Goal: Task Accomplishment & Management: Manage account settings

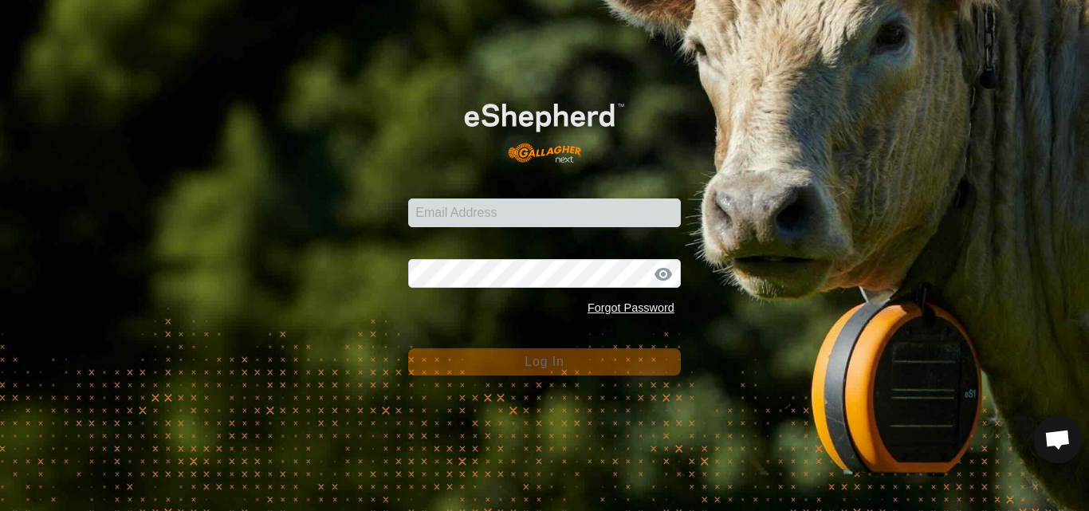
type input "pauls@farmside.co.nz"
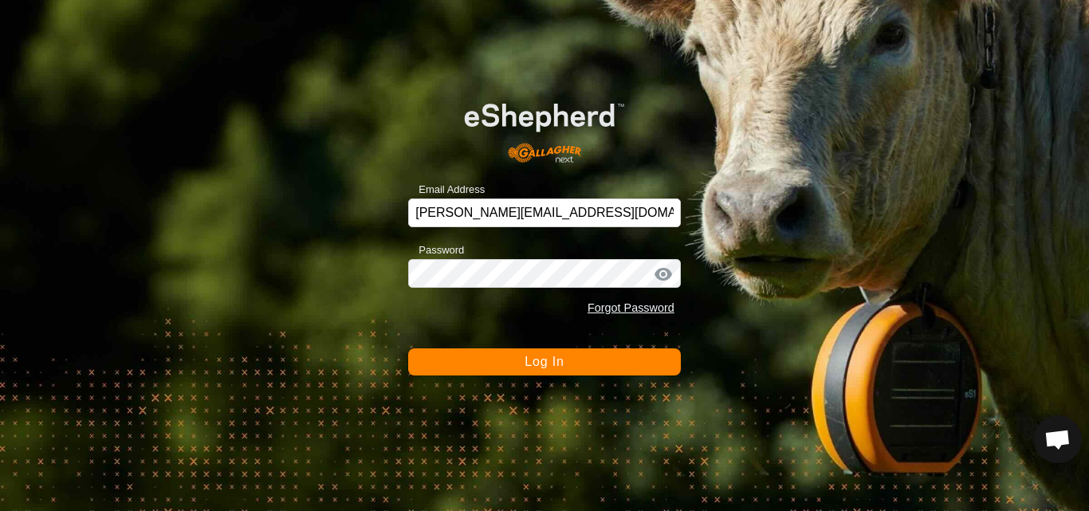
click at [530, 369] on button "Log In" at bounding box center [544, 362] width 273 height 27
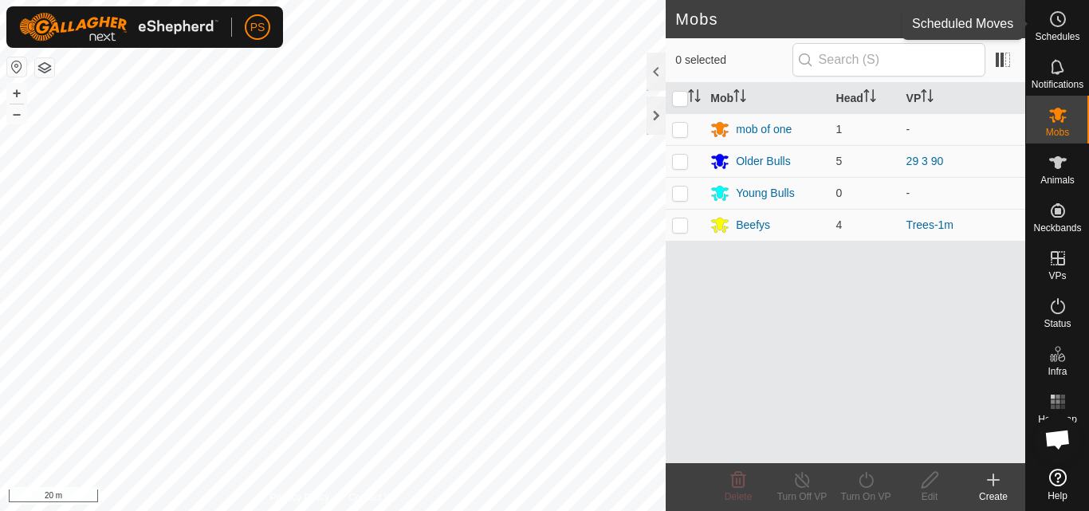
click at [1059, 22] on icon at bounding box center [1058, 19] width 19 height 19
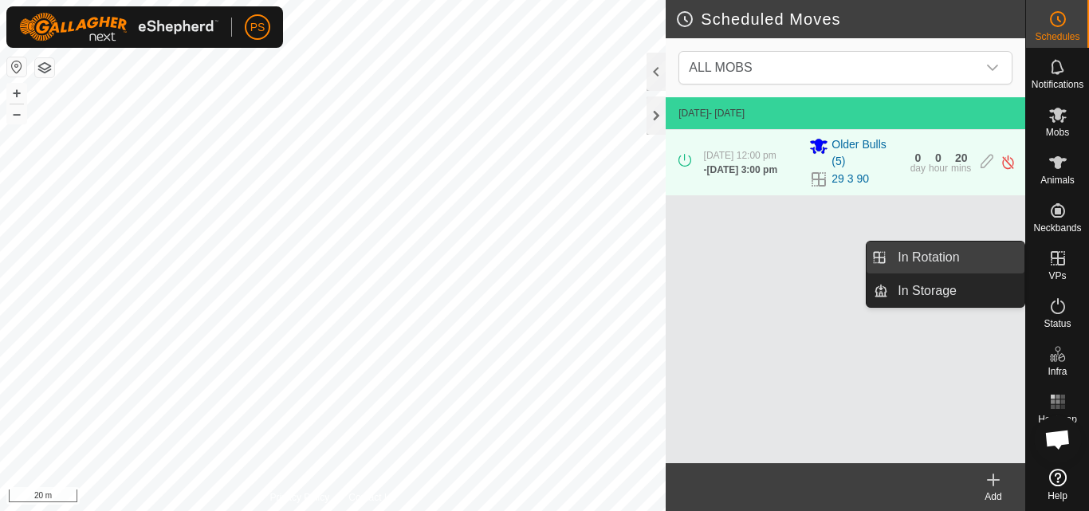
click at [947, 254] on link "In Rotation" at bounding box center [957, 258] width 136 height 32
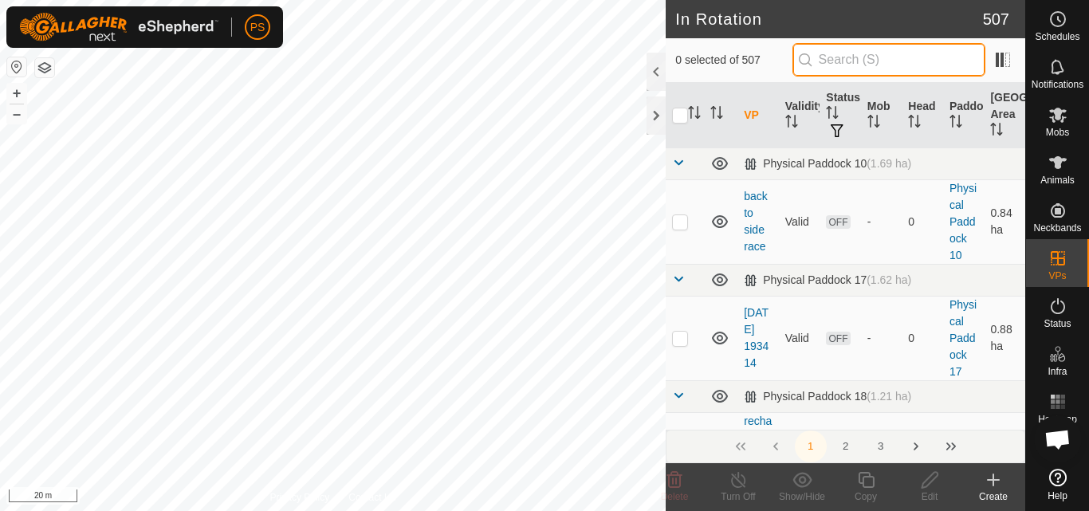
click at [874, 61] on input "text" at bounding box center [889, 59] width 193 height 33
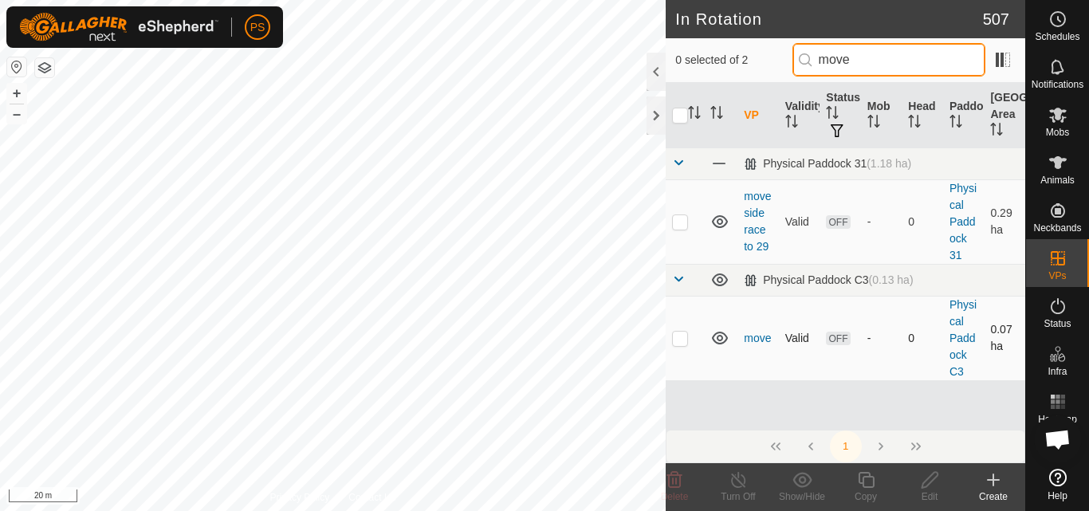
type input "move"
click at [683, 339] on p-checkbox at bounding box center [680, 338] width 16 height 13
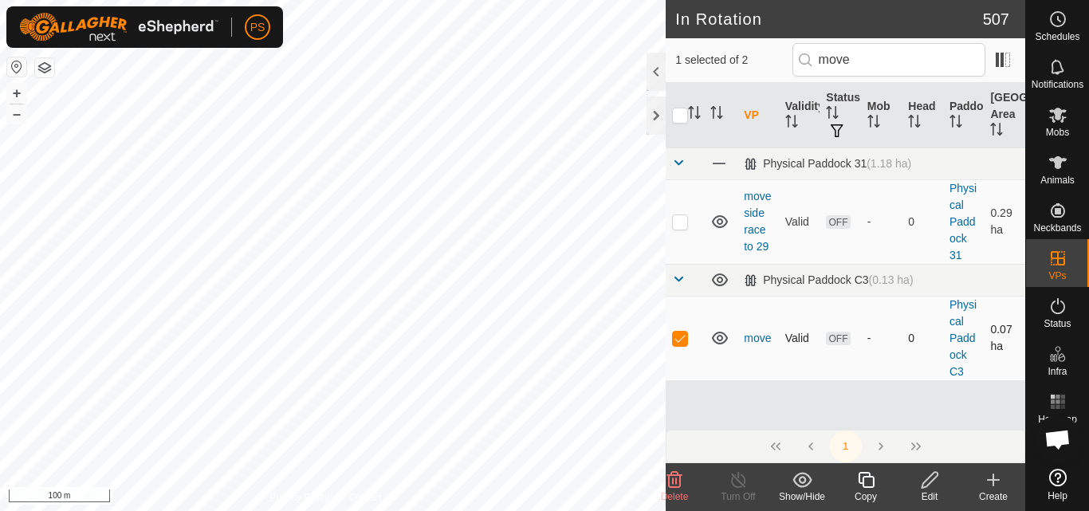
click at [681, 340] on p-checkbox at bounding box center [680, 338] width 16 height 13
checkbox input "false"
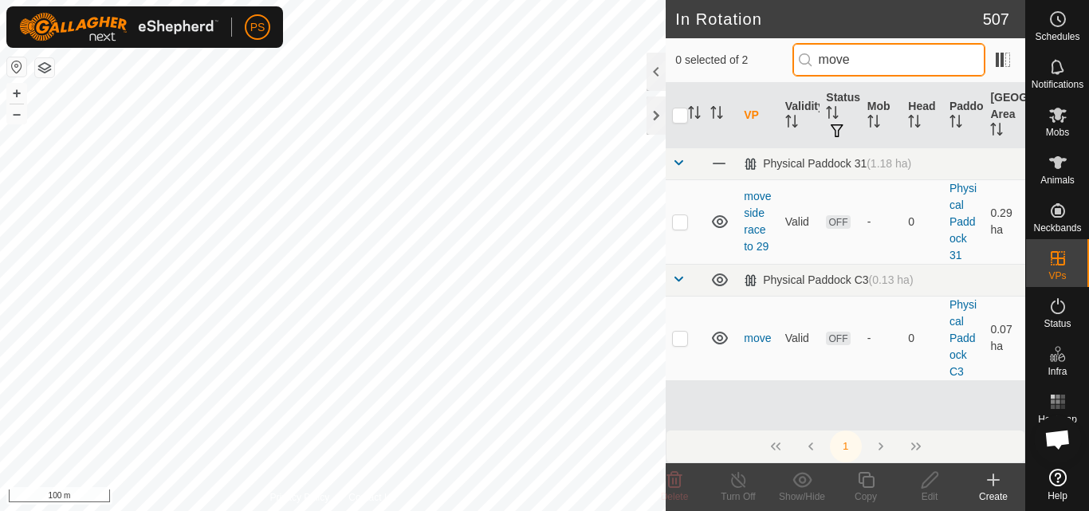
drag, startPoint x: 865, startPoint y: 58, endPoint x: 808, endPoint y: 57, distance: 57.4
click at [808, 57] on p-iconfield "move" at bounding box center [889, 59] width 193 height 33
click at [1054, 20] on icon at bounding box center [1058, 19] width 19 height 19
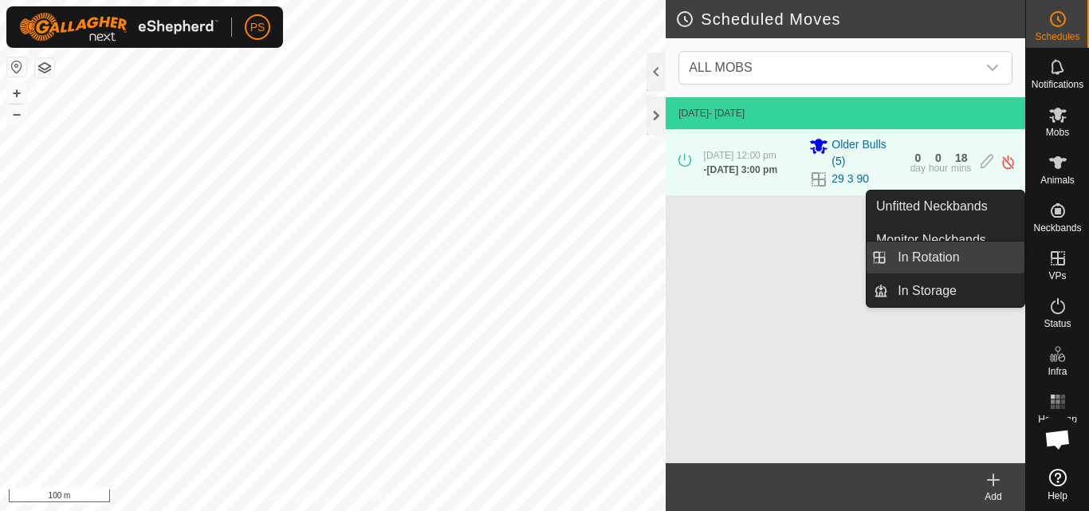
click at [934, 255] on link "In Rotation" at bounding box center [957, 258] width 136 height 32
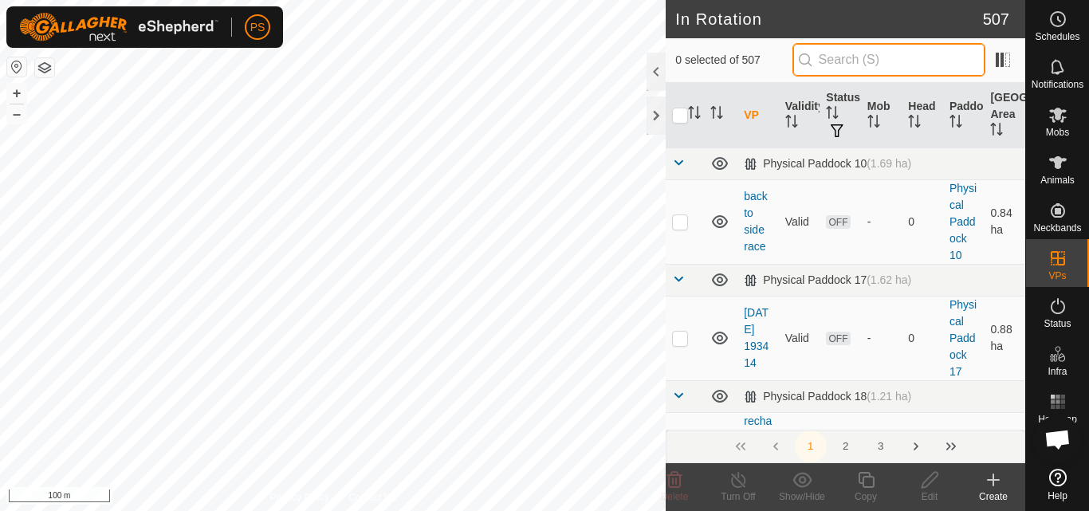
click at [863, 54] on input "text" at bounding box center [889, 59] width 193 height 33
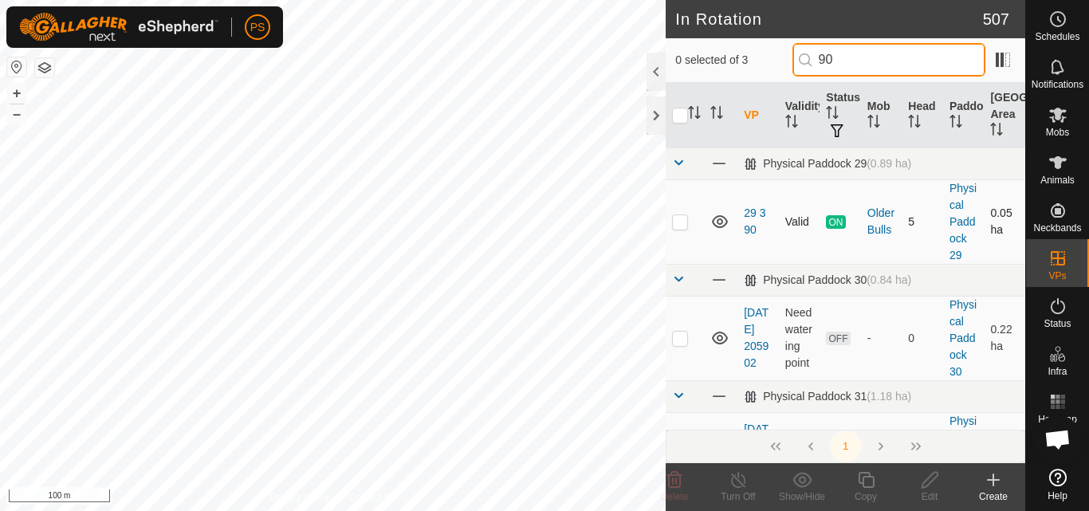
type input "90"
click at [678, 223] on p-checkbox at bounding box center [680, 221] width 16 height 13
checkbox input "true"
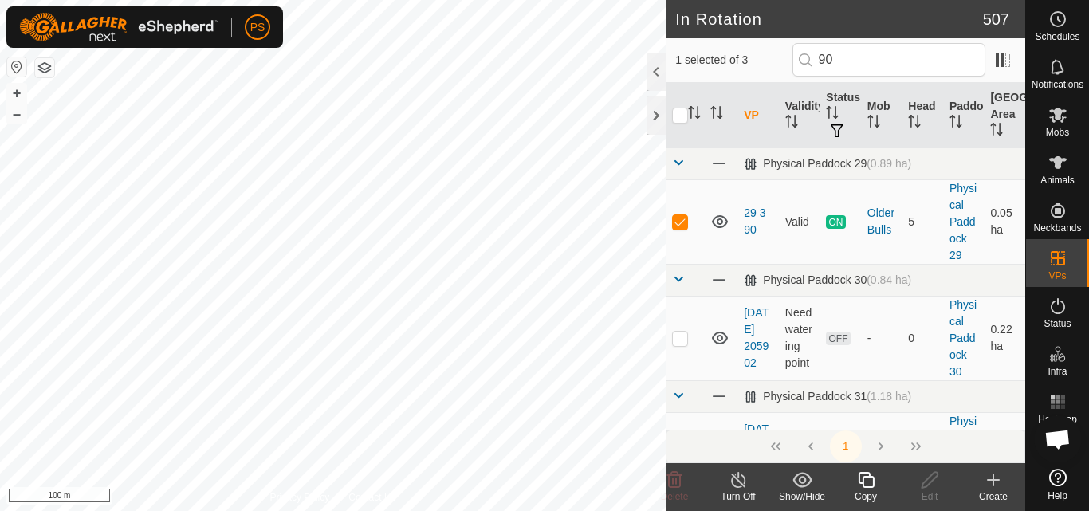
click at [866, 480] on icon at bounding box center [867, 480] width 20 height 19
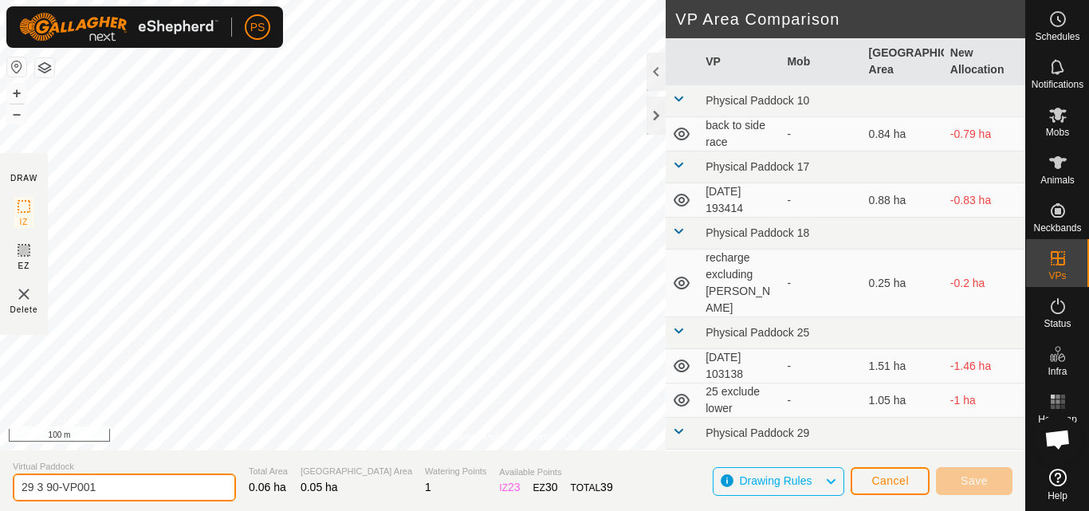
drag, startPoint x: 97, startPoint y: 488, endPoint x: 1, endPoint y: 489, distance: 96.5
click at [1, 489] on section "Virtual Paddock 29 3 90-VP001 Total Area 0.06 ha Grazing Area 0.05 ha Watering …" at bounding box center [513, 481] width 1026 height 61
type input "move 29 to 30"
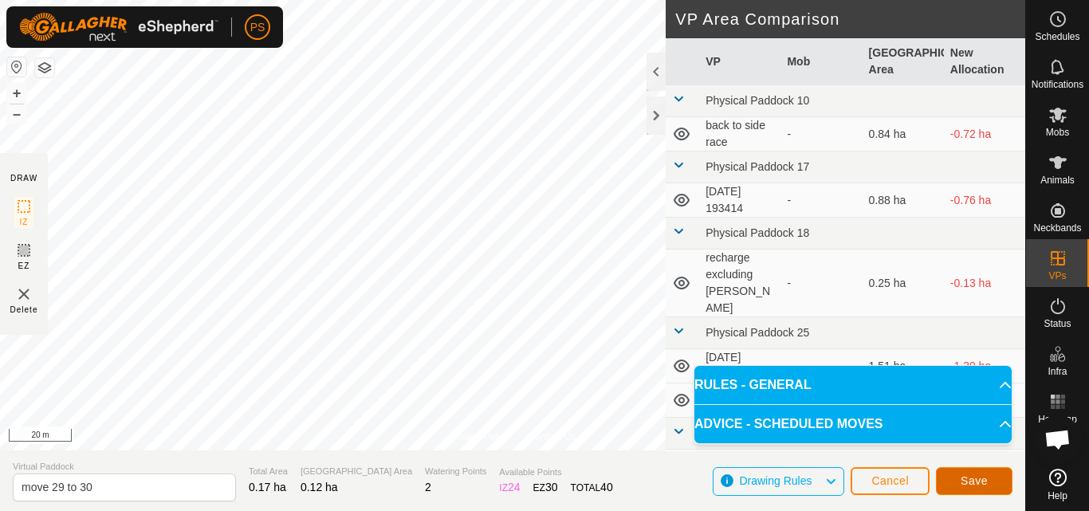
click at [980, 481] on span "Save" at bounding box center [974, 481] width 27 height 13
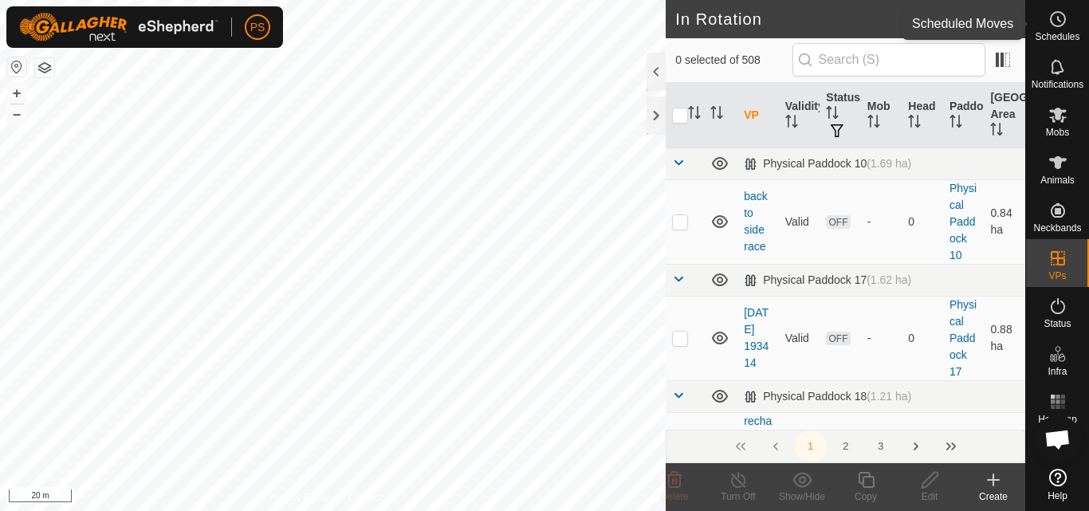
click at [1056, 22] on icon at bounding box center [1058, 19] width 19 height 19
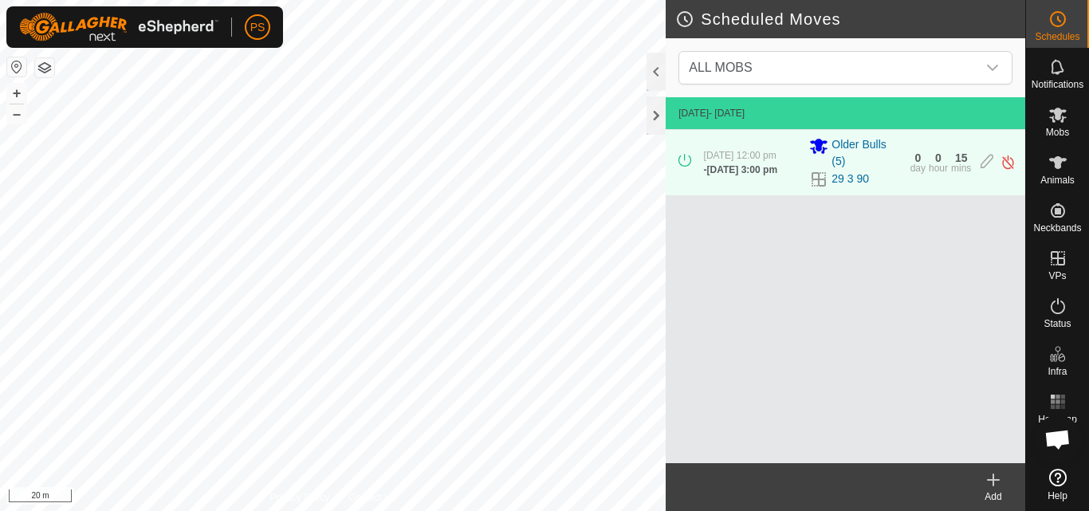
click at [991, 482] on icon at bounding box center [993, 480] width 19 height 19
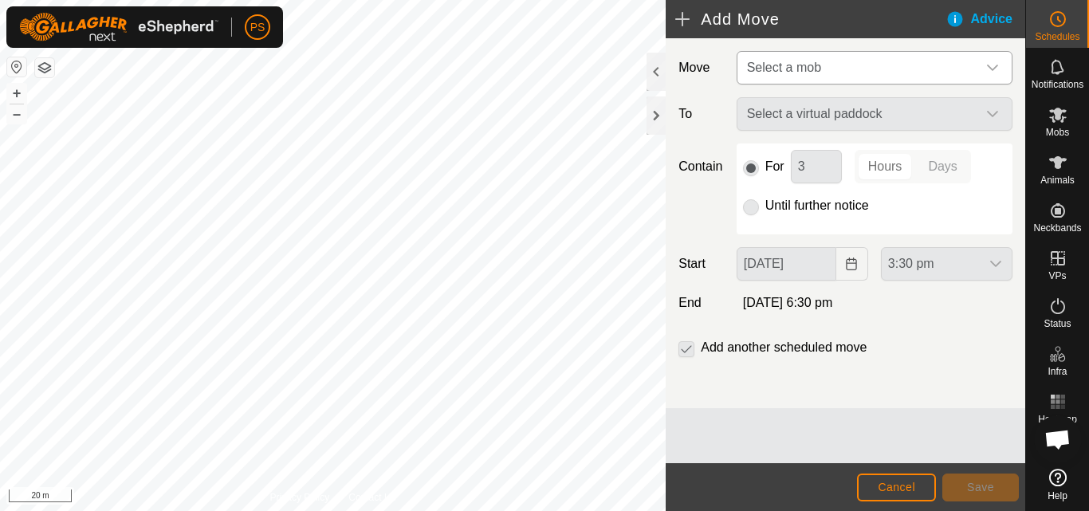
click at [996, 69] on icon "dropdown trigger" at bounding box center [993, 67] width 13 height 13
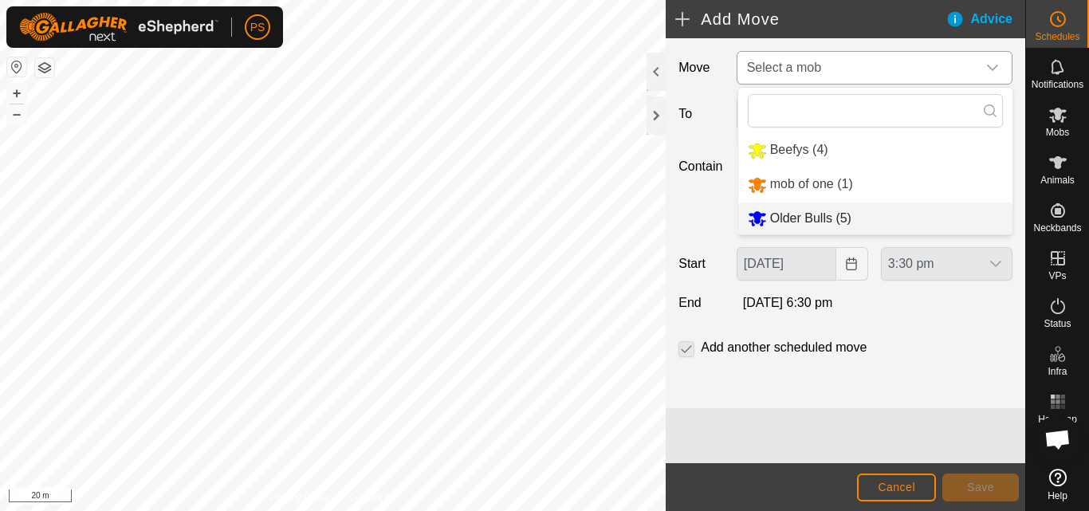
click at [798, 222] on li "Older Bulls (5)" at bounding box center [876, 219] width 274 height 33
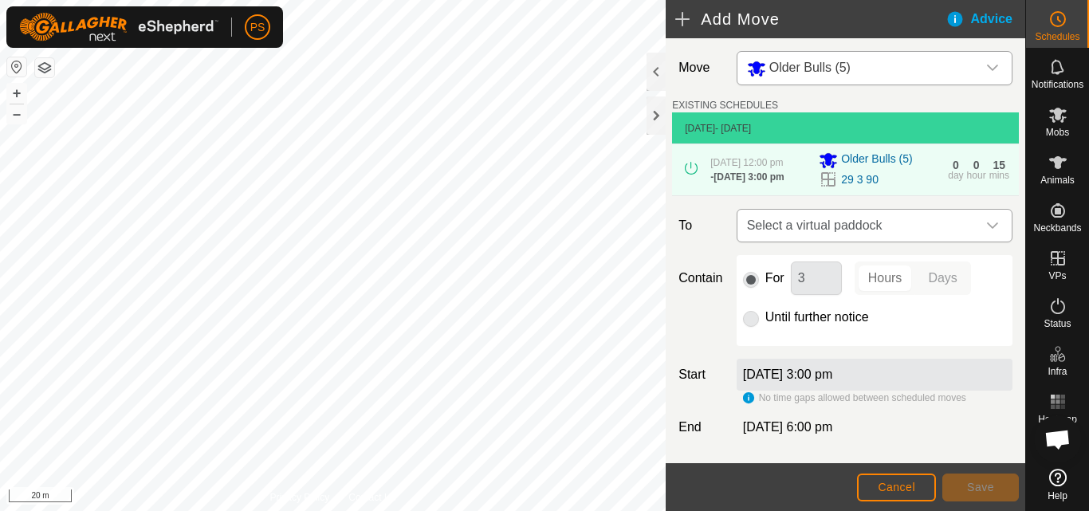
click at [987, 230] on icon "dropdown trigger" at bounding box center [993, 225] width 13 height 13
type input "move 2"
click at [987, 231] on icon "dropdown trigger" at bounding box center [993, 225] width 13 height 13
type input "m"
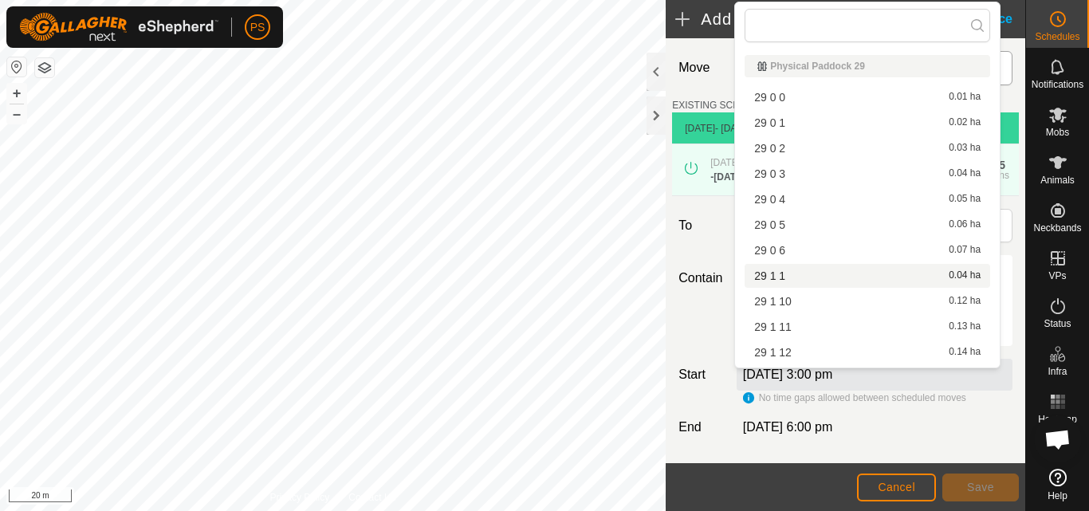
click at [994, 437] on div "9 Sept 2025, 6:00 pm" at bounding box center [875, 427] width 289 height 19
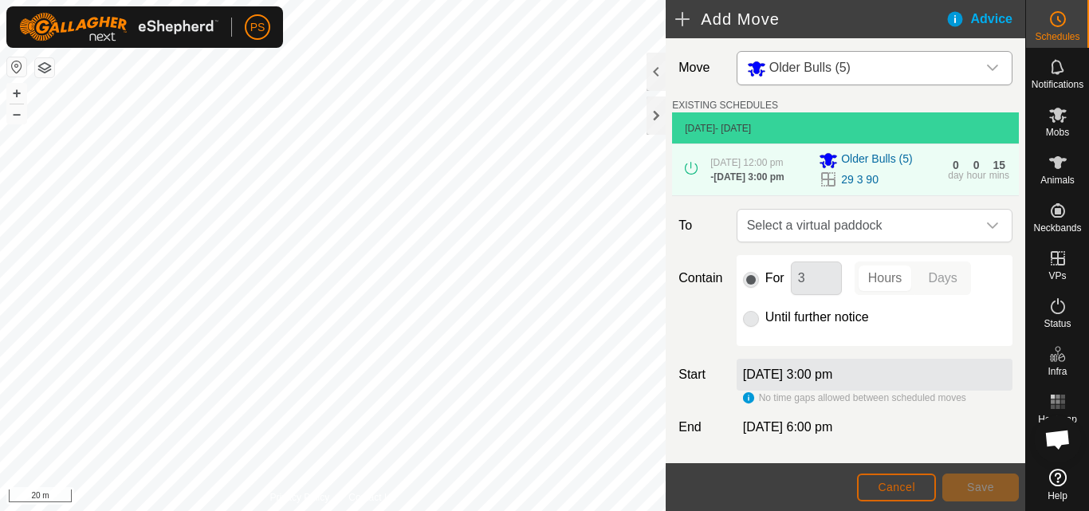
click at [909, 489] on span "Cancel" at bounding box center [896, 487] width 37 height 13
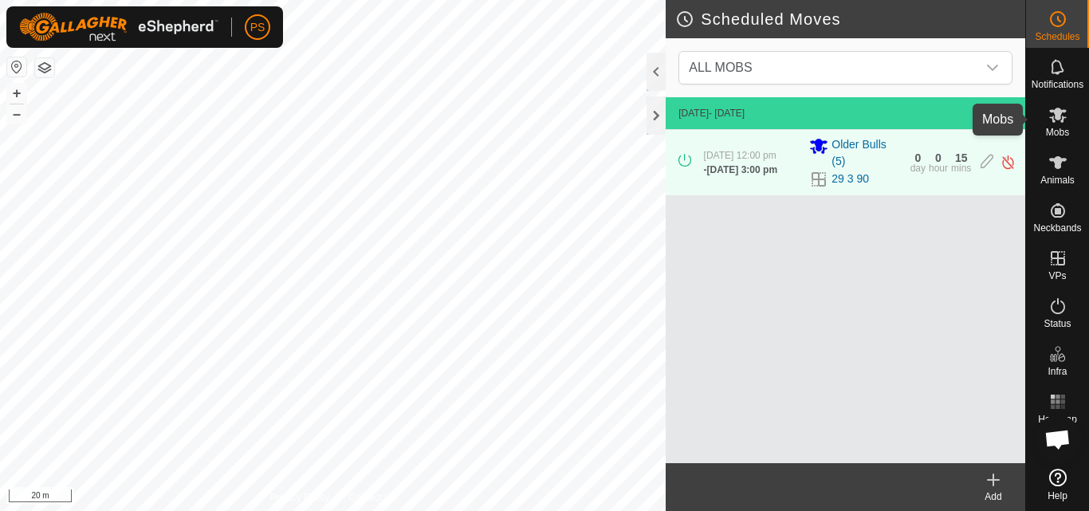
click at [1058, 116] on icon at bounding box center [1059, 115] width 18 height 15
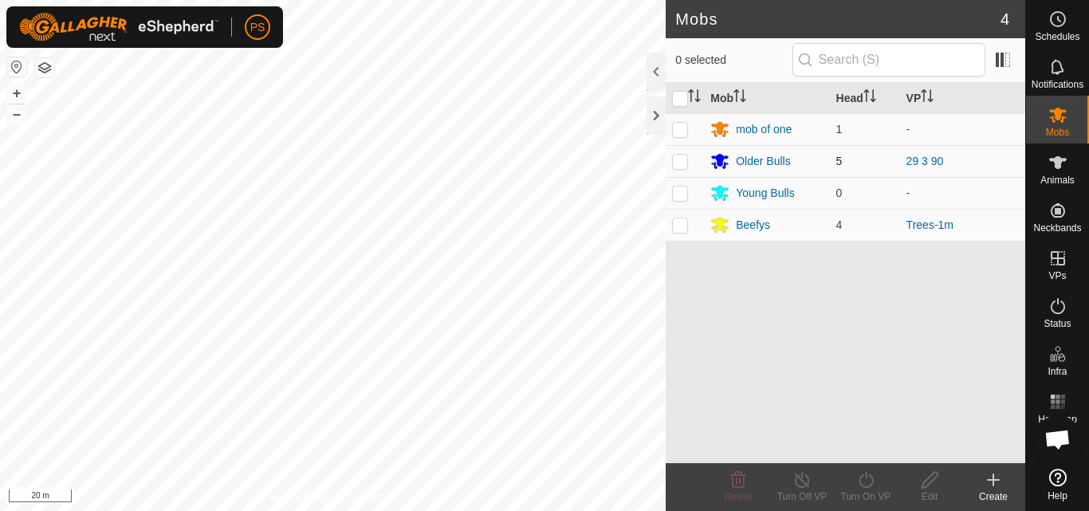
click at [682, 164] on p-checkbox at bounding box center [680, 161] width 16 height 13
checkbox input "true"
click at [869, 482] on icon at bounding box center [867, 480] width 20 height 19
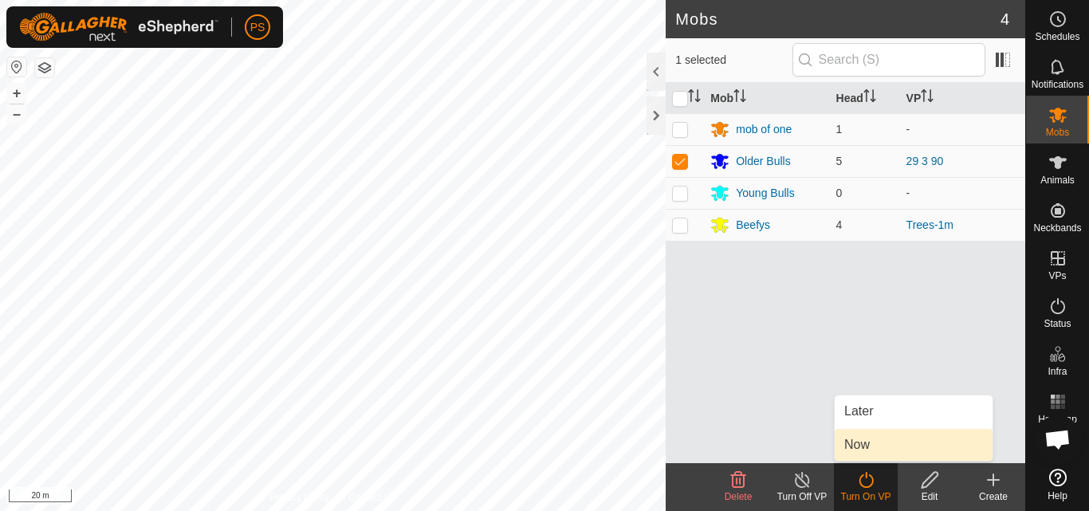
click at [866, 444] on link "Now" at bounding box center [914, 445] width 158 height 32
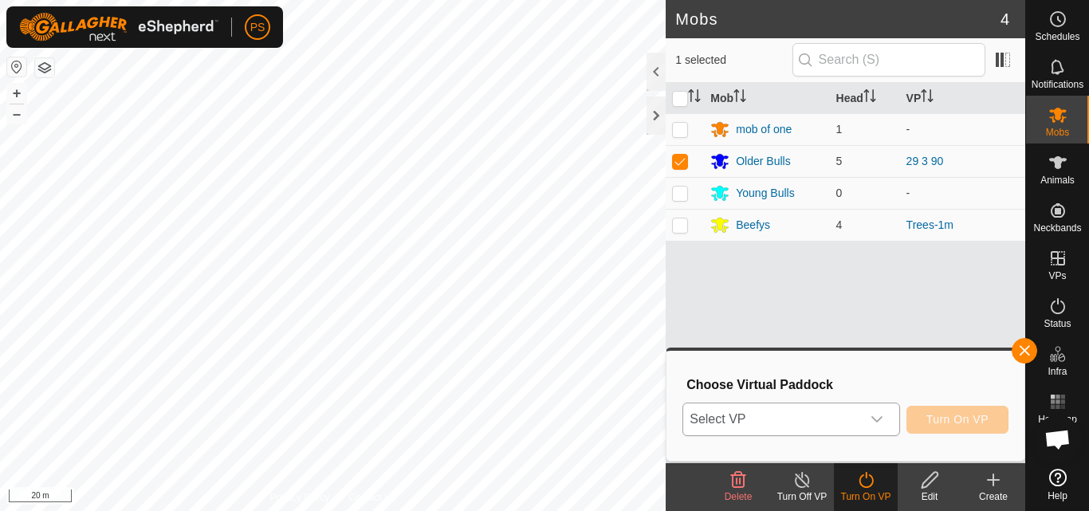
click at [879, 420] on icon "dropdown trigger" at bounding box center [877, 419] width 11 height 6
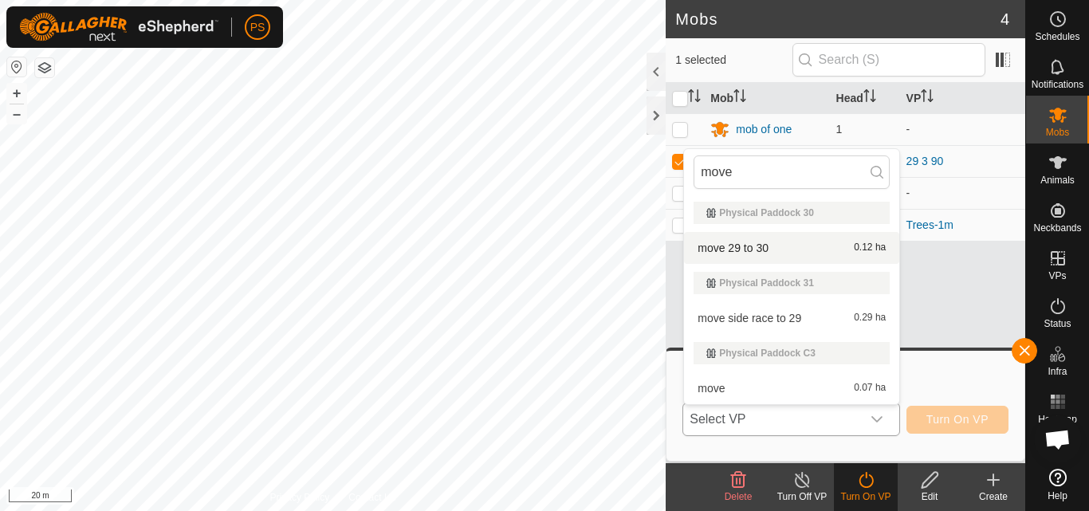
type input "move"
click at [752, 246] on li "move 29 to 30 0.12 ha" at bounding box center [791, 248] width 215 height 32
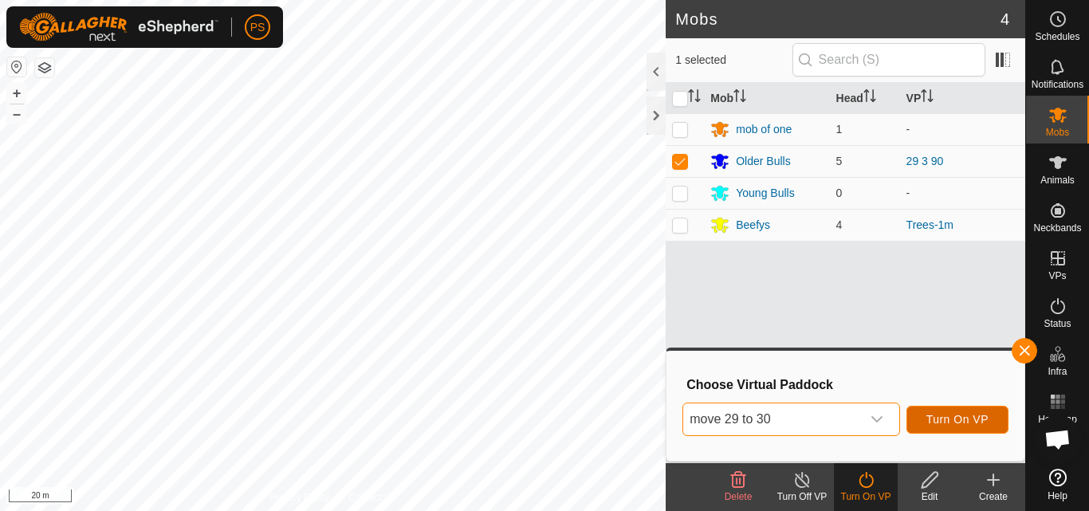
click at [960, 420] on span "Turn On VP" at bounding box center [958, 419] width 62 height 13
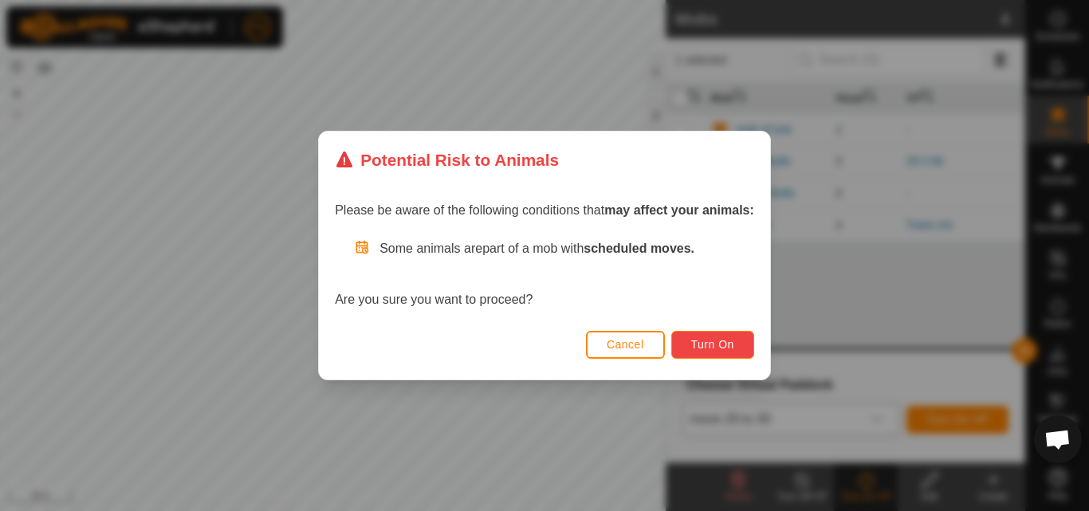
click at [724, 345] on span "Turn On" at bounding box center [713, 344] width 43 height 13
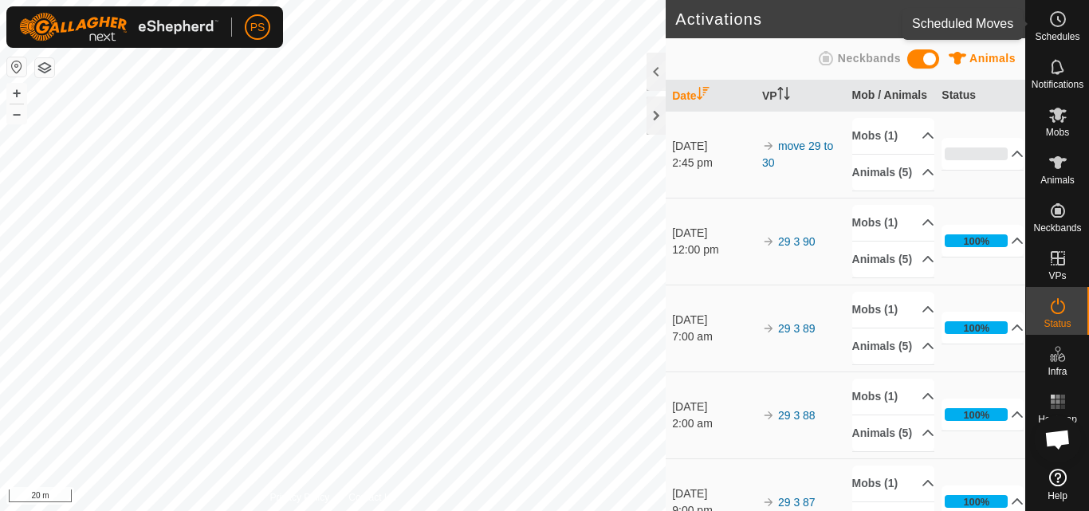
click at [1059, 18] on icon at bounding box center [1058, 19] width 19 height 19
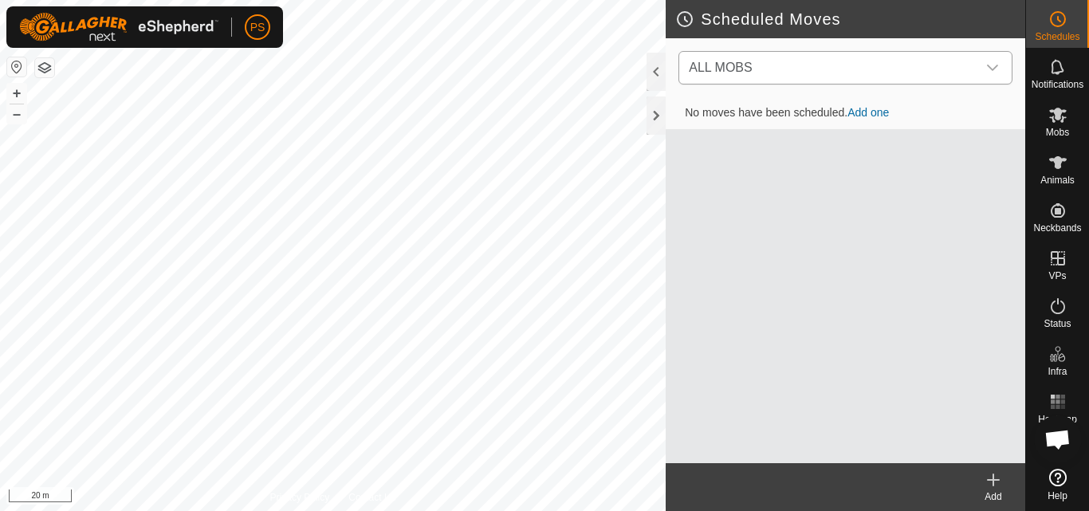
click at [995, 69] on icon "dropdown trigger" at bounding box center [992, 68] width 11 height 6
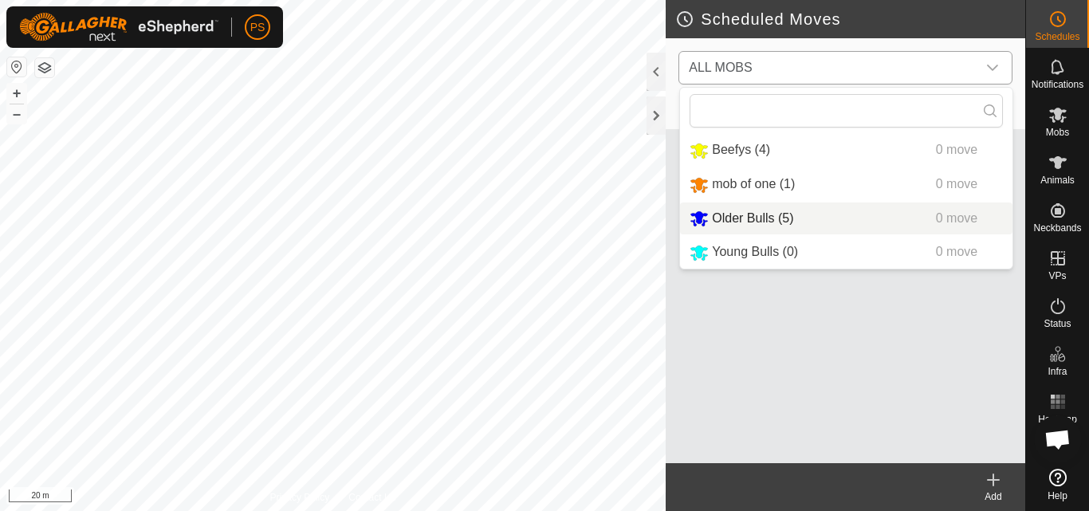
click at [766, 215] on li "Older Bulls (5) 0 move" at bounding box center [846, 219] width 333 height 33
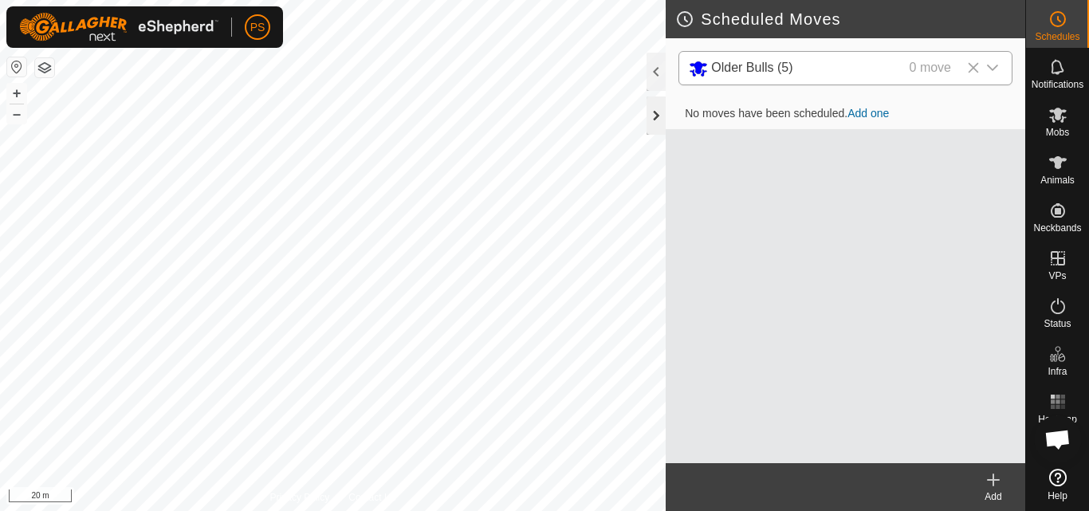
click at [656, 115] on div at bounding box center [656, 116] width 19 height 38
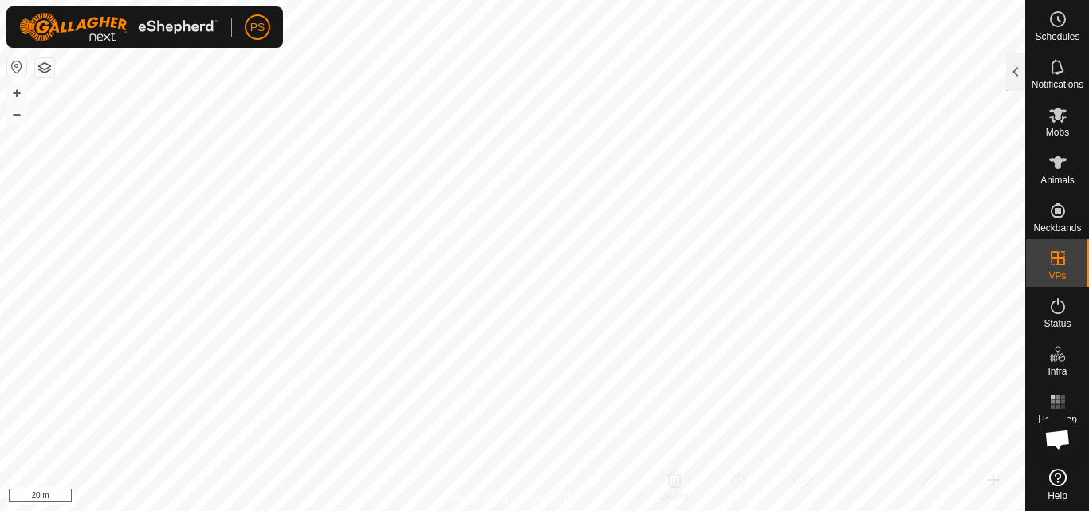
checkbox input "false"
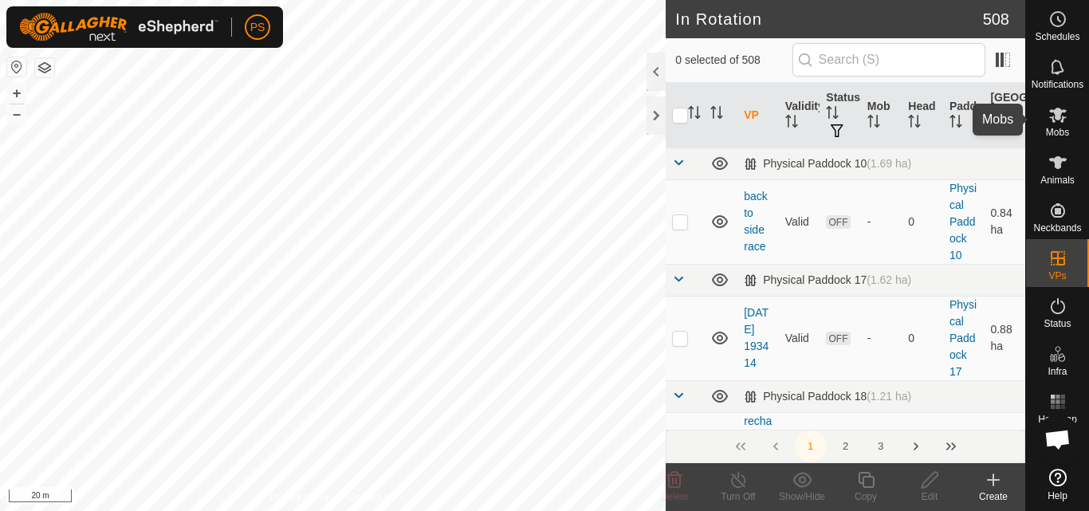
click at [1059, 117] on icon at bounding box center [1059, 115] width 18 height 15
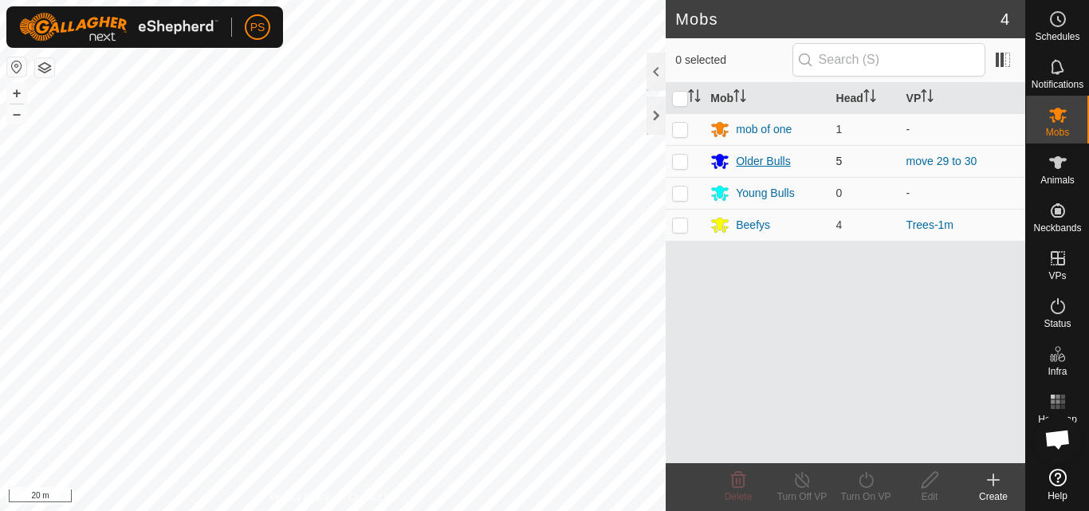
click at [751, 163] on div "Older Bulls" at bounding box center [763, 161] width 54 height 17
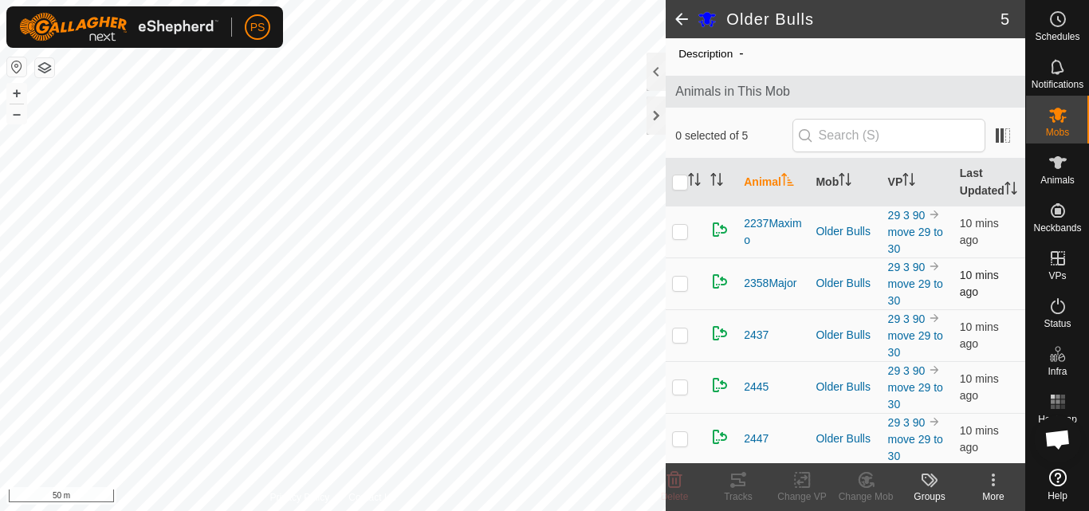
scroll to position [69, 0]
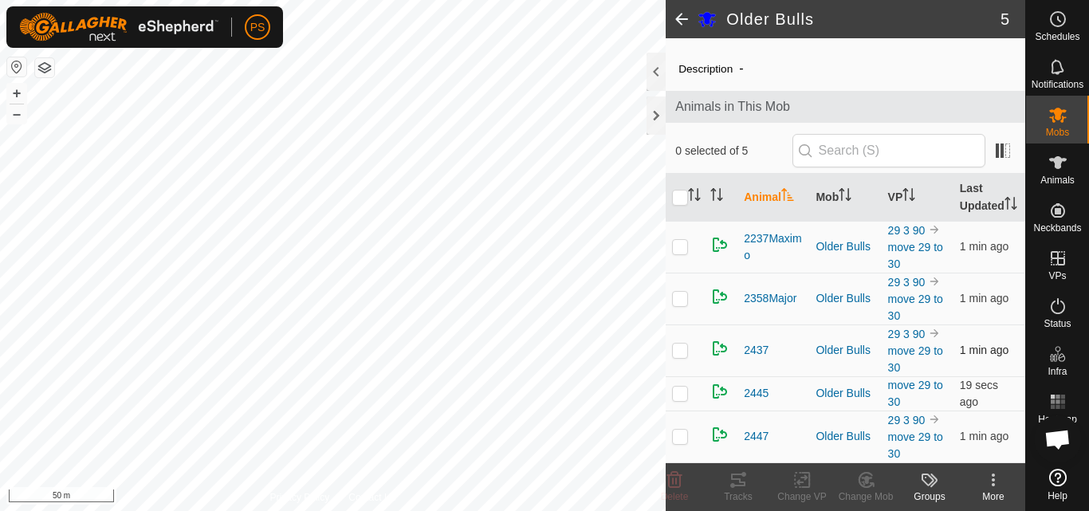
scroll to position [51, 0]
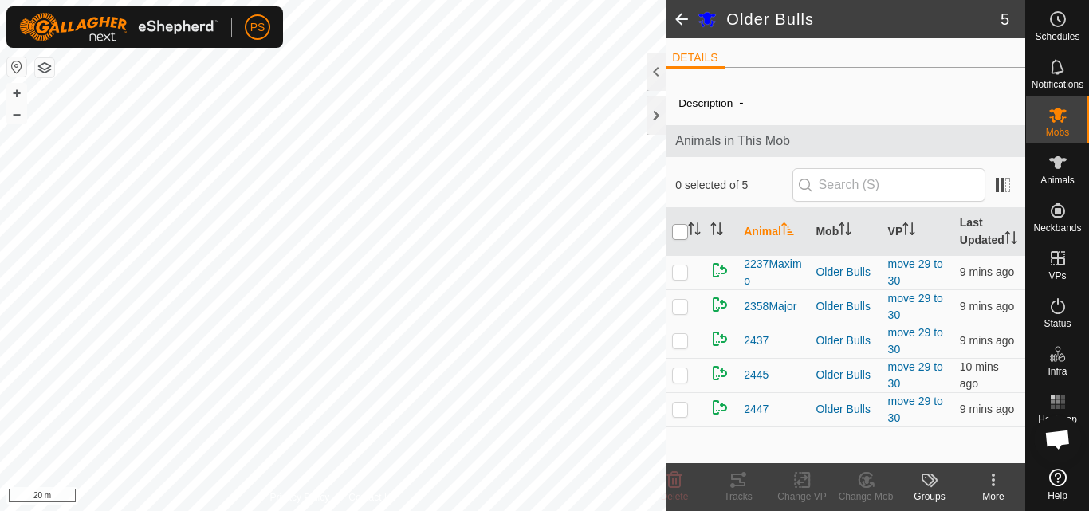
click at [682, 240] on input "checkbox" at bounding box center [680, 232] width 16 height 16
checkbox input "true"
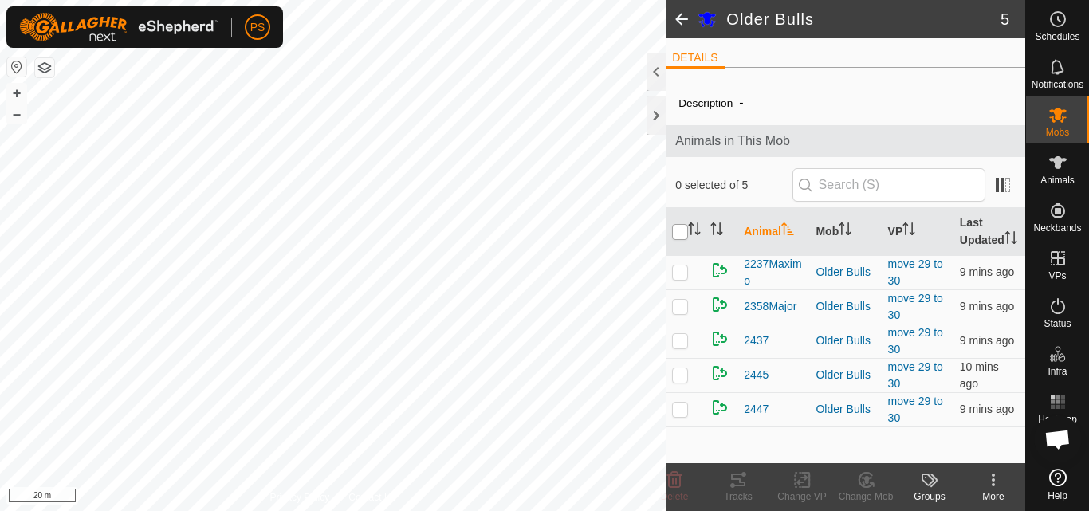
checkbox input "true"
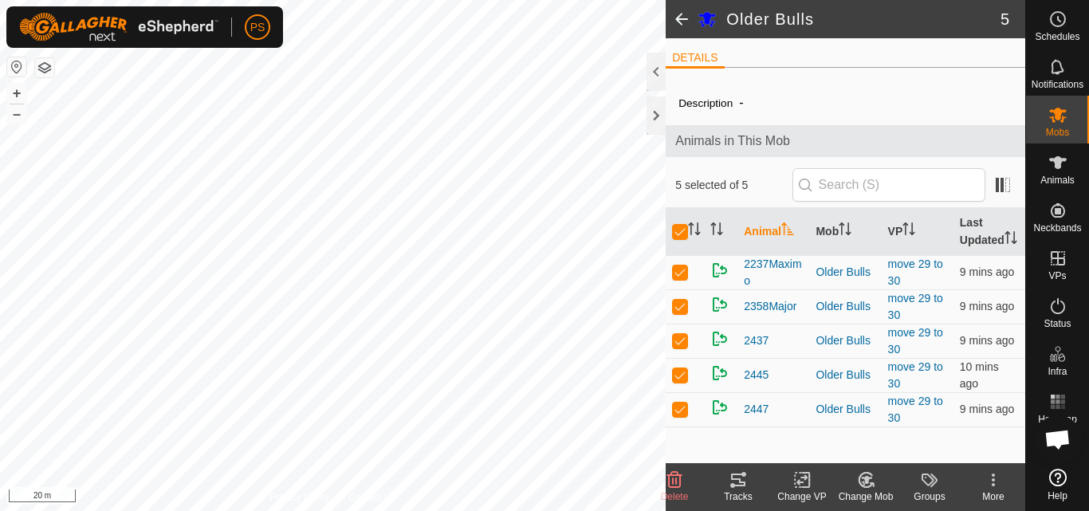
click at [995, 484] on icon at bounding box center [993, 484] width 3 height 3
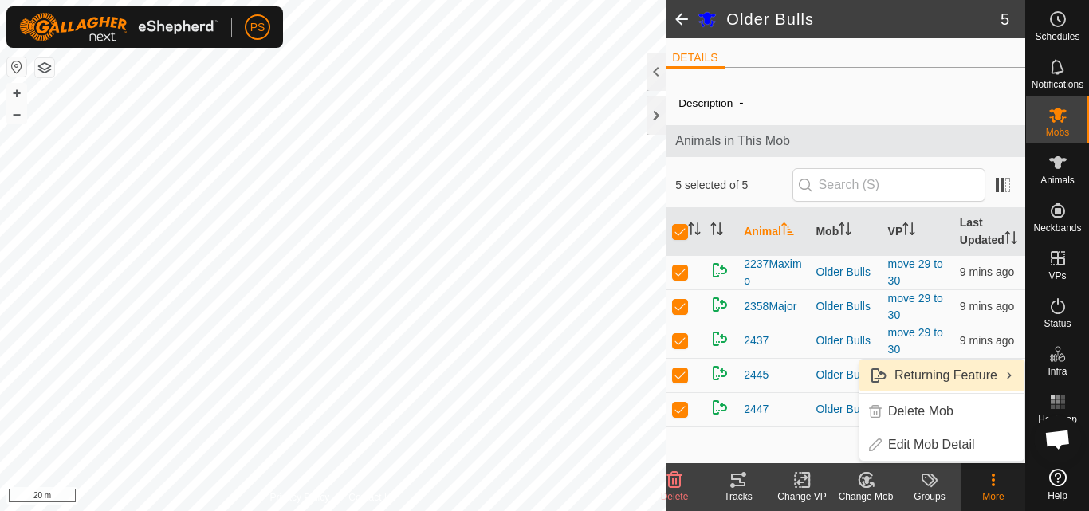
click at [979, 376] on link "Returning Feature" at bounding box center [942, 376] width 165 height 32
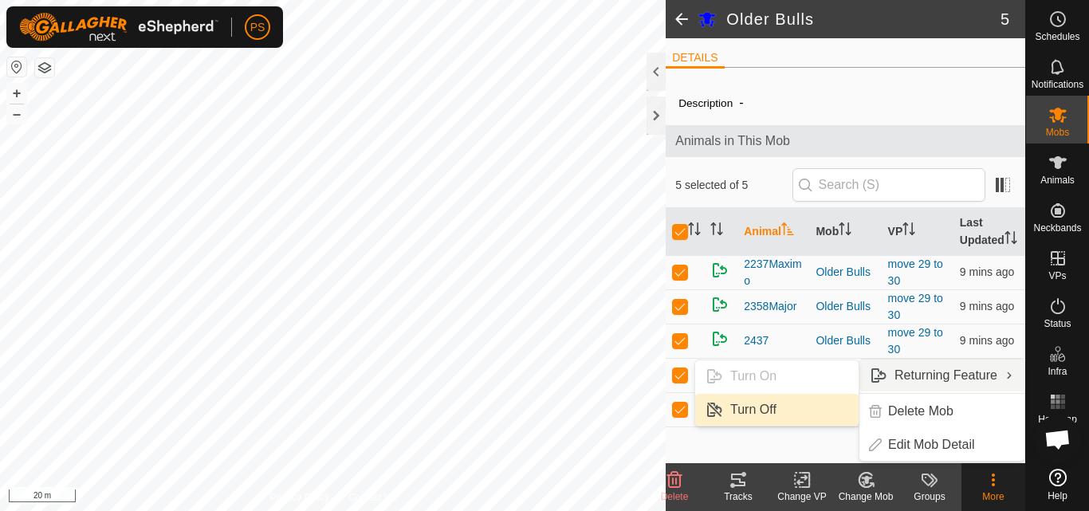
click at [767, 408] on link "Turn Off" at bounding box center [777, 410] width 164 height 32
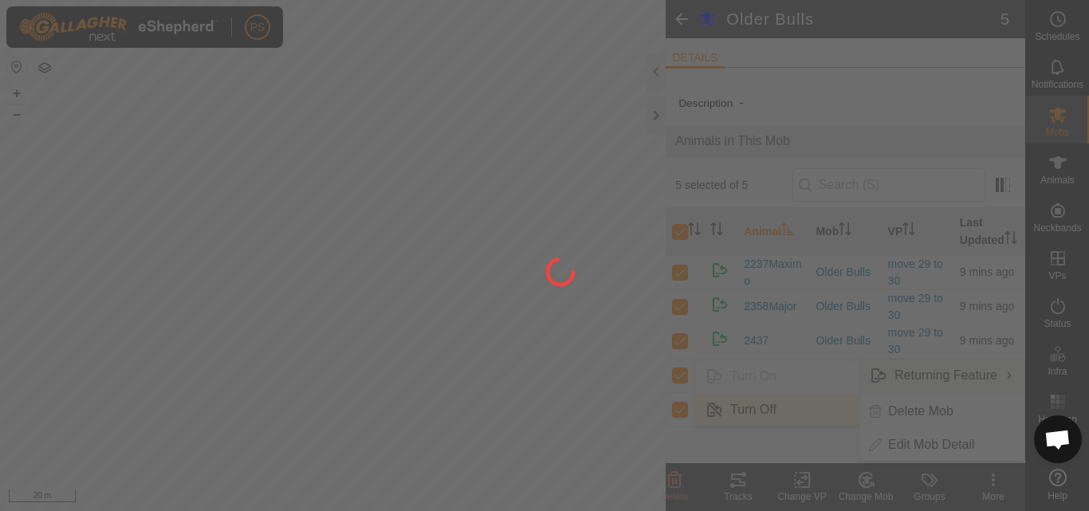
checkbox input "false"
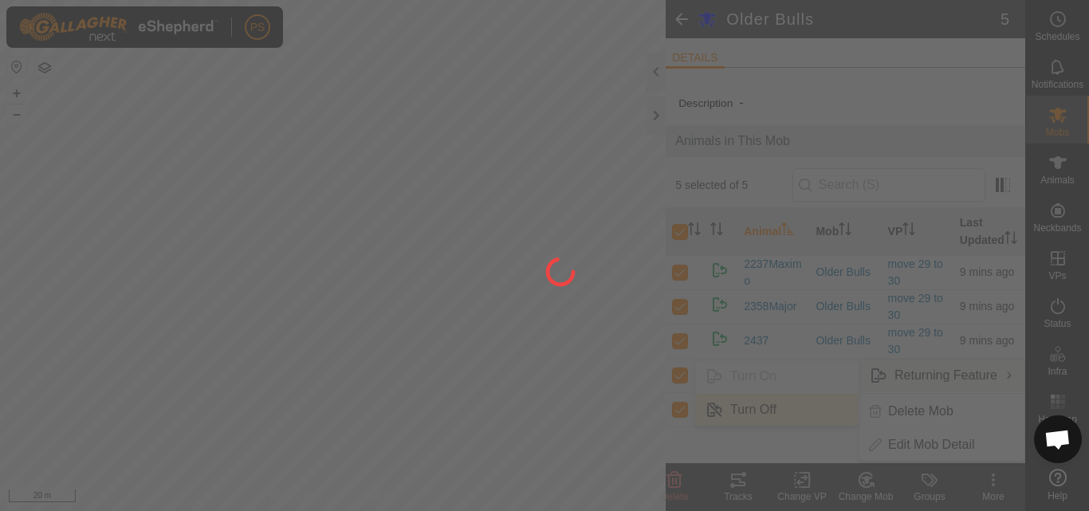
checkbox input "false"
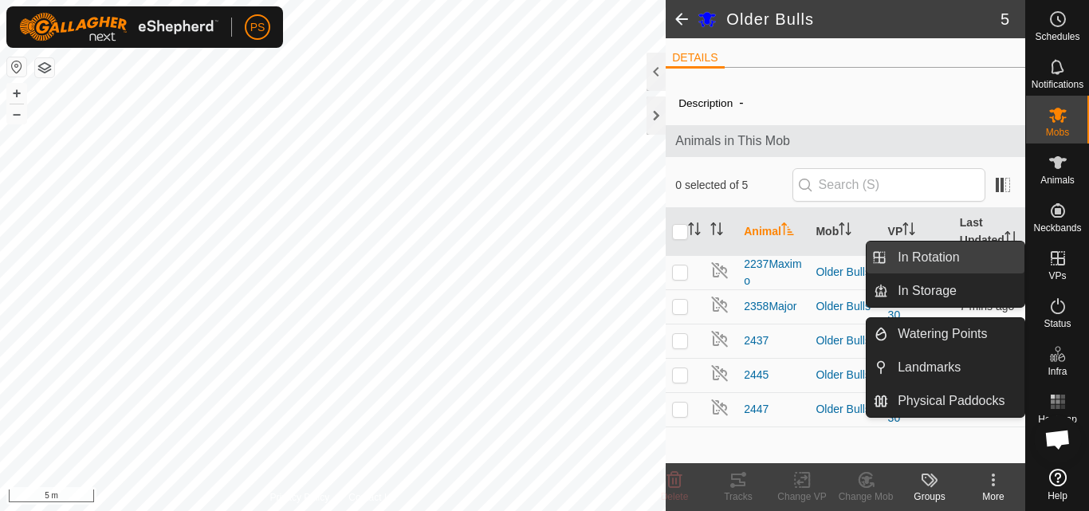
click at [947, 258] on link "In Rotation" at bounding box center [957, 258] width 136 height 32
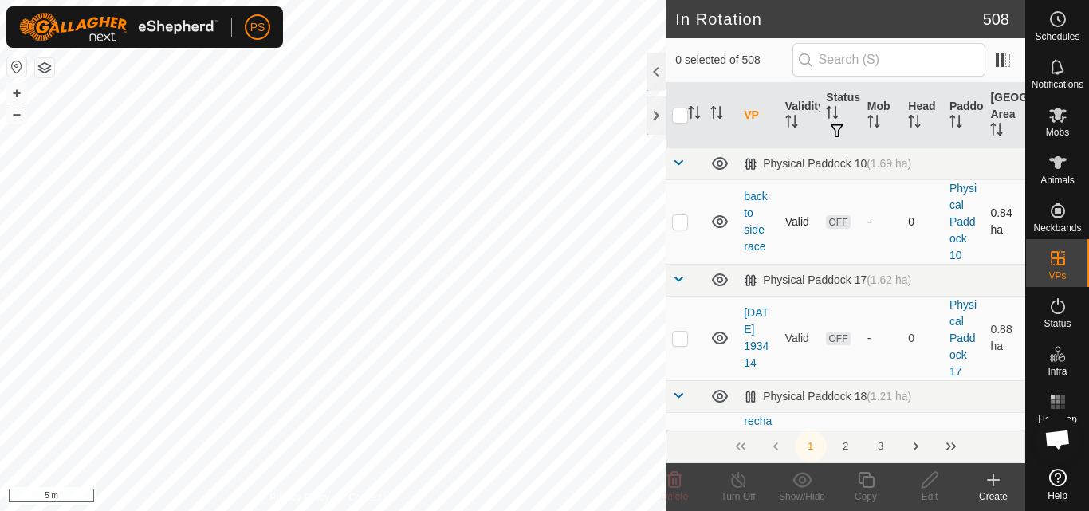
checkbox input "true"
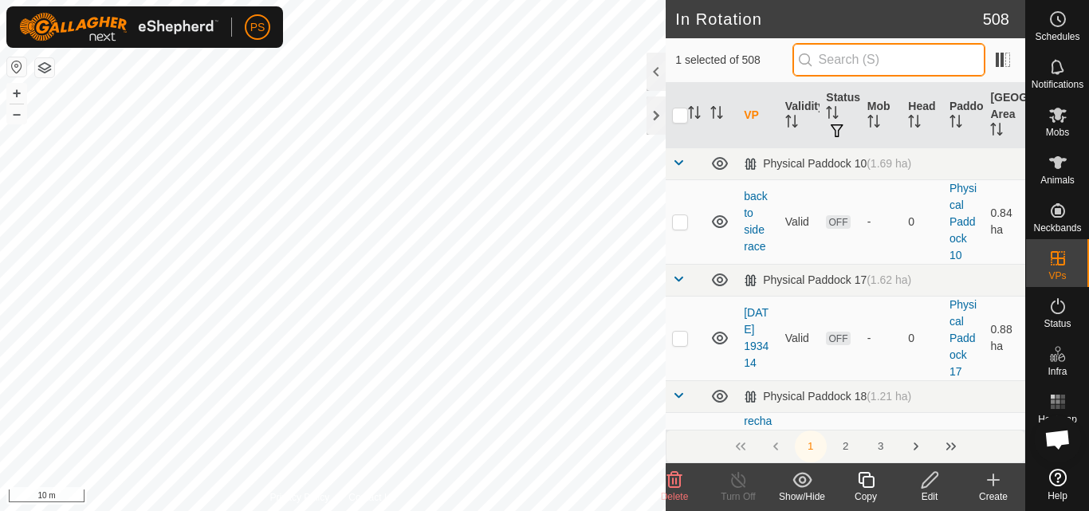
click at [886, 64] on input "text" at bounding box center [889, 59] width 193 height 33
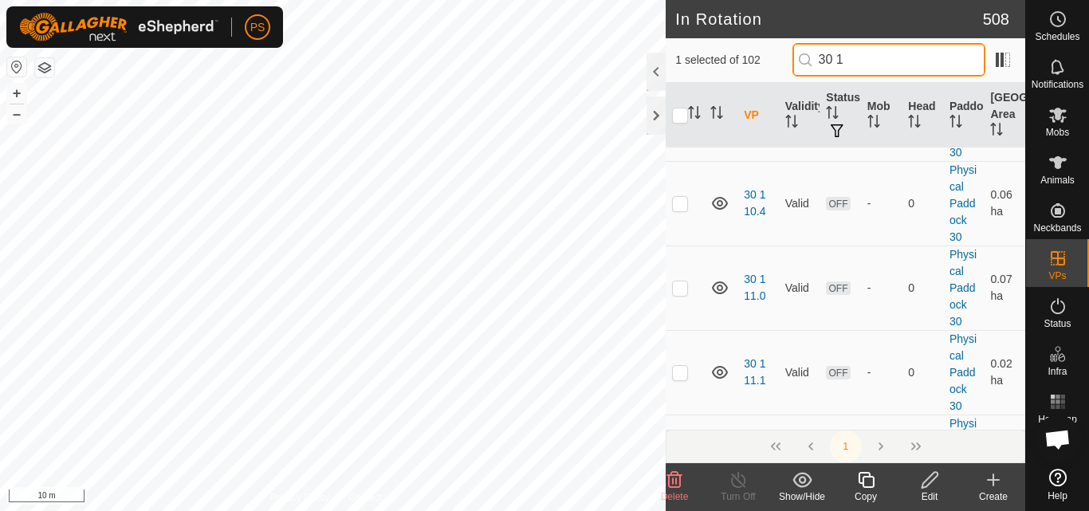
scroll to position [1436, 0]
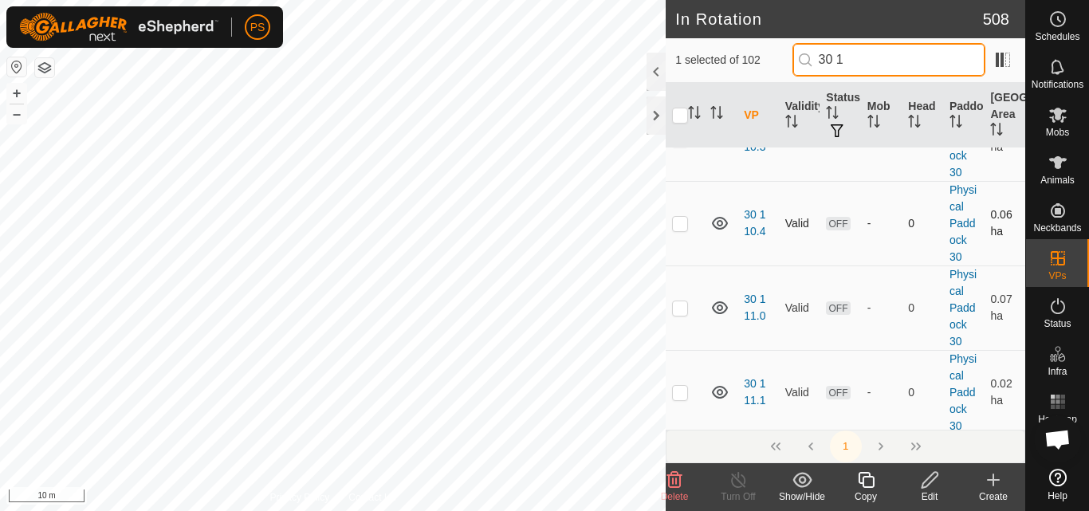
type input "30 1"
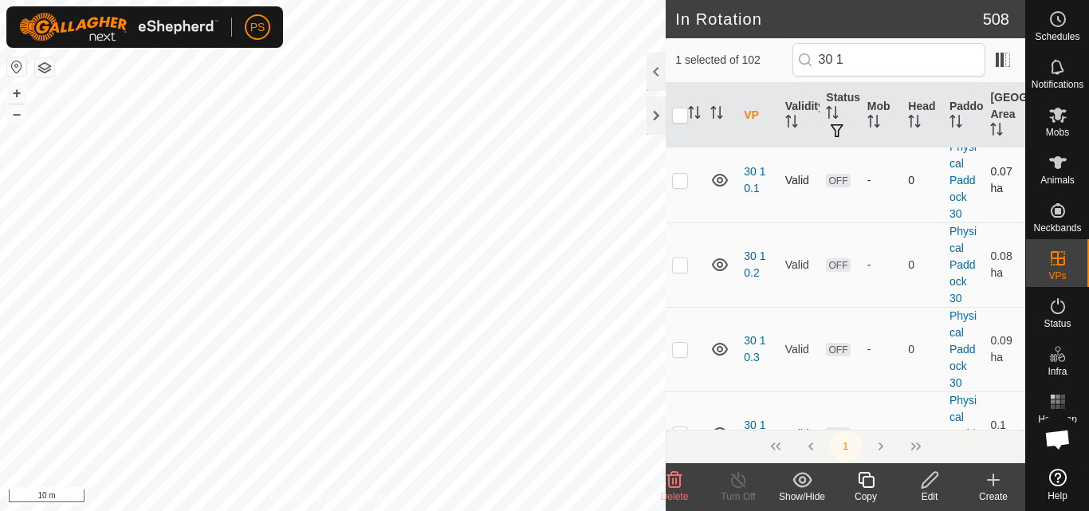
scroll to position [160, 0]
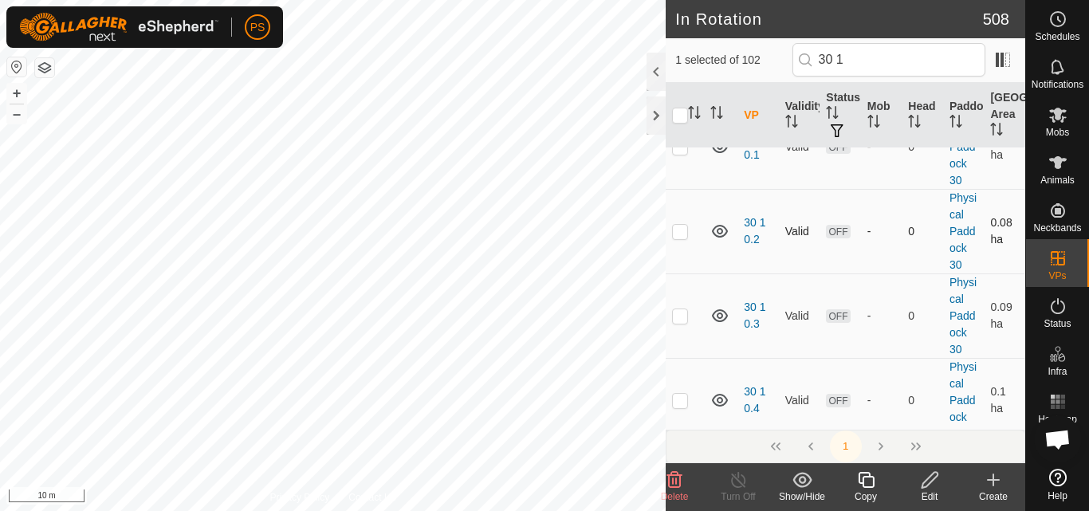
click at [682, 234] on p-checkbox at bounding box center [680, 231] width 16 height 13
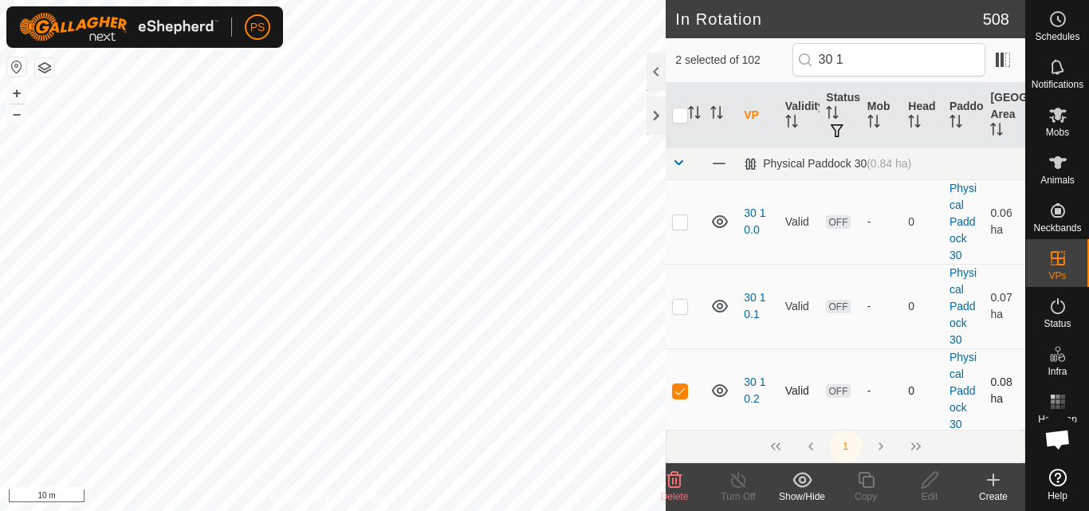
click at [680, 392] on p-checkbox at bounding box center [680, 390] width 16 height 13
checkbox input "false"
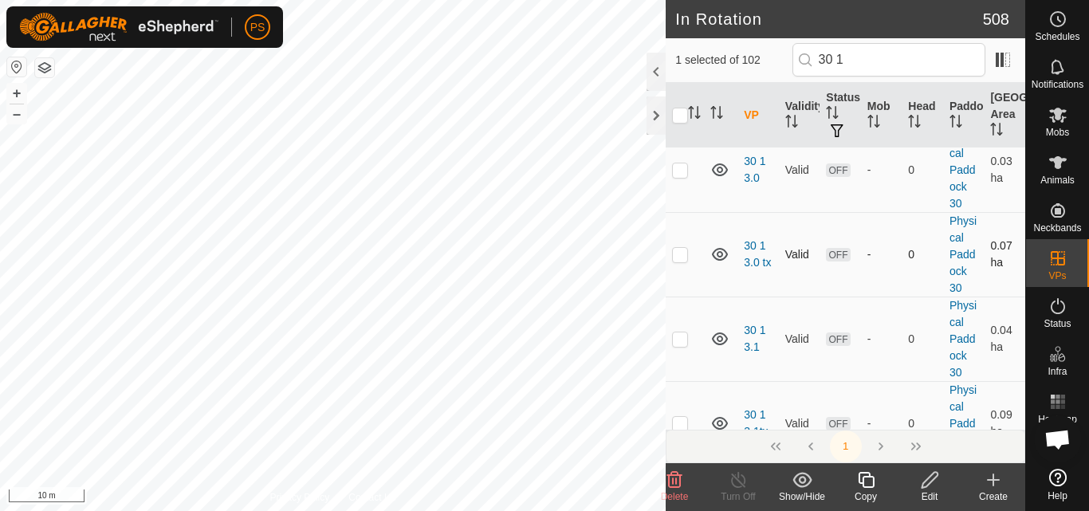
scroll to position [5184, 0]
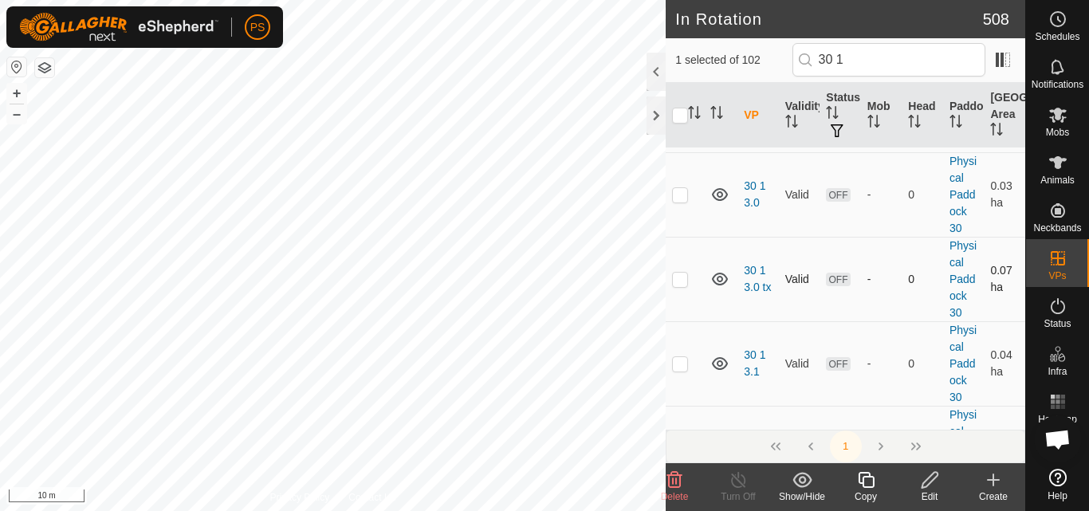
click at [681, 281] on p-checkbox at bounding box center [680, 279] width 16 height 13
checkbox input "true"
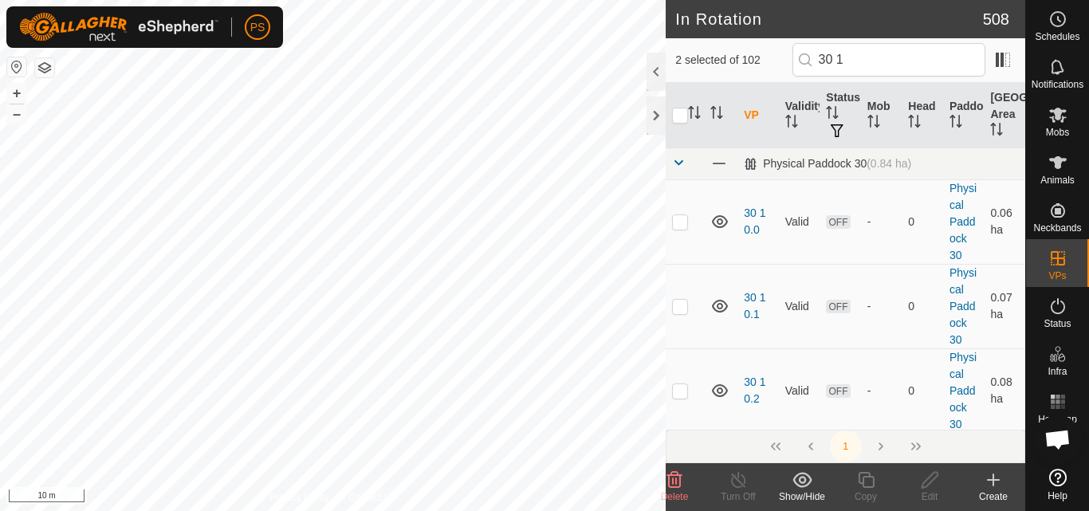
click at [681, 281] on td at bounding box center [685, 306] width 38 height 85
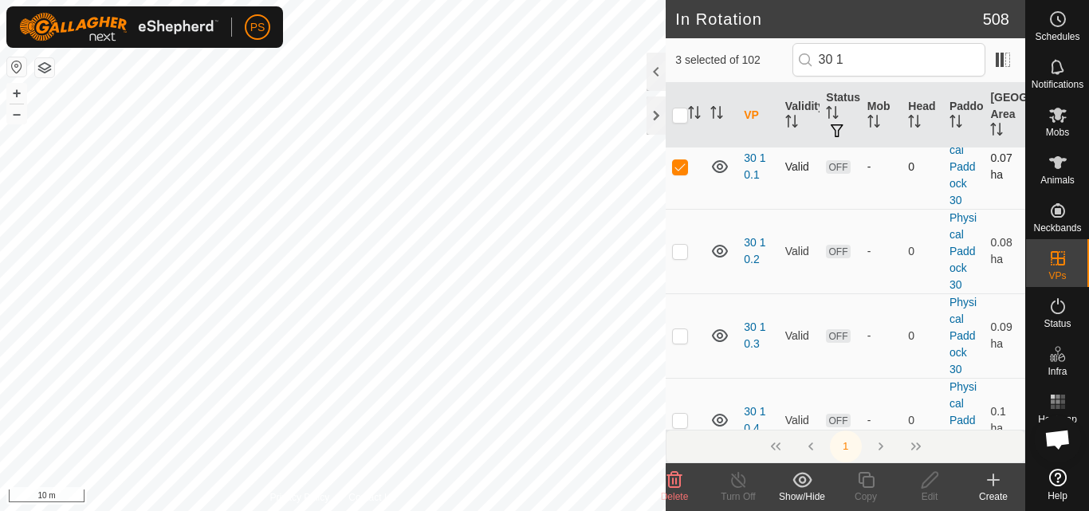
scroll to position [80, 0]
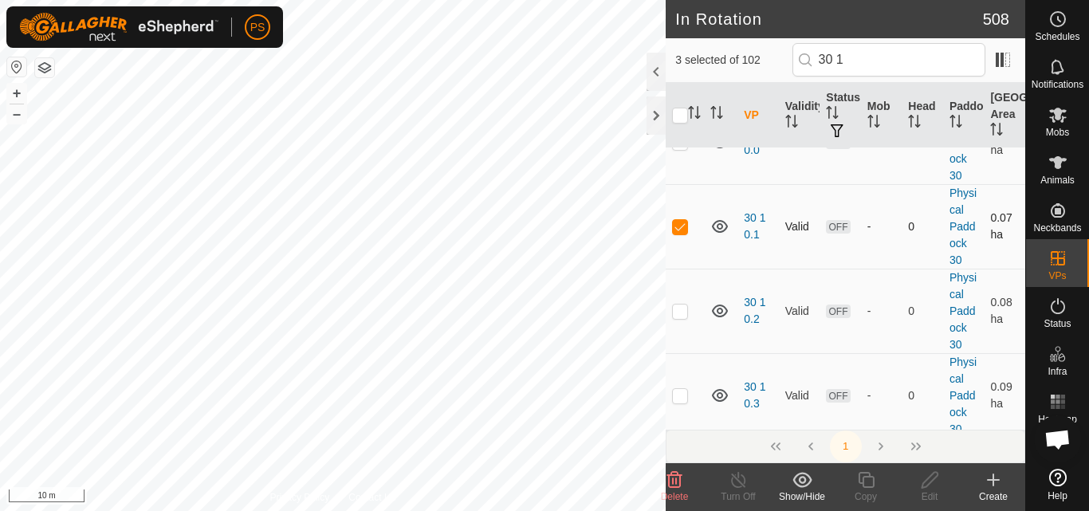
click at [676, 227] on p-checkbox at bounding box center [680, 226] width 16 height 13
checkbox input "false"
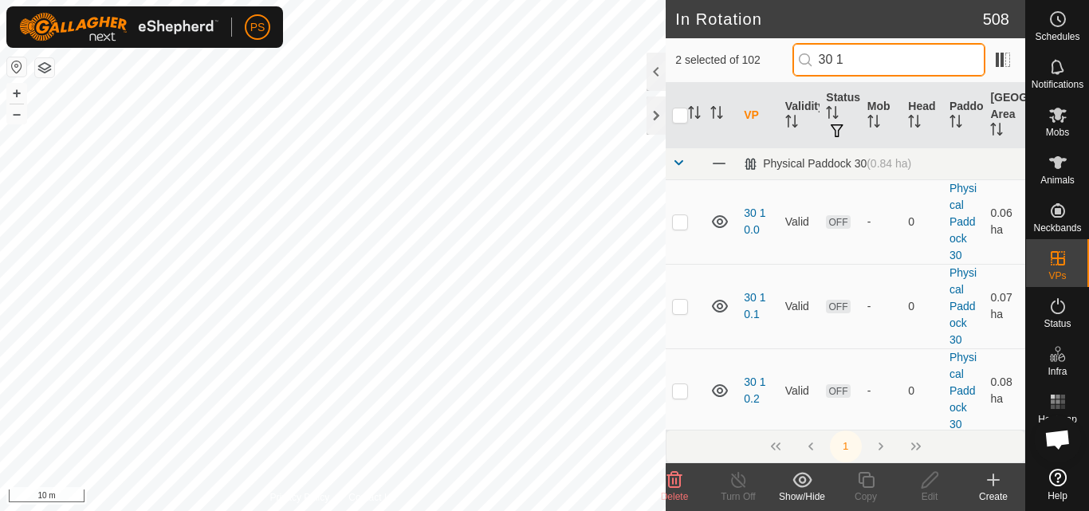
click at [861, 59] on input "30 1" at bounding box center [889, 59] width 193 height 33
type input "30 1 3"
click at [679, 310] on p-checkbox at bounding box center [680, 306] width 16 height 13
checkbox input "false"
click at [681, 221] on p-checkbox at bounding box center [680, 221] width 16 height 13
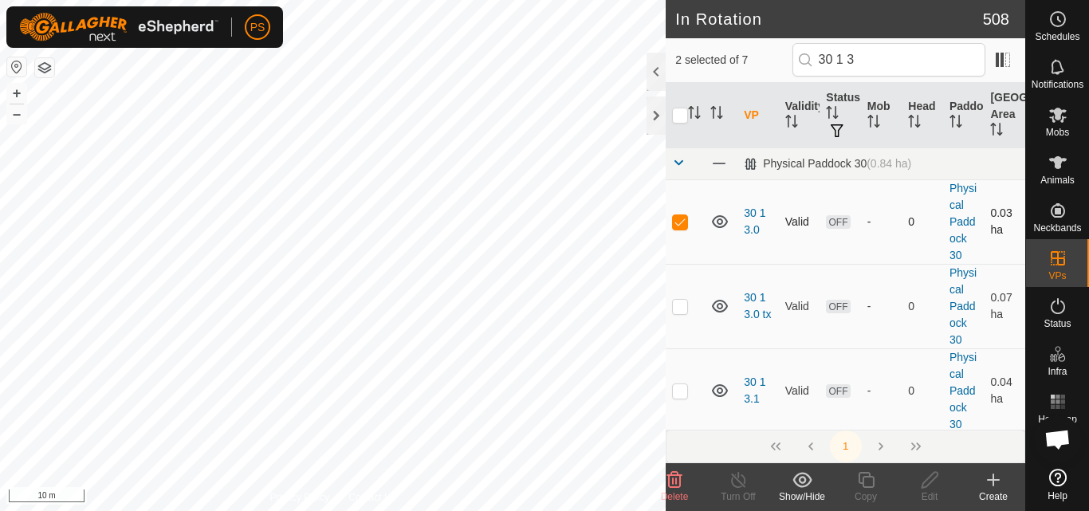
click at [681, 221] on p-checkbox at bounding box center [680, 221] width 16 height 13
checkbox input "false"
click at [898, 53] on input "30 1 3" at bounding box center [889, 59] width 193 height 33
type input "30 1 4"
click at [680, 222] on p-checkbox at bounding box center [680, 221] width 16 height 13
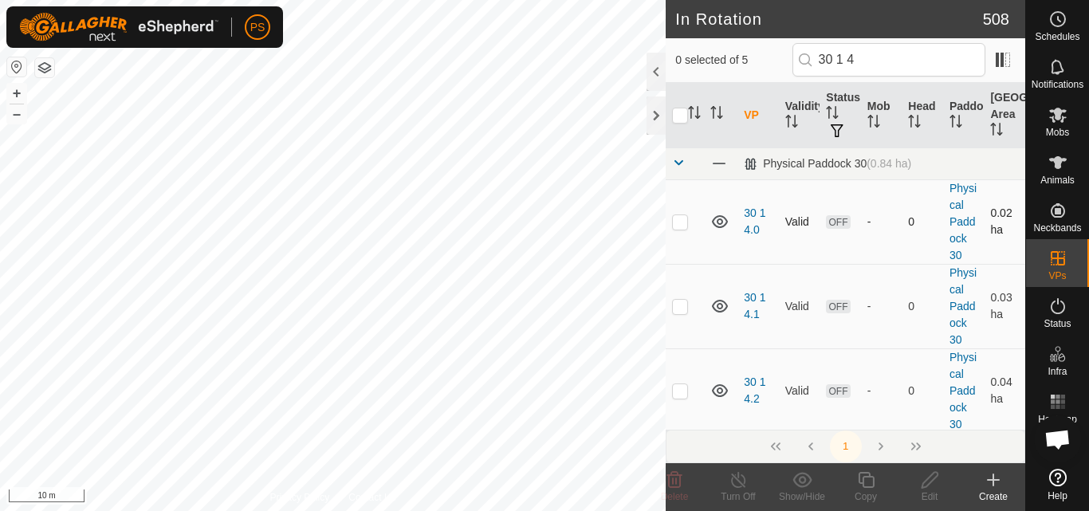
click at [680, 222] on p-checkbox at bounding box center [680, 221] width 16 height 13
checkbox input "false"
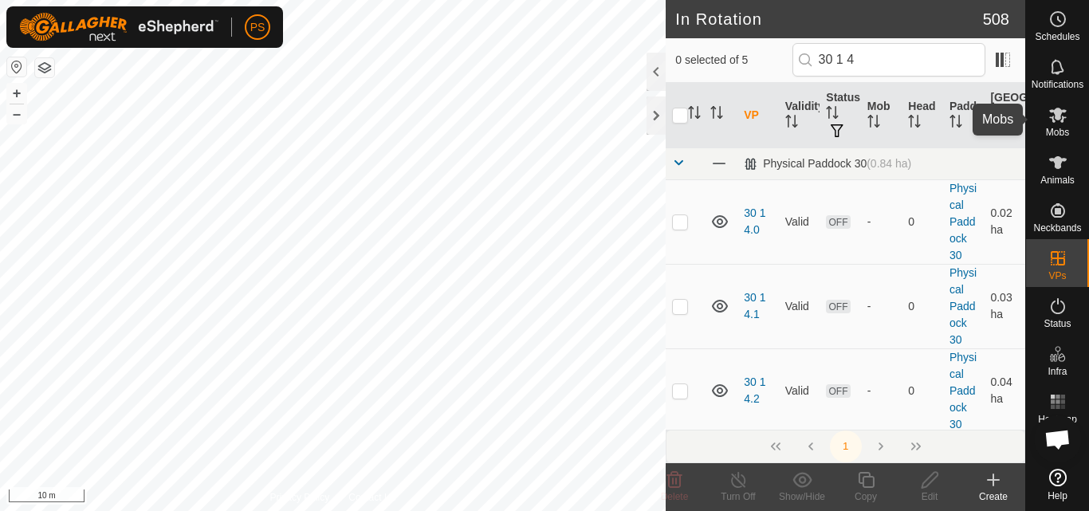
click at [1060, 117] on icon at bounding box center [1059, 115] width 18 height 15
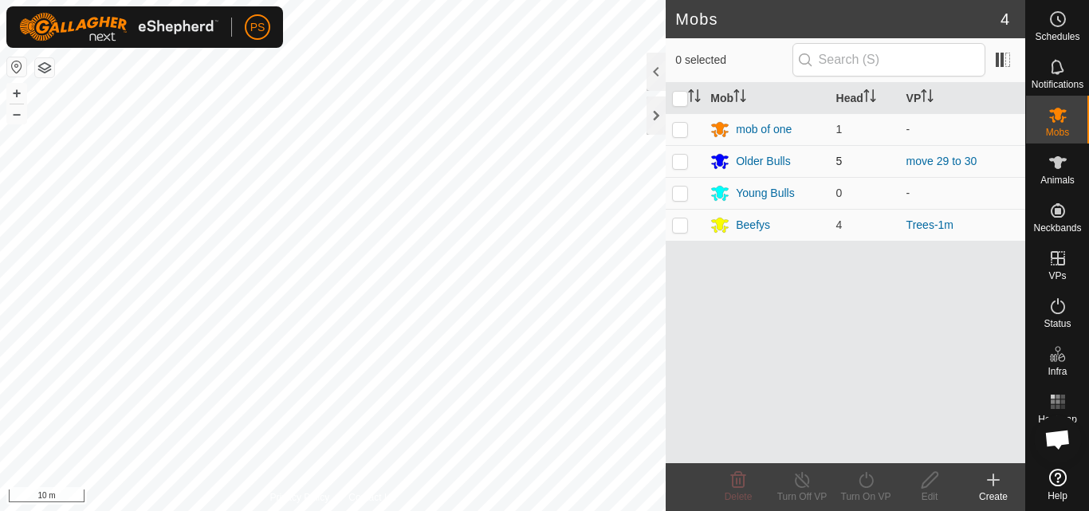
click at [683, 160] on p-checkbox at bounding box center [680, 161] width 16 height 13
checkbox input "true"
click at [866, 475] on icon at bounding box center [866, 480] width 14 height 16
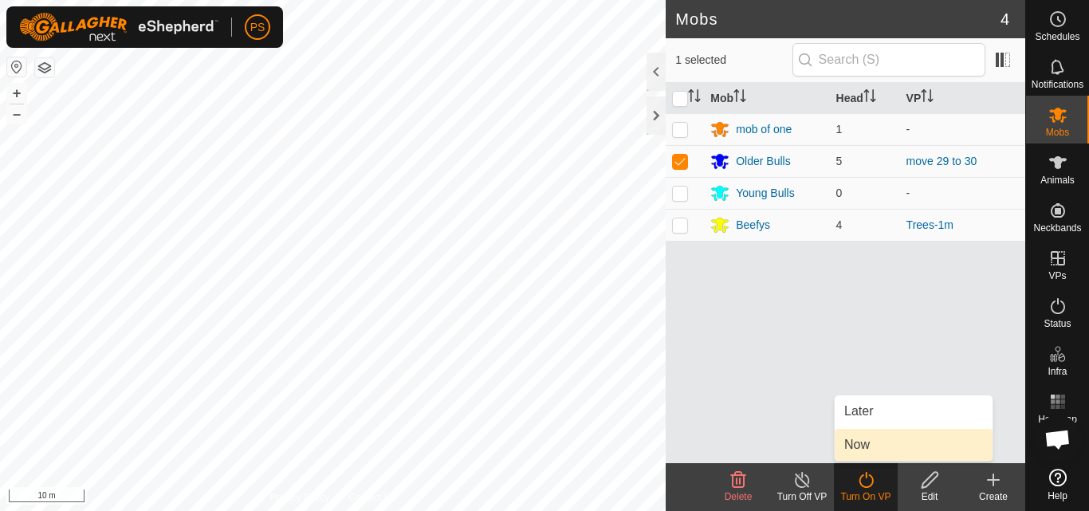
click at [864, 450] on link "Now" at bounding box center [914, 445] width 158 height 32
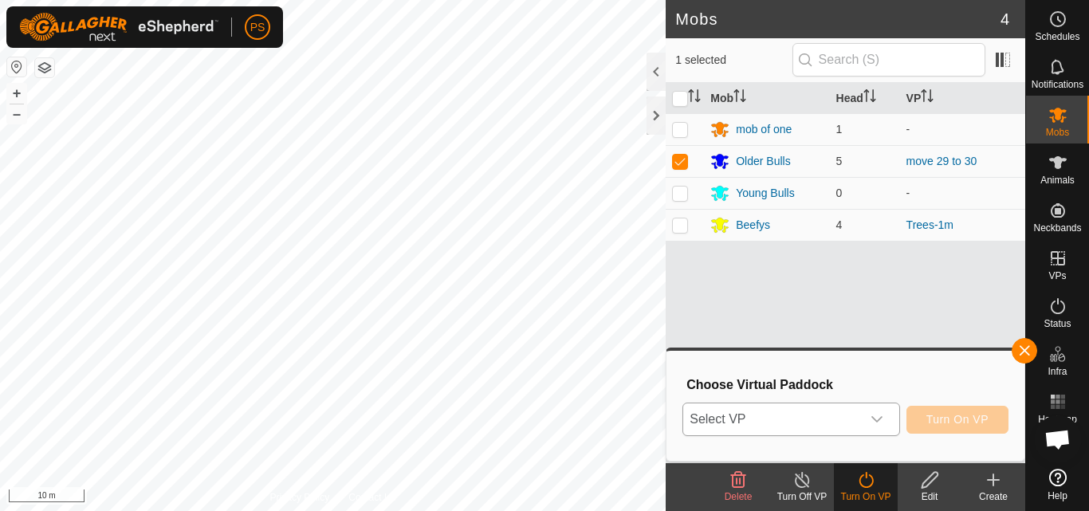
click at [878, 419] on icon "dropdown trigger" at bounding box center [877, 419] width 13 height 13
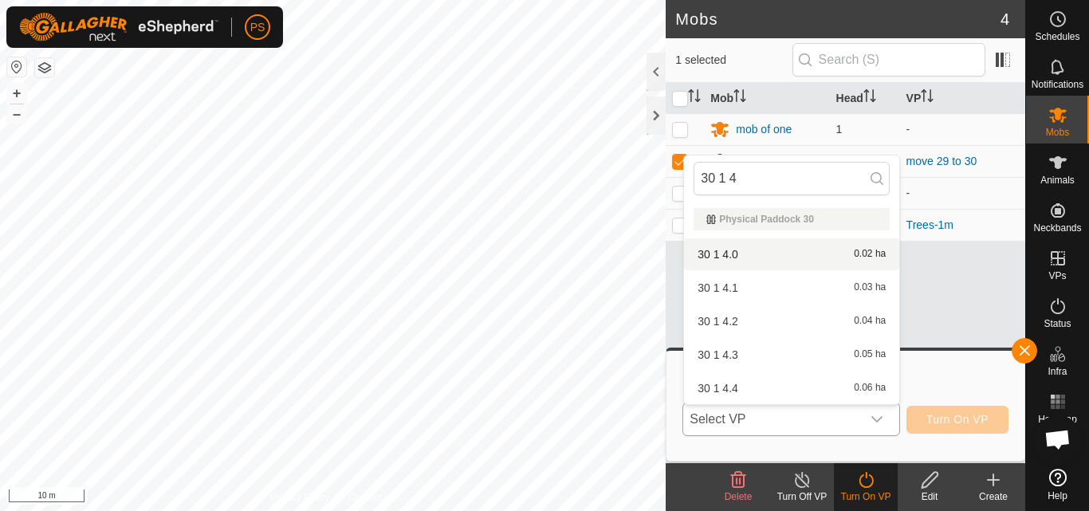
type input "30 1 4"
click at [730, 254] on li "30 1 4.0 0.02 ha" at bounding box center [791, 254] width 215 height 32
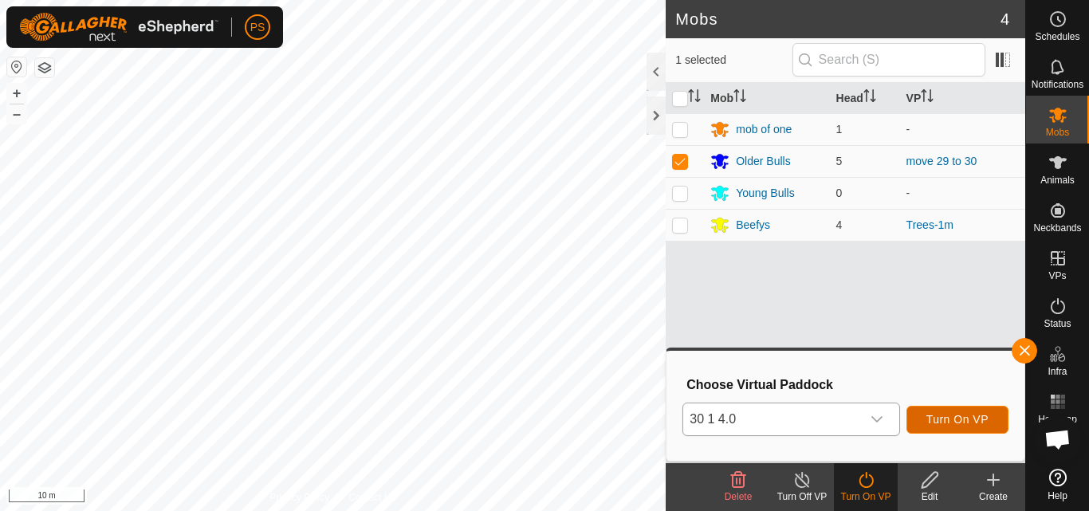
click at [970, 420] on span "Turn On VP" at bounding box center [958, 419] width 62 height 13
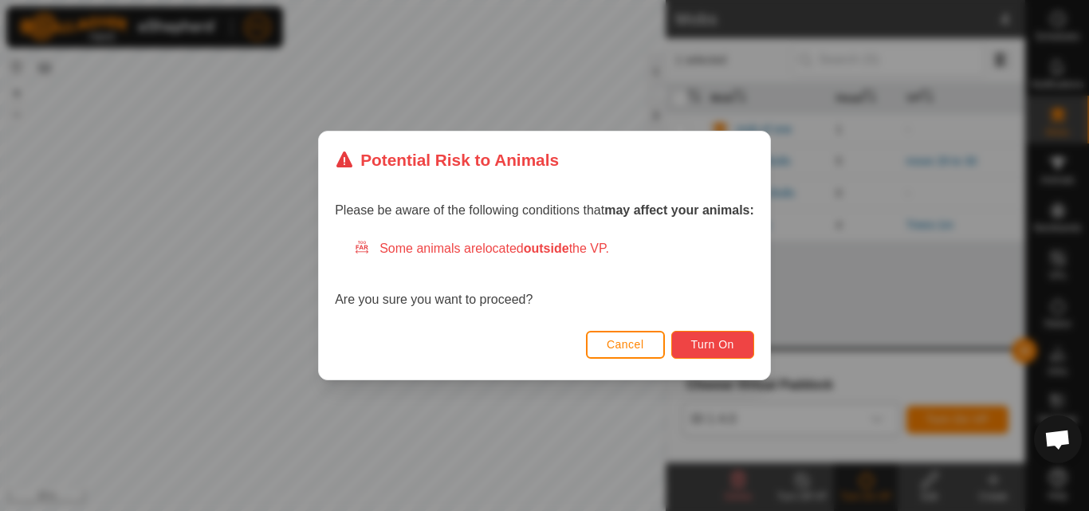
click at [727, 343] on span "Turn On" at bounding box center [713, 344] width 43 height 13
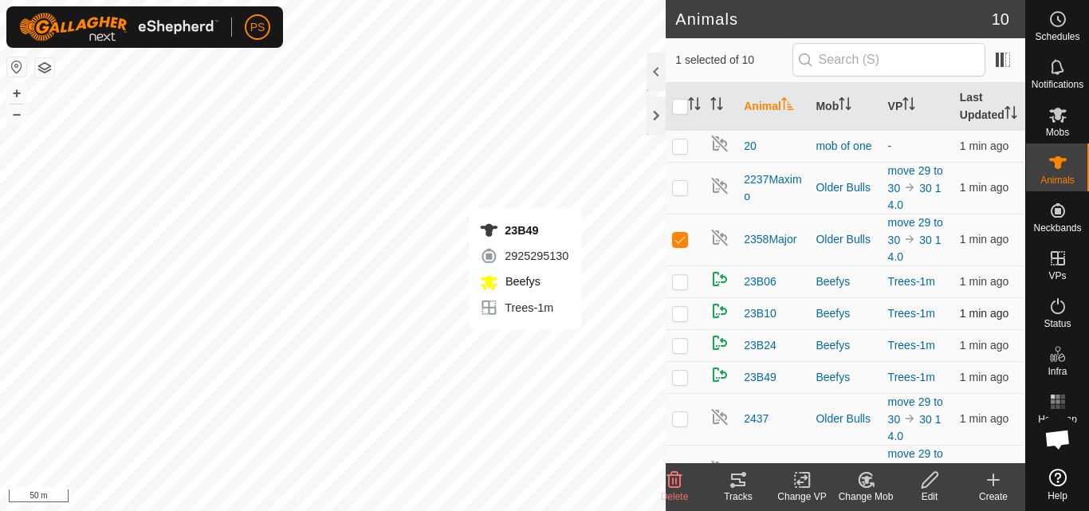
checkbox input "false"
checkbox input "true"
click at [743, 481] on icon at bounding box center [738, 480] width 19 height 19
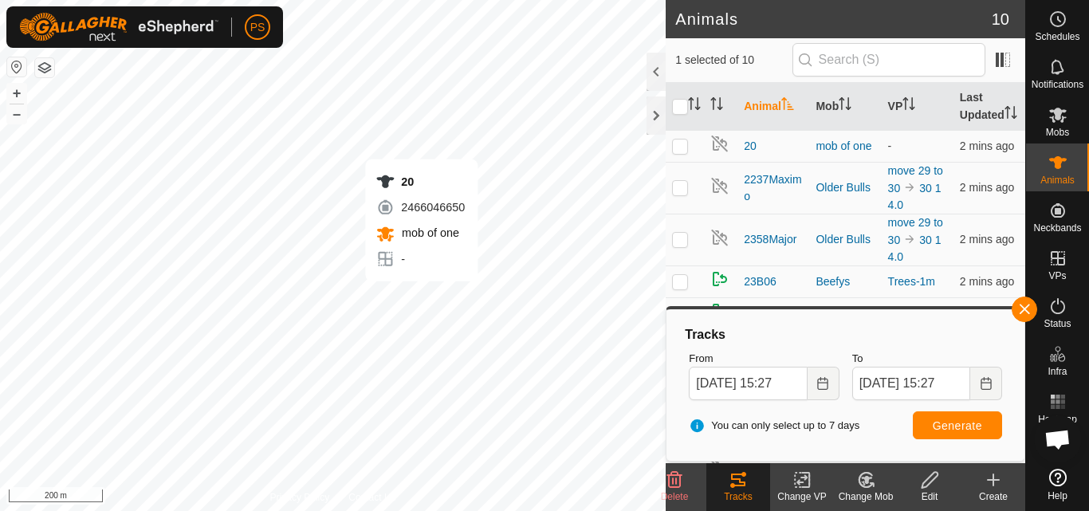
checkbox input "true"
checkbox input "false"
click at [955, 425] on span "Generate" at bounding box center [957, 426] width 49 height 13
click at [676, 152] on p-checkbox at bounding box center [680, 146] width 16 height 13
checkbox input "false"
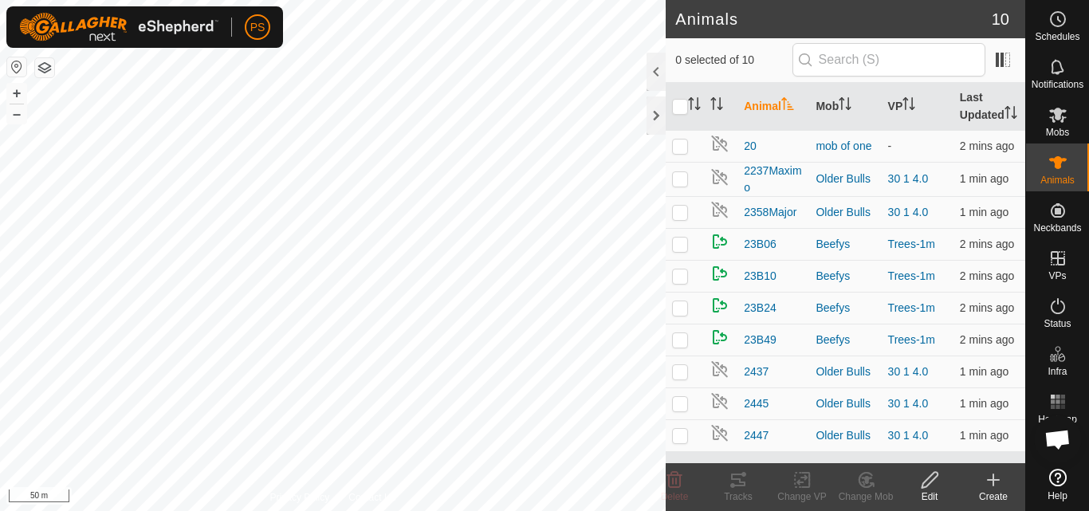
scroll to position [6, 0]
click at [677, 378] on p-checkbox at bounding box center [680, 371] width 16 height 13
checkbox input "false"
click at [654, 113] on div at bounding box center [656, 116] width 19 height 38
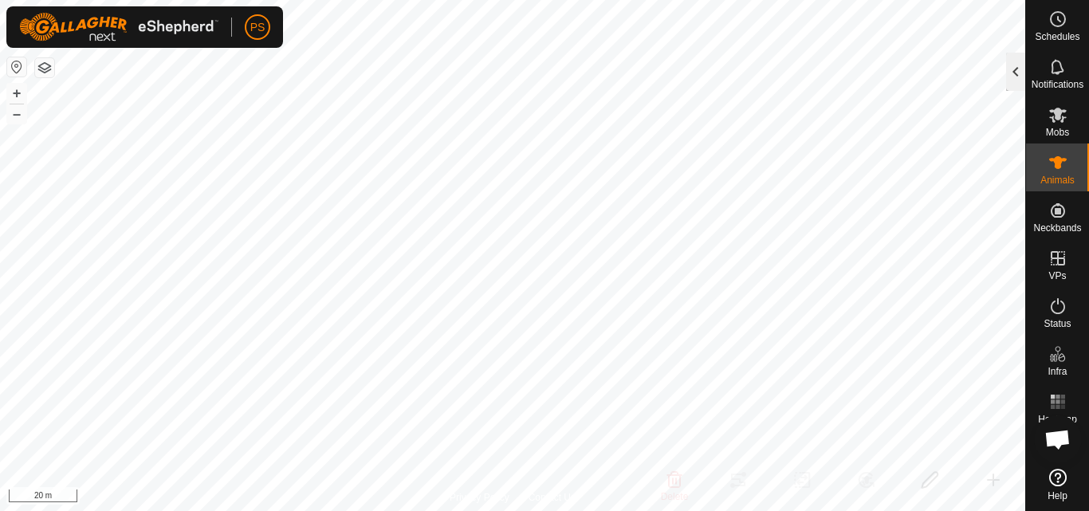
click at [1017, 69] on div at bounding box center [1016, 72] width 19 height 38
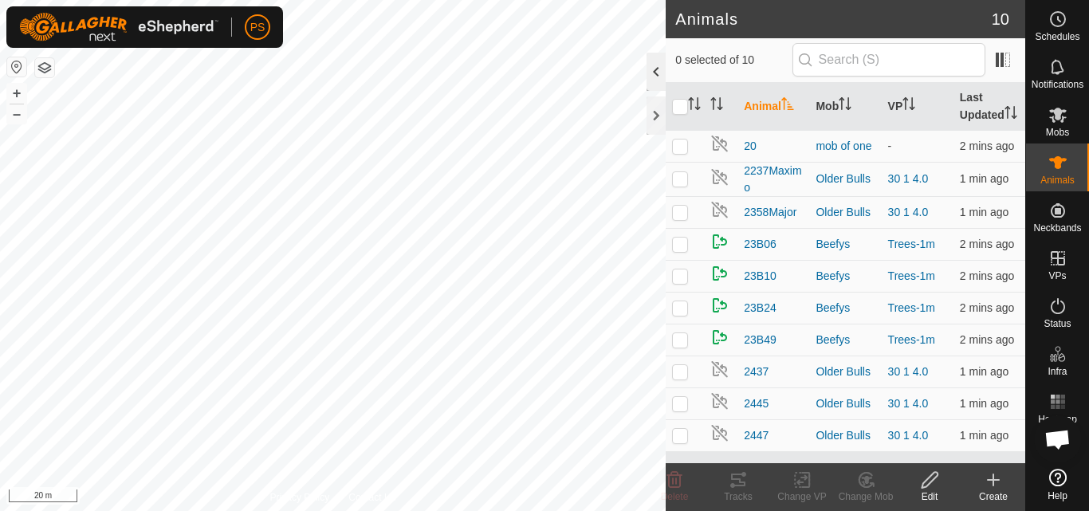
click at [653, 69] on div at bounding box center [656, 72] width 19 height 38
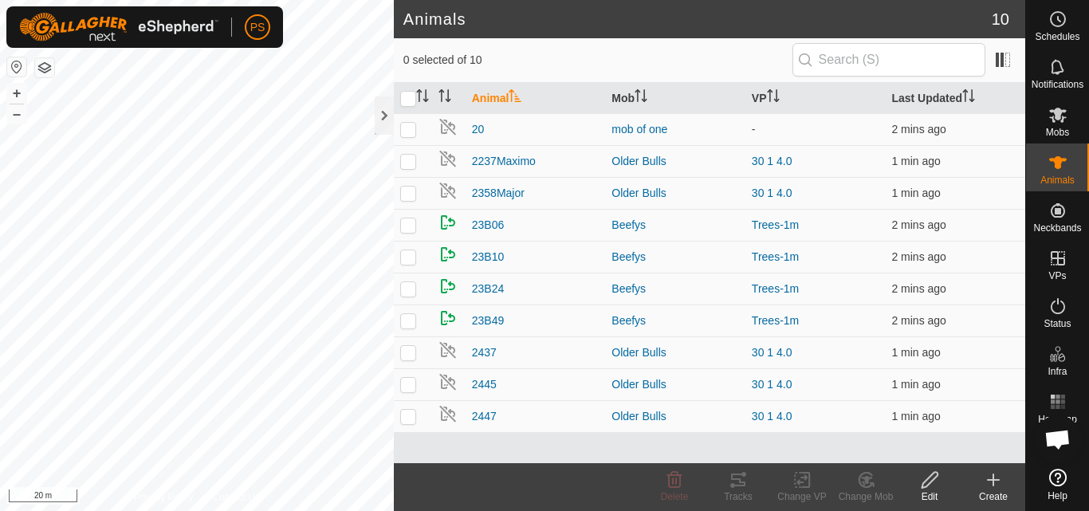
scroll to position [0, 0]
click at [1002, 65] on span at bounding box center [1004, 60] width 26 height 26
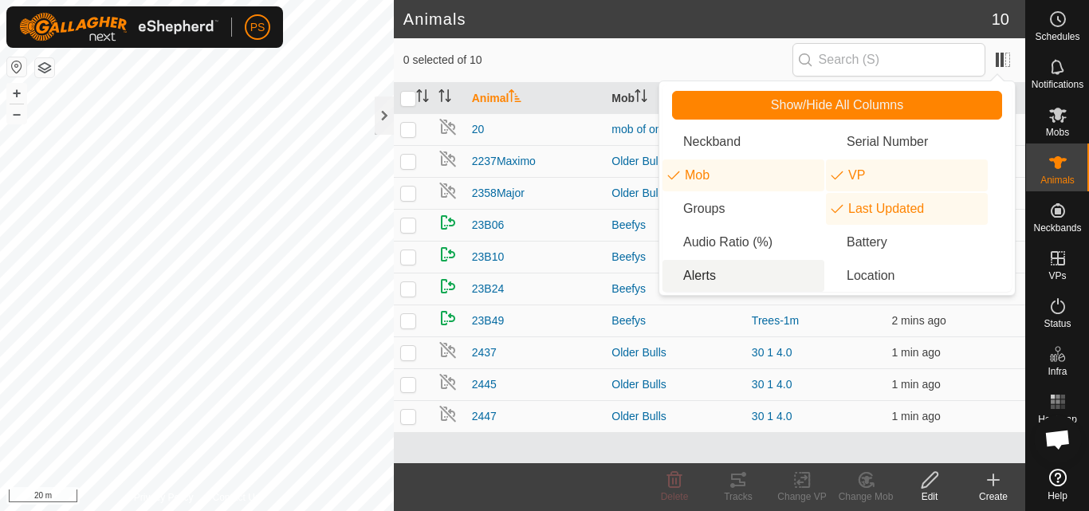
click at [705, 272] on li "Alerts" at bounding box center [744, 276] width 162 height 32
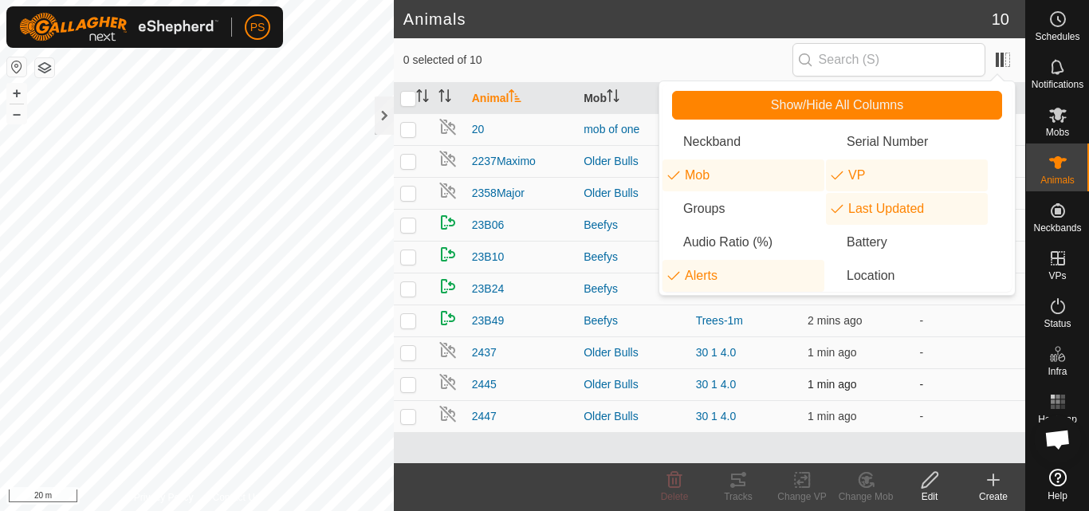
click at [965, 376] on td "-" at bounding box center [970, 384] width 112 height 32
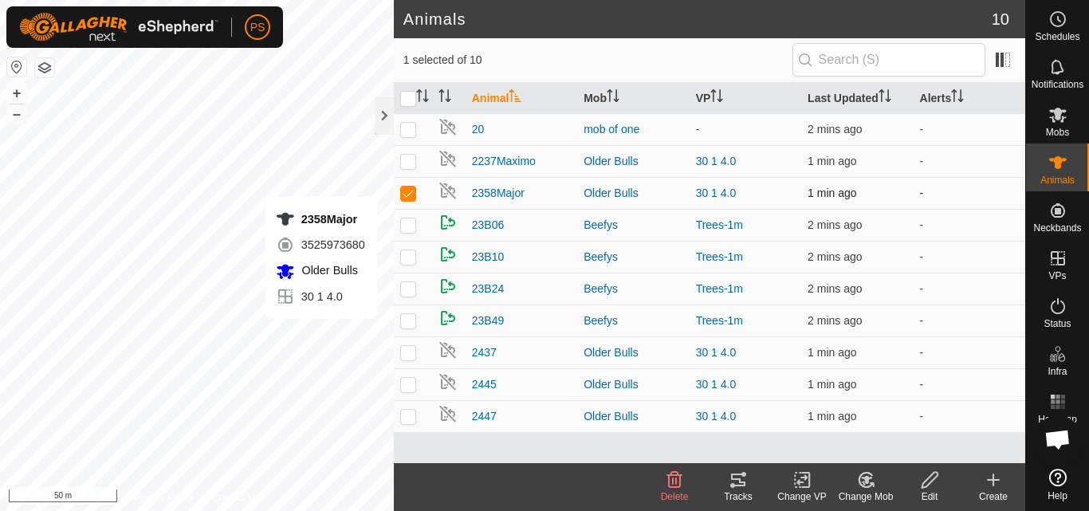
click at [405, 190] on p-checkbox at bounding box center [408, 193] width 16 height 13
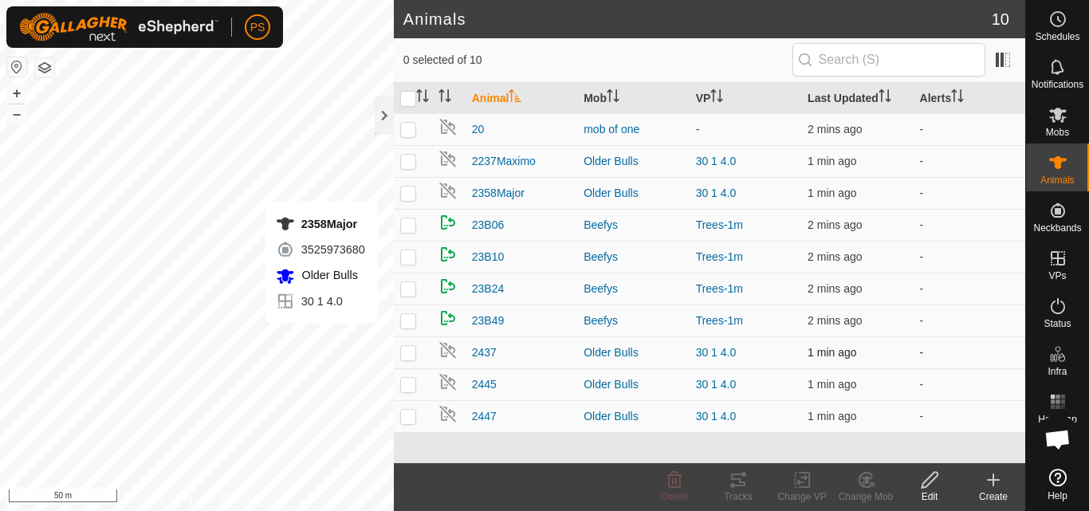
checkbox input "true"
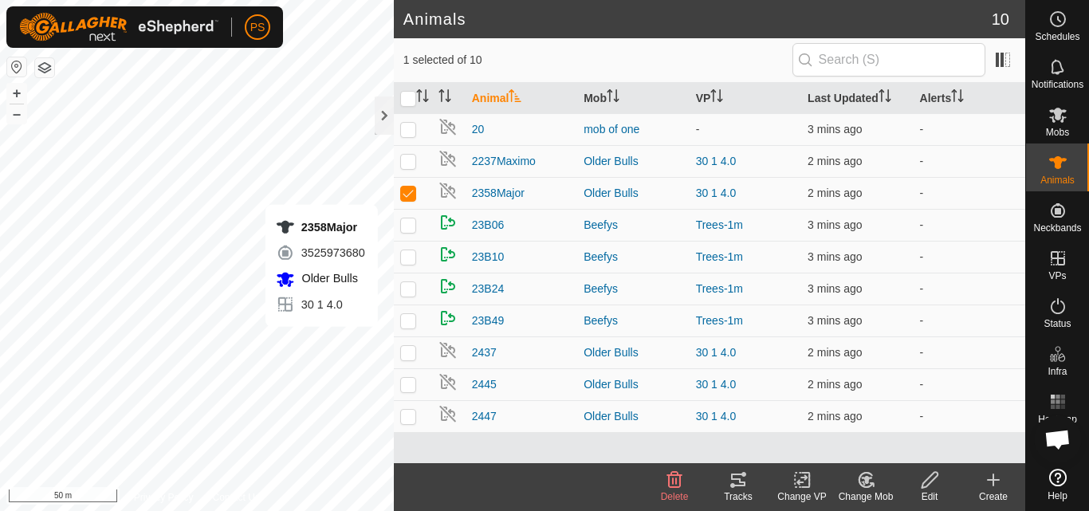
click at [740, 481] on icon at bounding box center [738, 480] width 14 height 13
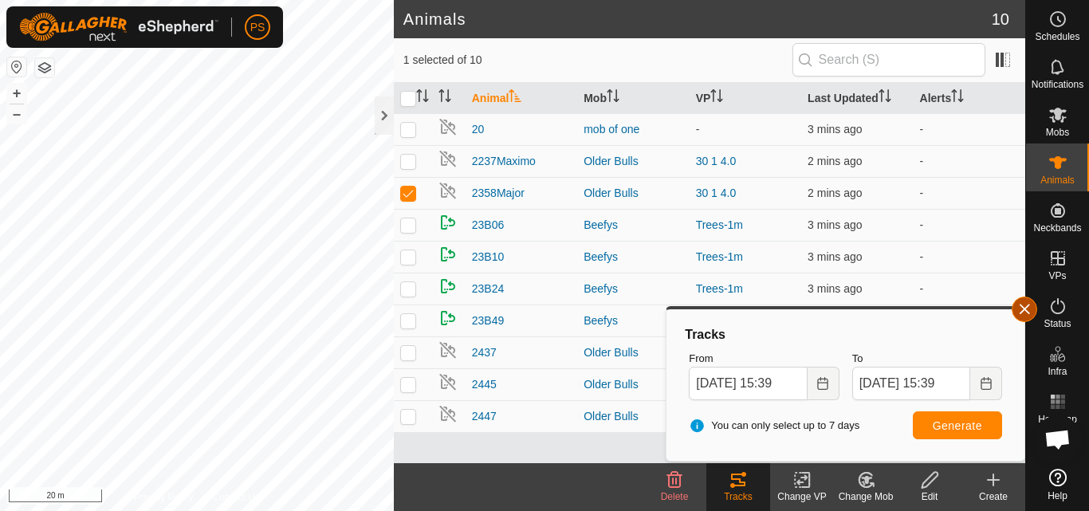
click at [1027, 307] on button "button" at bounding box center [1025, 310] width 26 height 26
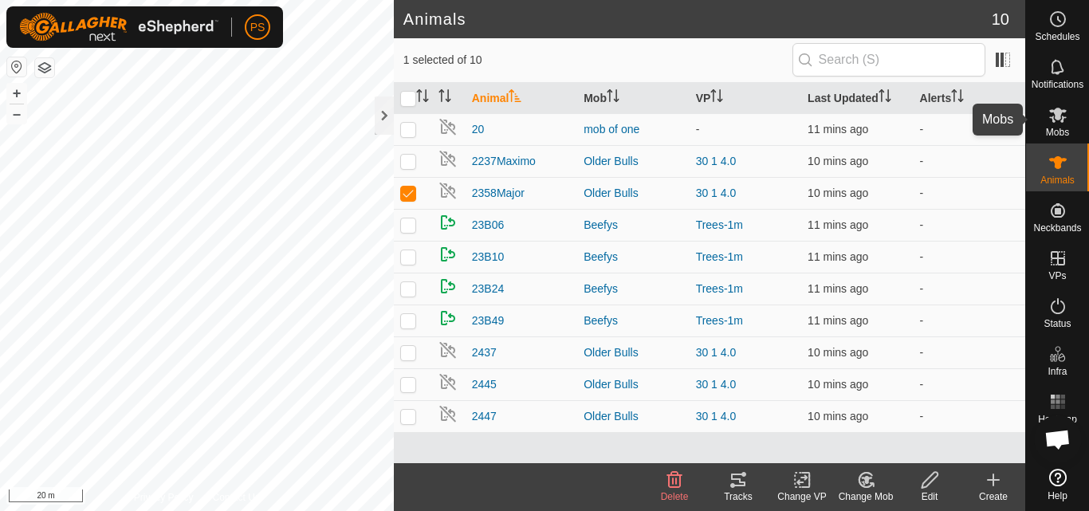
click at [1058, 115] on icon at bounding box center [1059, 115] width 18 height 15
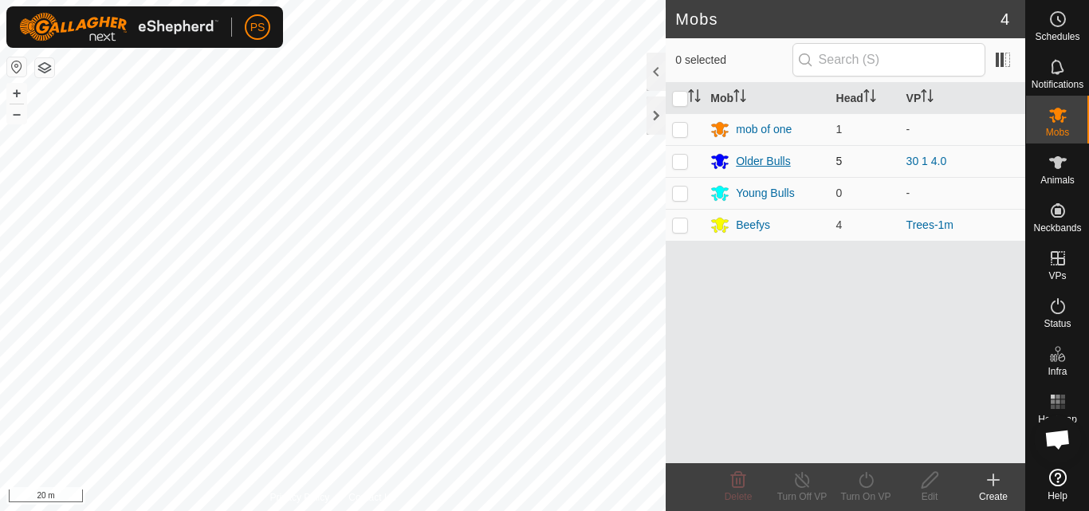
click at [758, 162] on div "Older Bulls" at bounding box center [763, 161] width 54 height 17
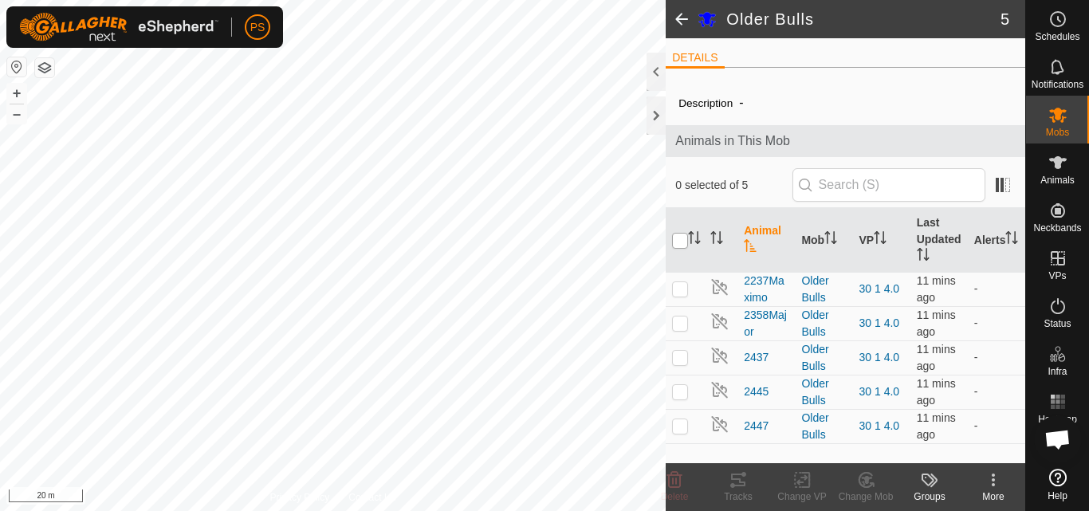
click at [680, 242] on input "checkbox" at bounding box center [680, 241] width 16 height 16
checkbox input "true"
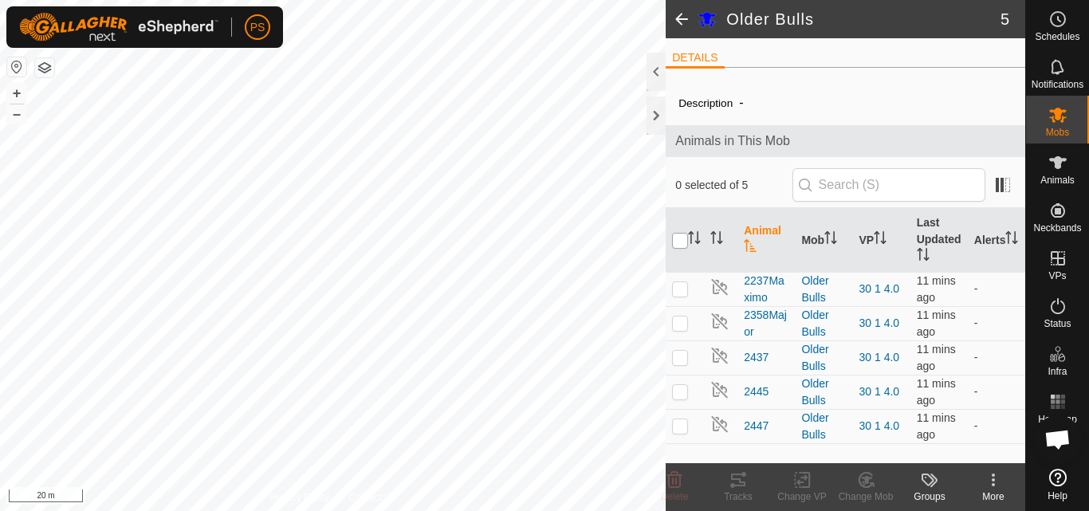
checkbox input "true"
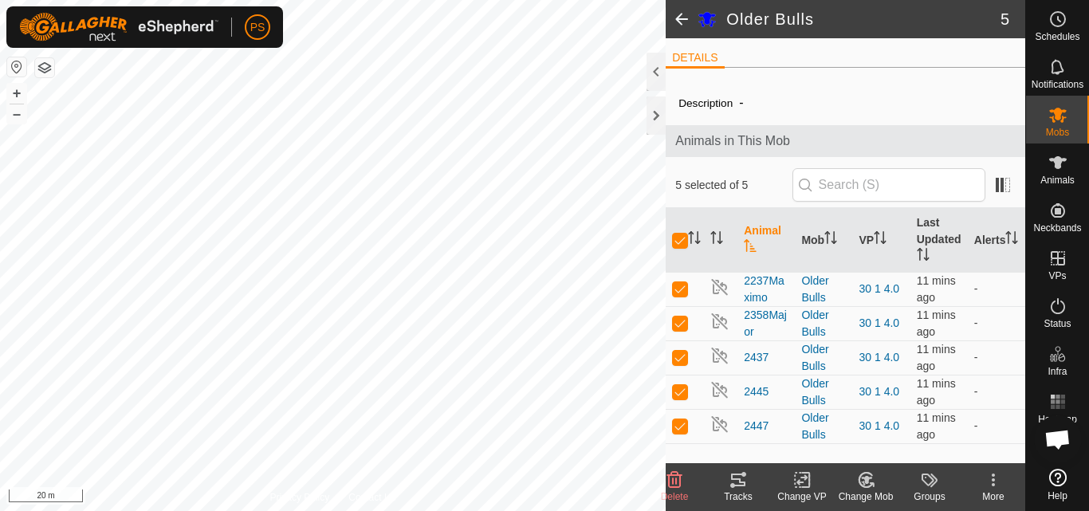
click at [994, 483] on icon at bounding box center [993, 484] width 3 height 3
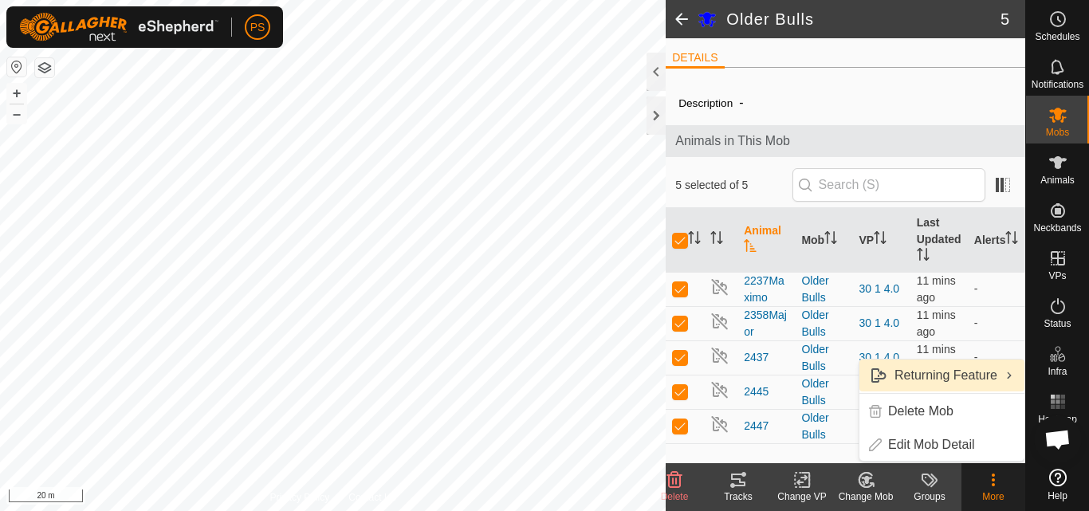
click at [947, 376] on link "Returning Feature" at bounding box center [942, 376] width 165 height 32
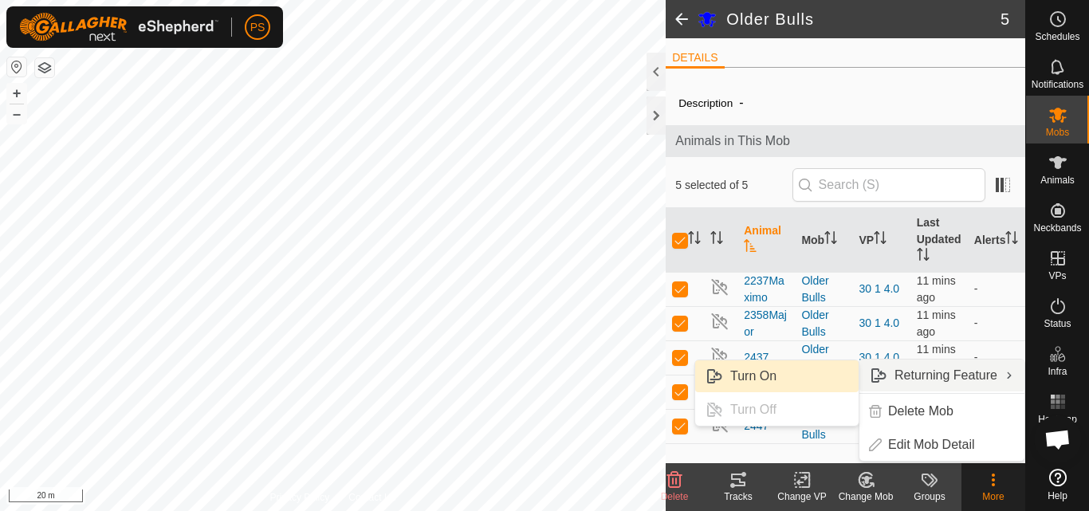
click at [746, 375] on link "Turn On" at bounding box center [777, 377] width 164 height 32
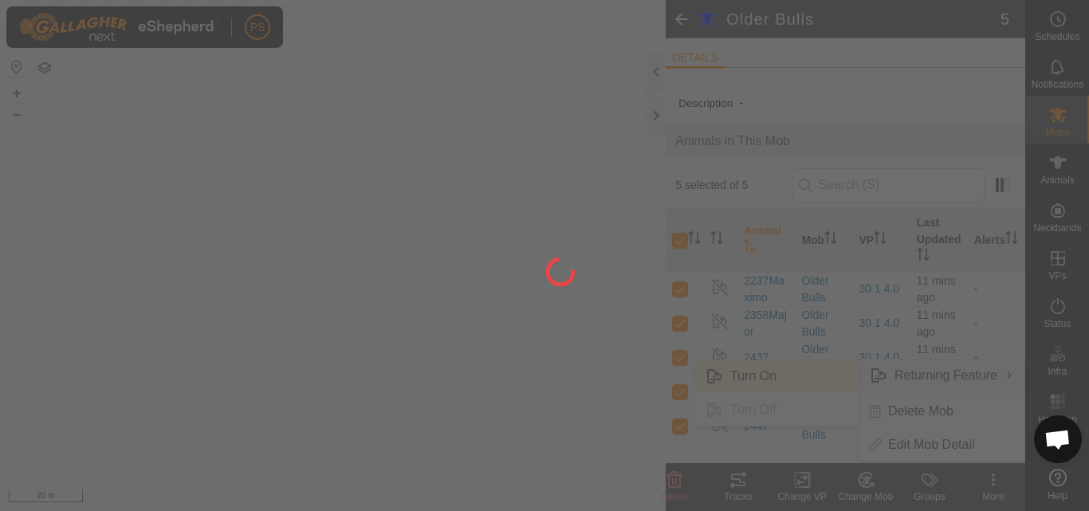
checkbox input "false"
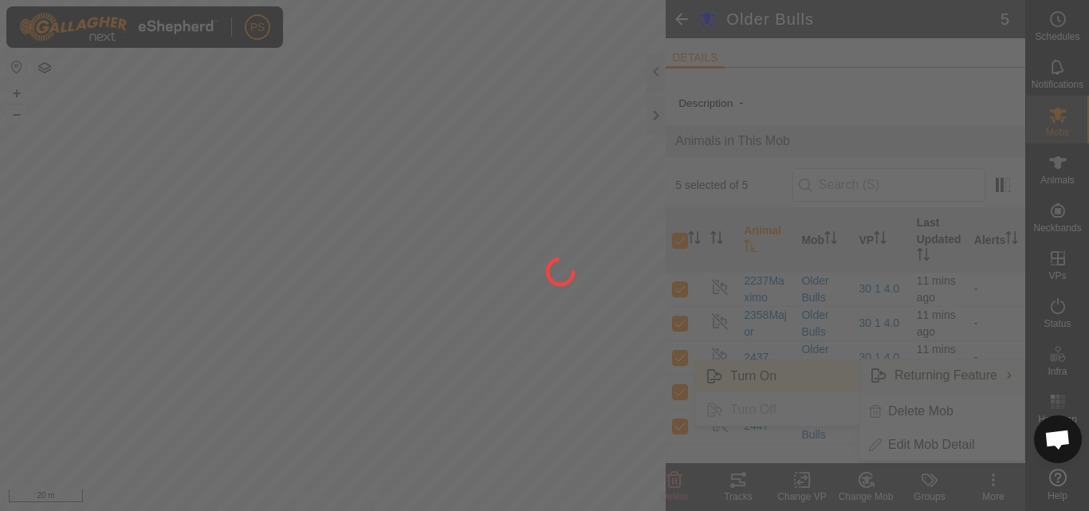
checkbox input "false"
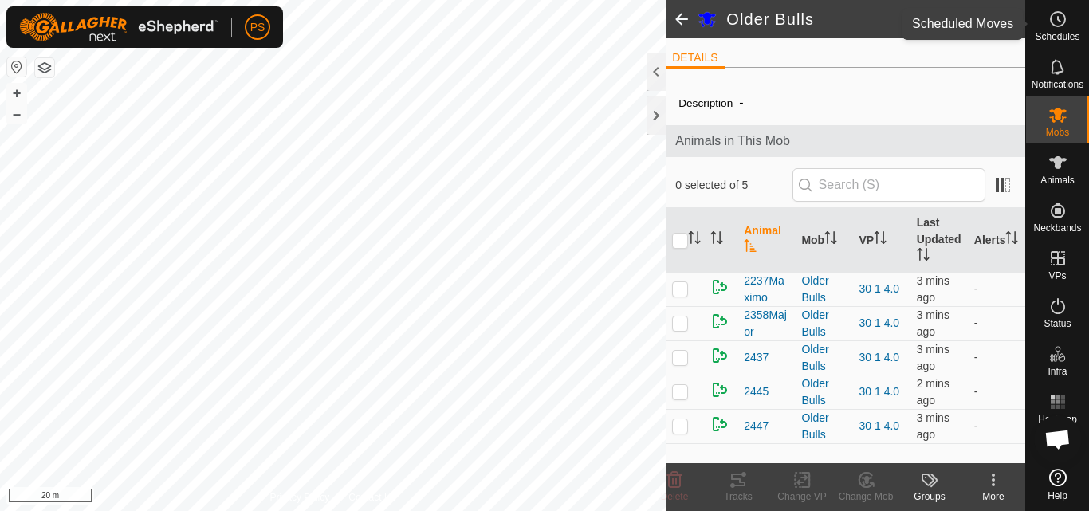
click at [1055, 23] on icon at bounding box center [1058, 19] width 19 height 19
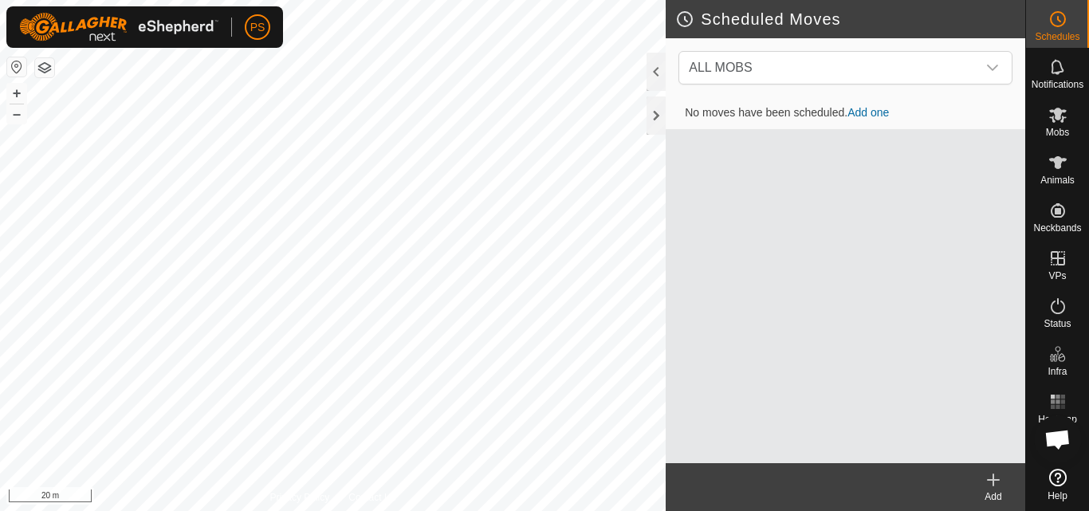
click at [994, 479] on icon at bounding box center [994, 480] width 0 height 11
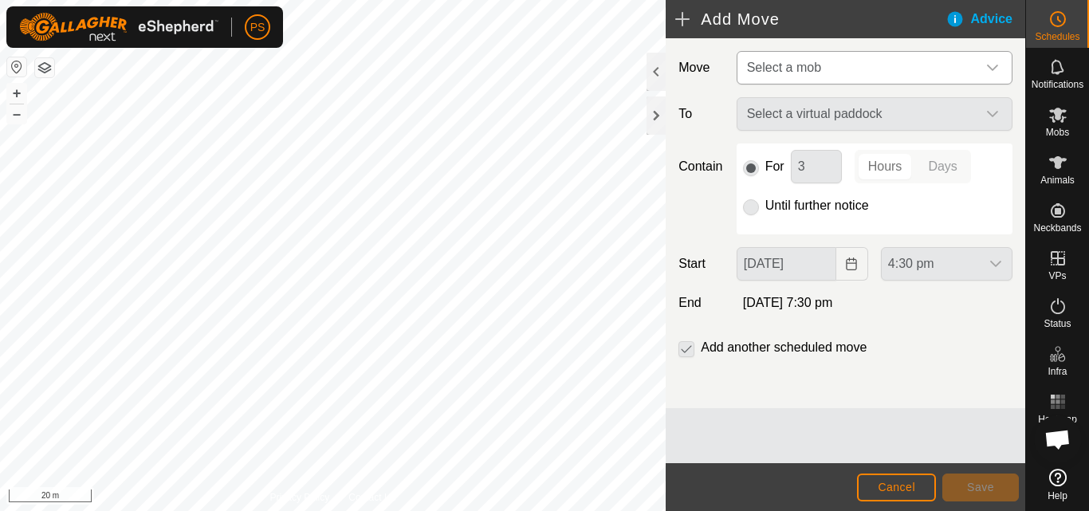
click at [995, 65] on icon "dropdown trigger" at bounding box center [993, 67] width 13 height 13
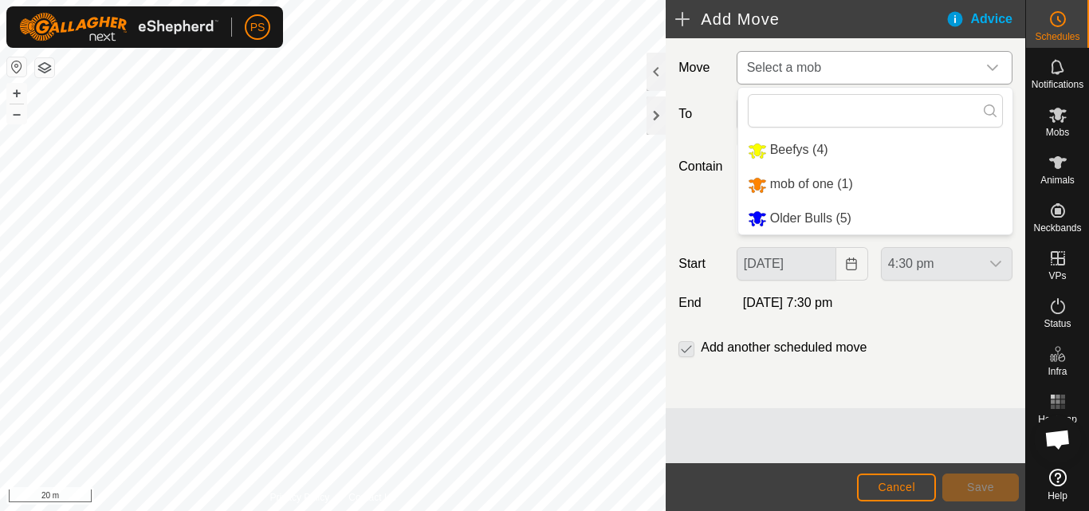
click at [815, 220] on li "Older Bulls (5)" at bounding box center [876, 219] width 274 height 33
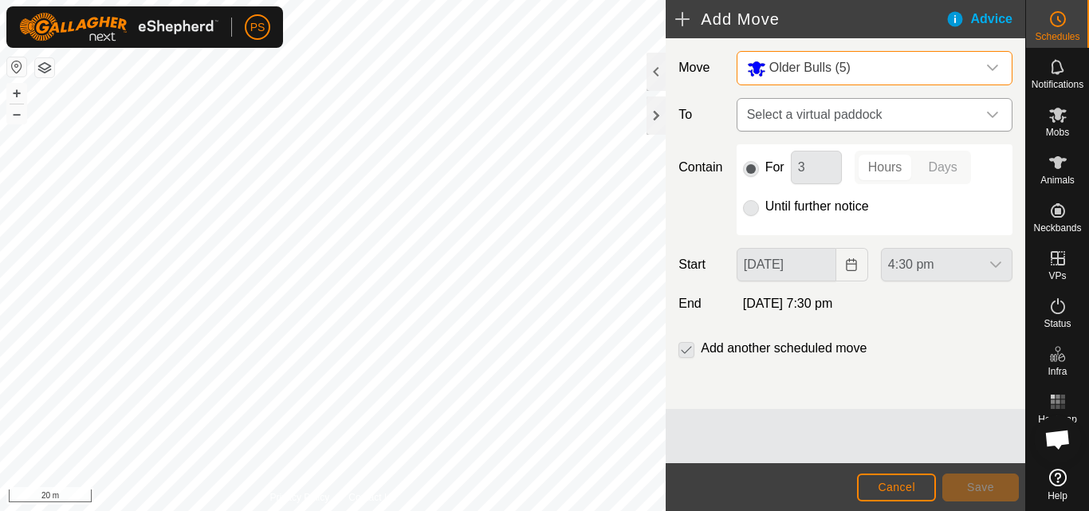
click at [993, 112] on icon "dropdown trigger" at bounding box center [993, 114] width 13 height 13
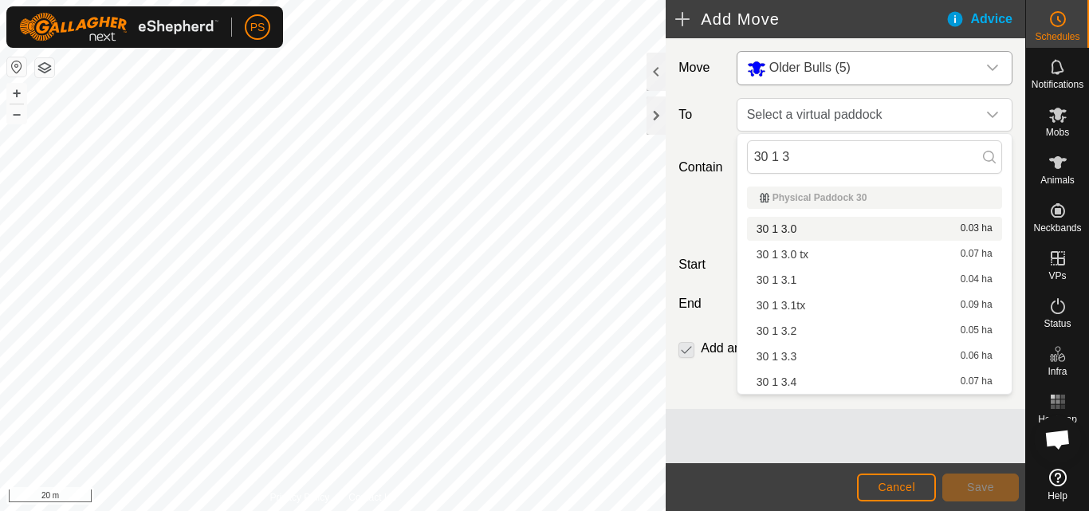
type input "30 1 3"
click at [796, 229] on li "30 1 3.0 0.03 ha" at bounding box center [874, 229] width 255 height 24
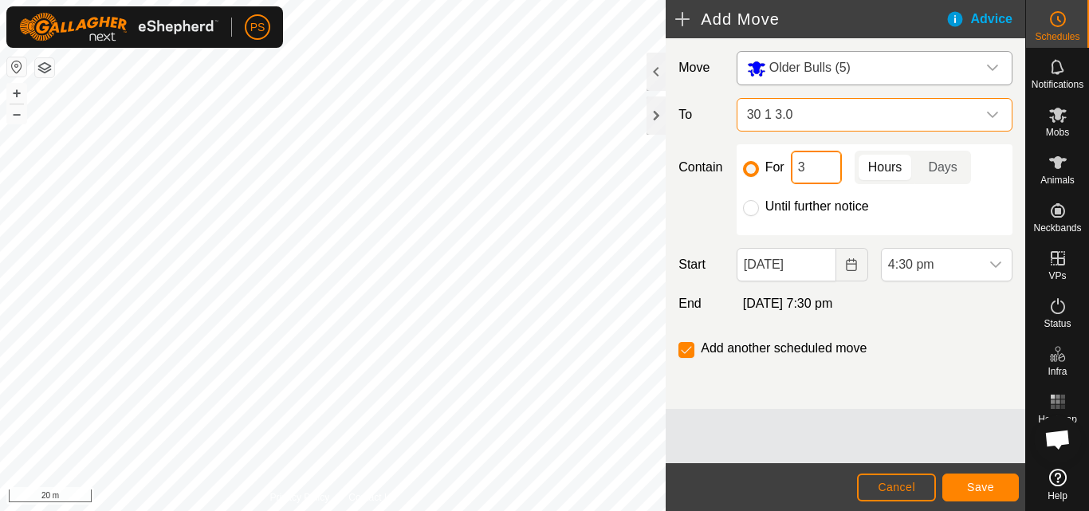
click at [814, 160] on input "3" at bounding box center [816, 167] width 51 height 33
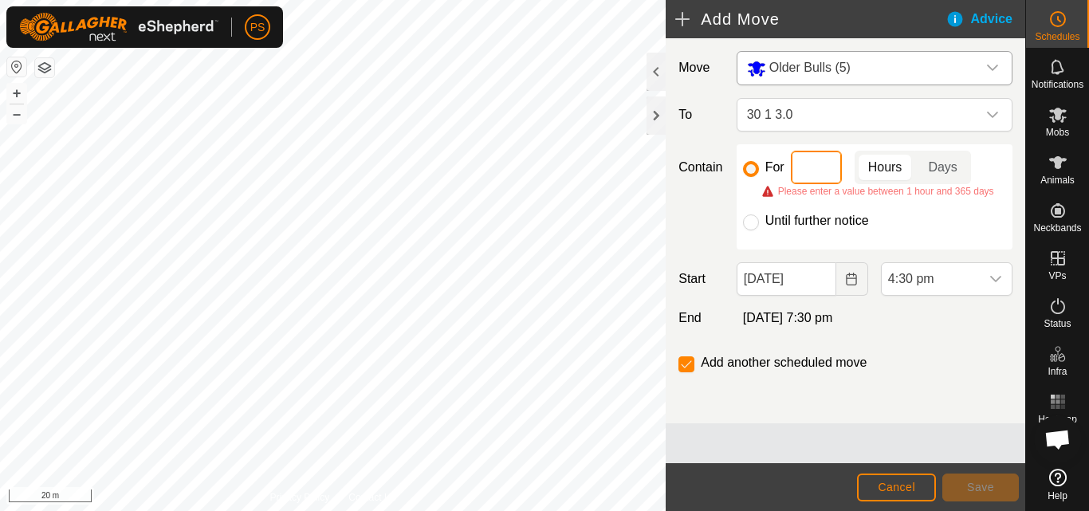
type input "9"
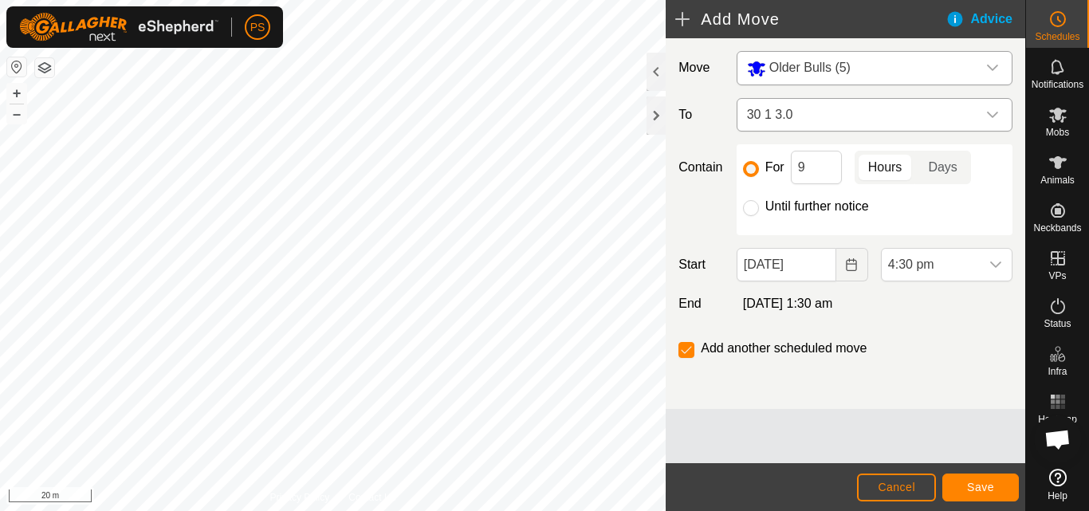
click at [979, 116] on div "dropdown trigger" at bounding box center [993, 115] width 32 height 32
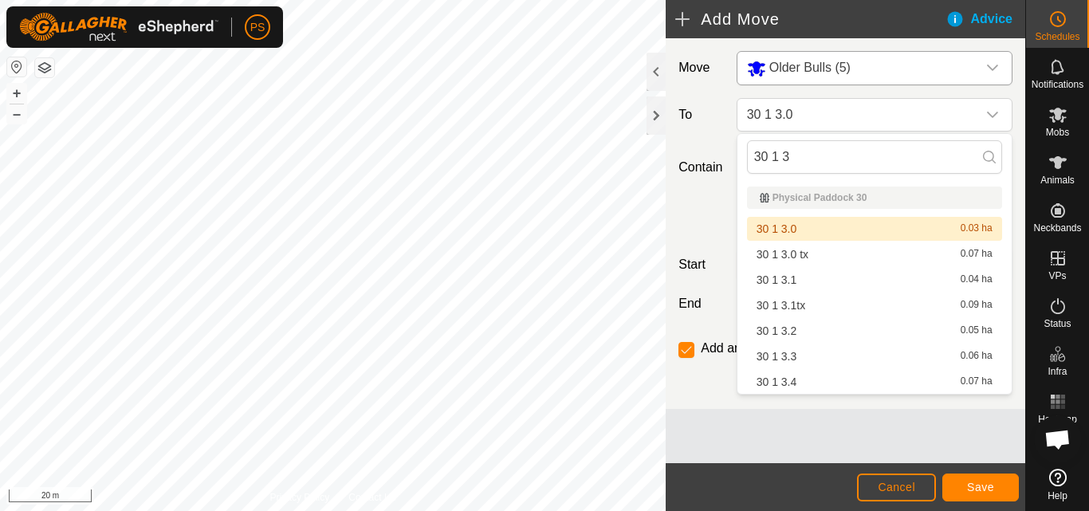
click at [936, 228] on div "30 1 3.0 0.03 ha" at bounding box center [875, 228] width 236 height 11
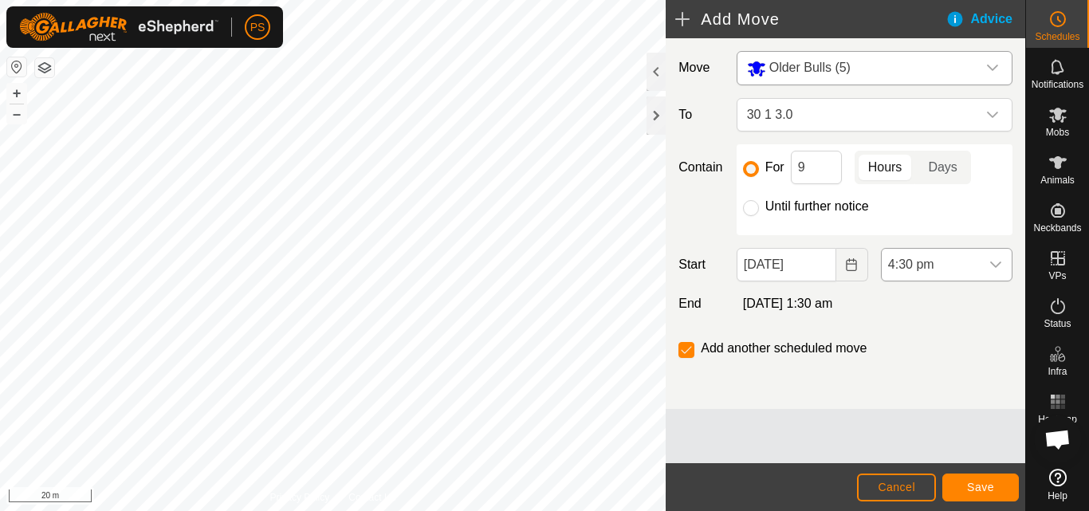
click at [995, 264] on icon "dropdown trigger" at bounding box center [996, 264] width 13 height 13
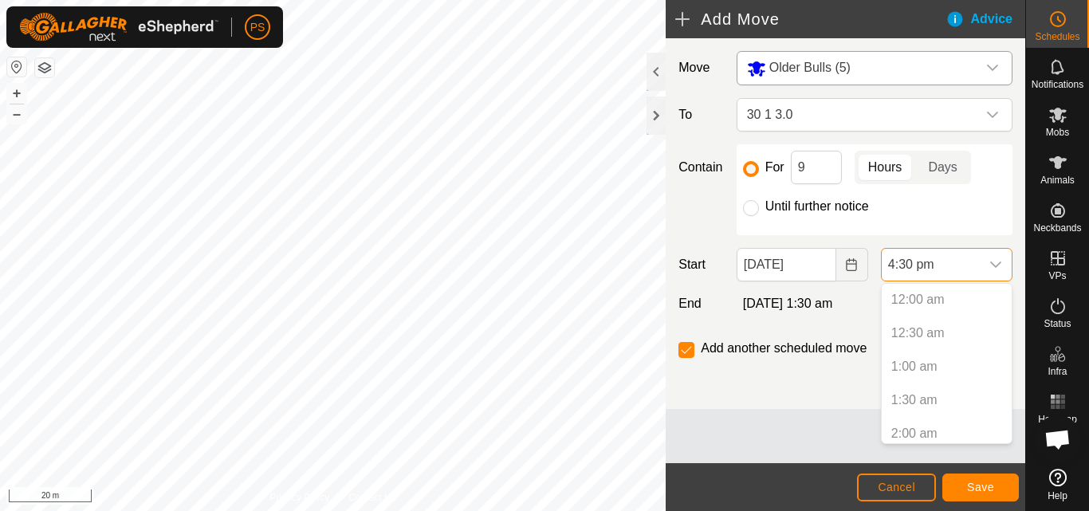
click at [926, 296] on p-selectitem "12:00 am" at bounding box center [947, 300] width 130 height 32
click at [849, 264] on icon "Choose Date" at bounding box center [852, 264] width 10 height 13
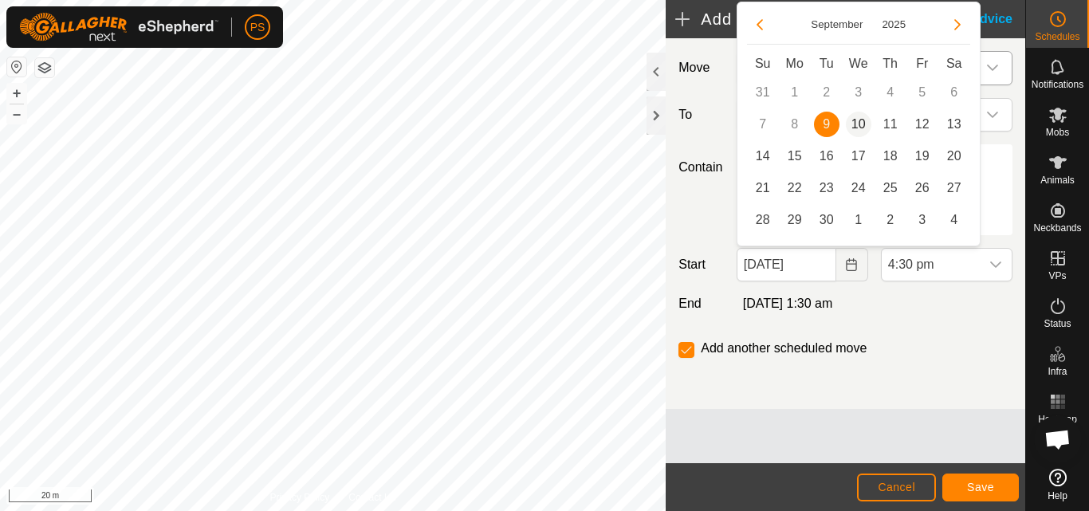
click at [863, 122] on span "10" at bounding box center [859, 125] width 26 height 26
type input "[DATE]"
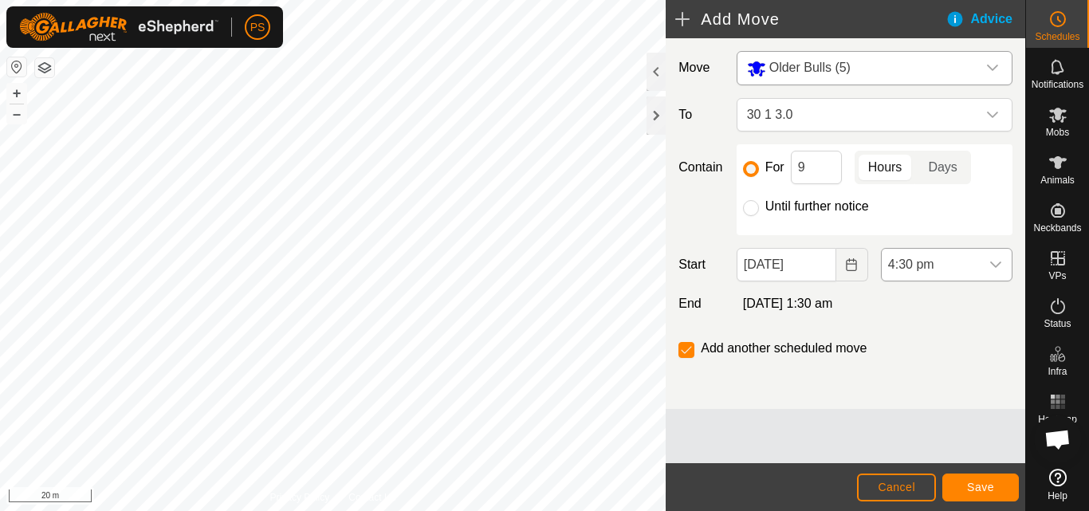
click at [999, 267] on icon "dropdown trigger" at bounding box center [996, 264] width 13 height 13
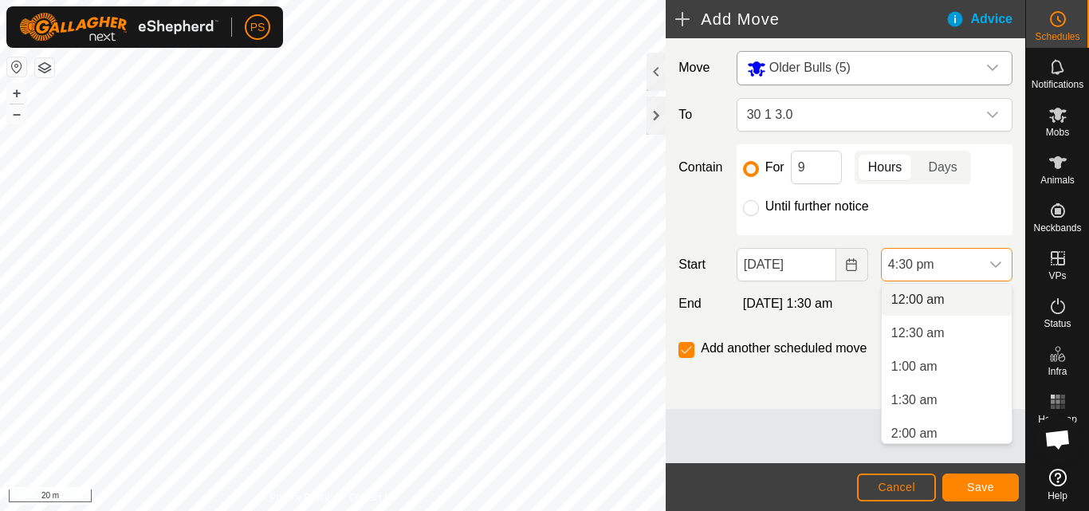
click at [929, 297] on li "12:00 am" at bounding box center [947, 300] width 130 height 32
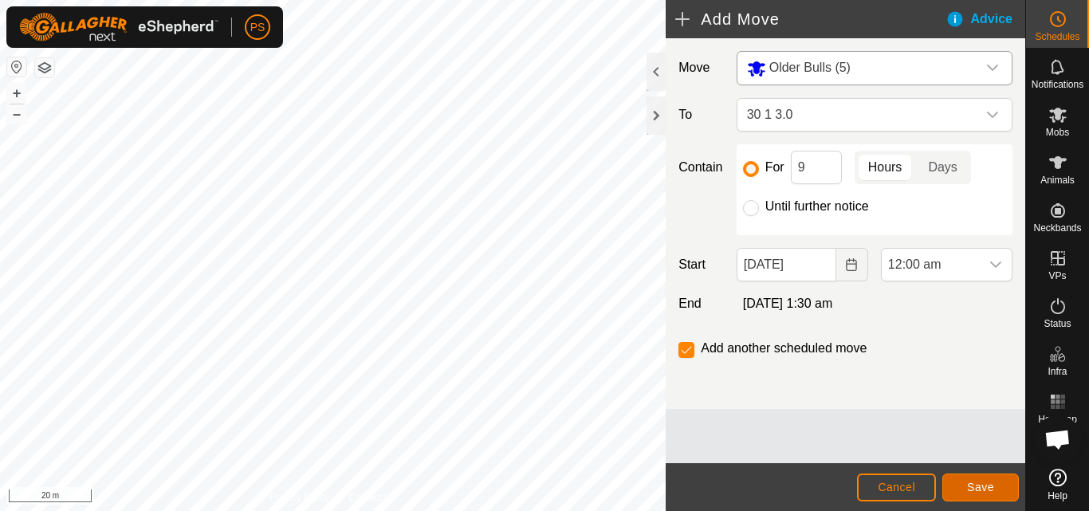
click at [983, 486] on span "Save" at bounding box center [980, 487] width 27 height 13
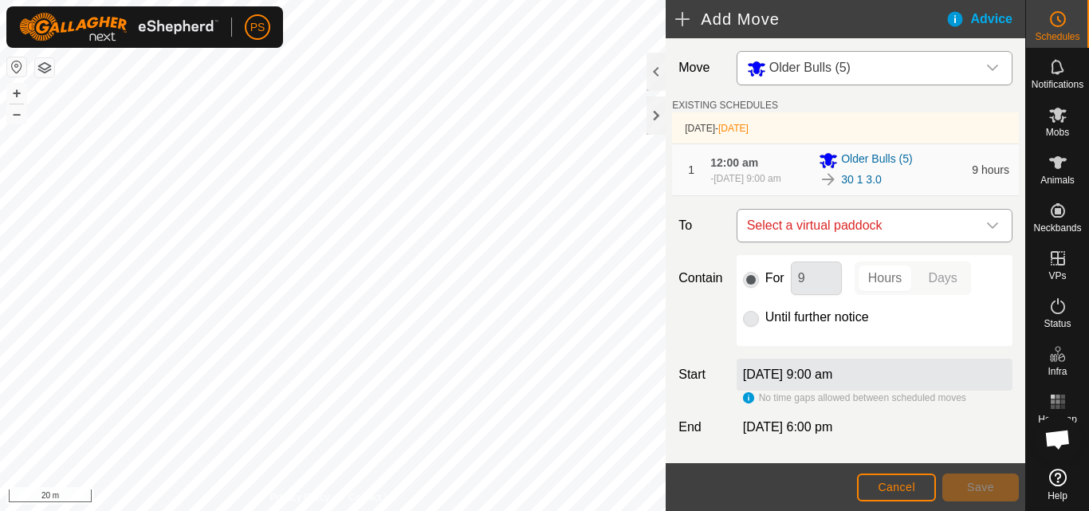
click at [987, 229] on icon "dropdown trigger" at bounding box center [992, 226] width 11 height 6
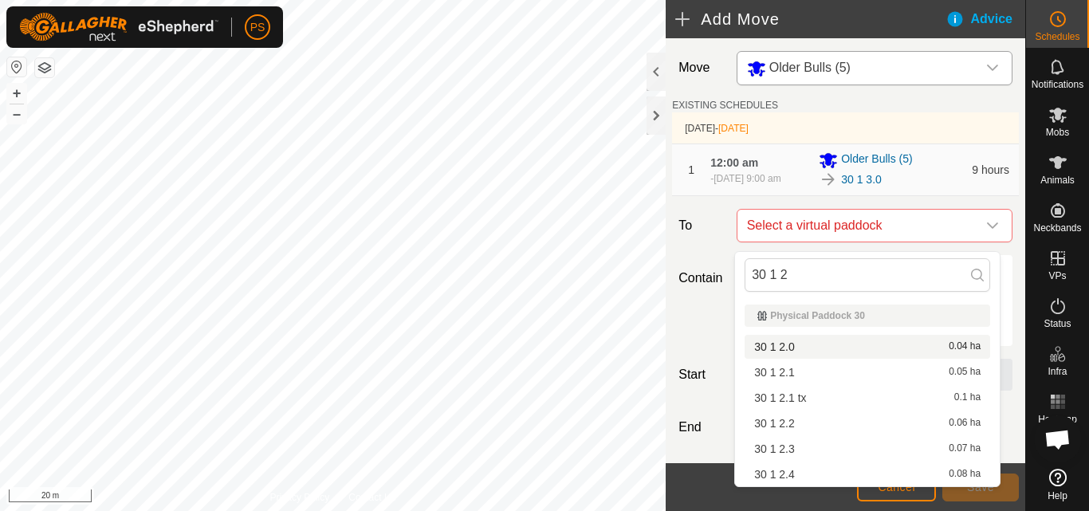
type input "30 1 2"
click at [795, 346] on li "30 1 2.0 0.04 ha" at bounding box center [868, 347] width 246 height 24
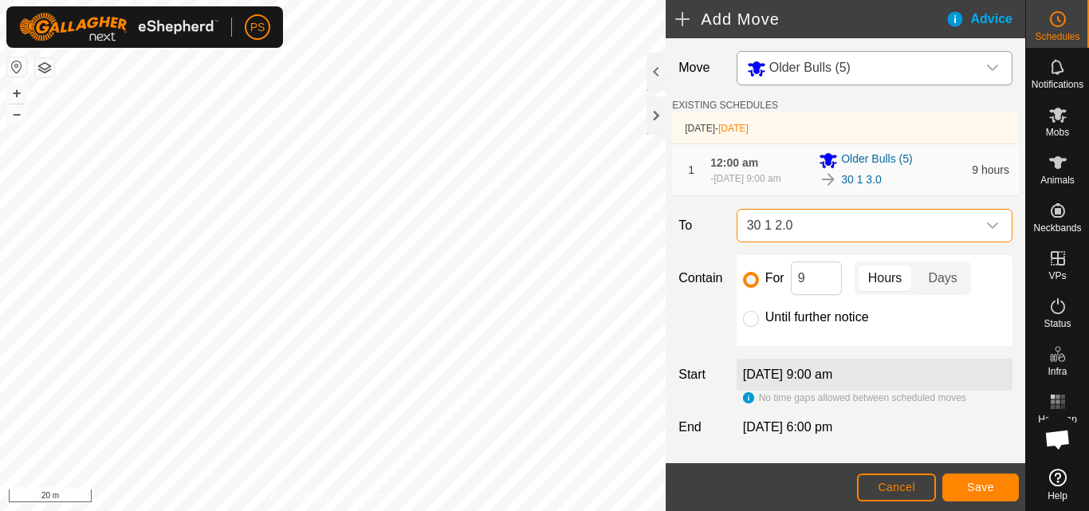
scroll to position [77, 0]
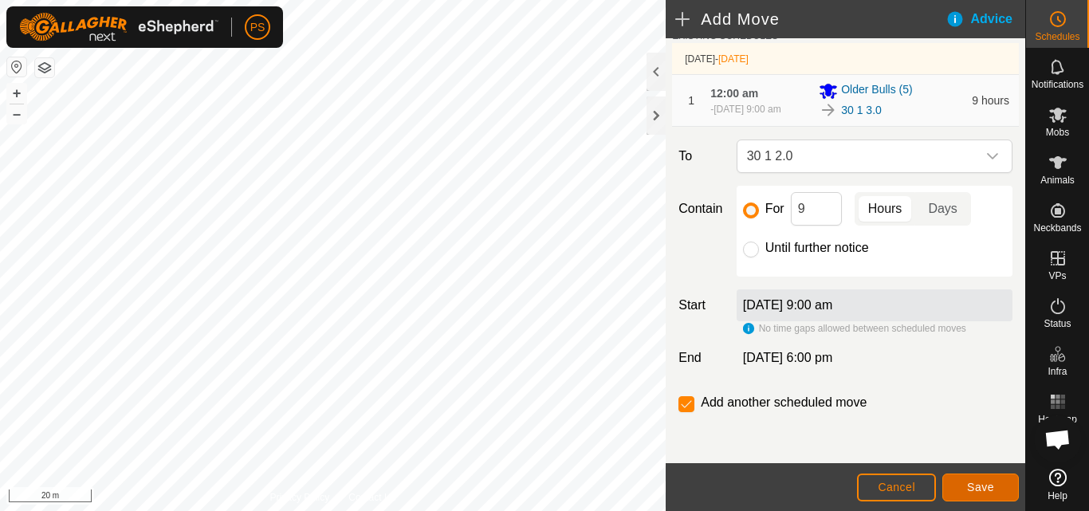
click at [986, 485] on span "Save" at bounding box center [980, 487] width 27 height 13
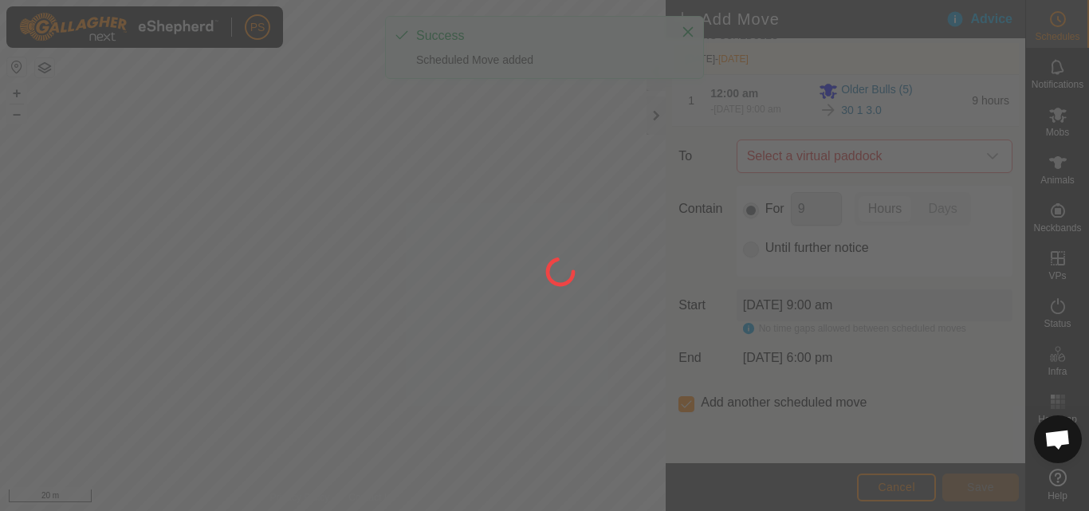
scroll to position [0, 0]
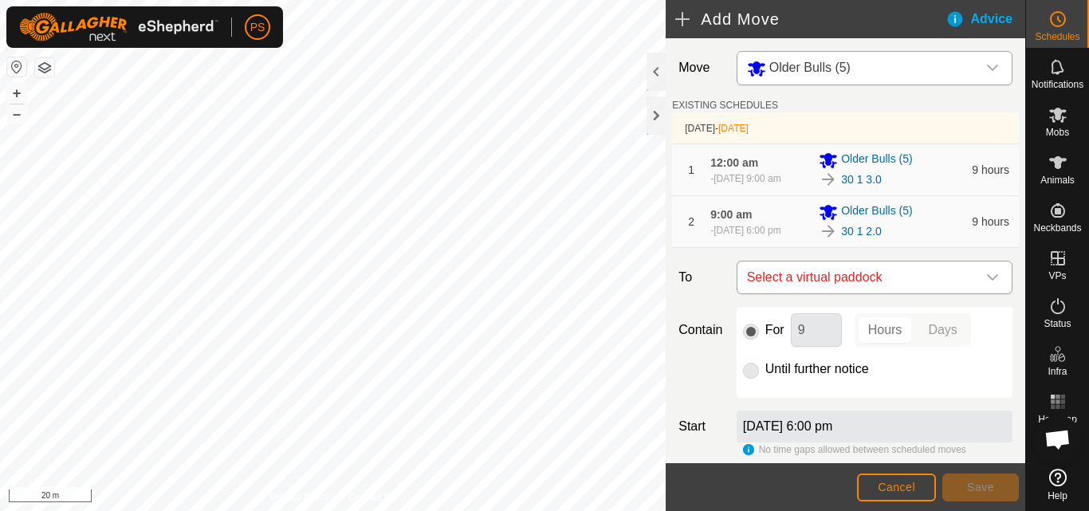
click at [987, 284] on icon "dropdown trigger" at bounding box center [993, 277] width 13 height 13
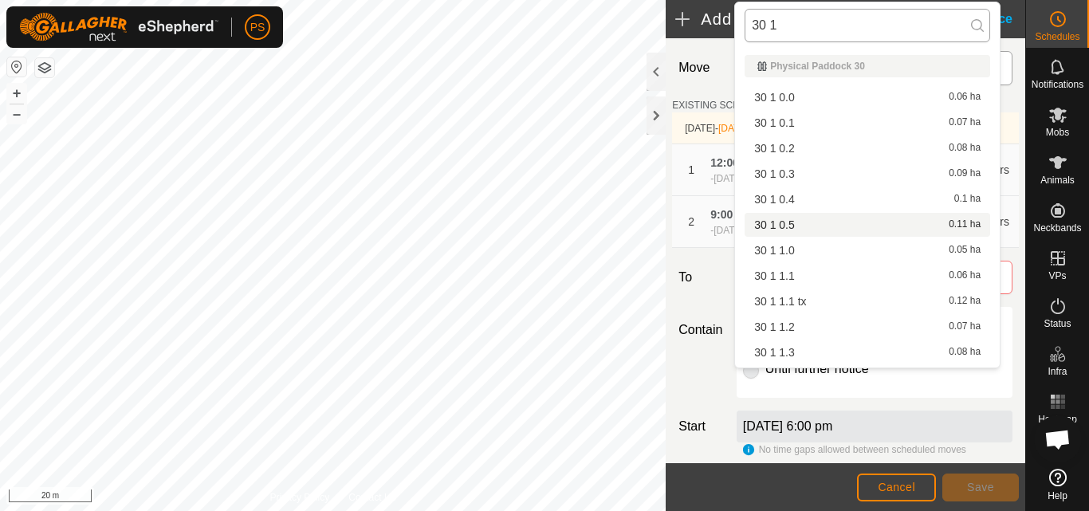
drag, startPoint x: 778, startPoint y: 26, endPoint x: 750, endPoint y: 27, distance: 28.8
click at [750, 27] on input "30 1" at bounding box center [868, 25] width 246 height 33
click at [803, 26] on input "30 1" at bounding box center [868, 25] width 246 height 33
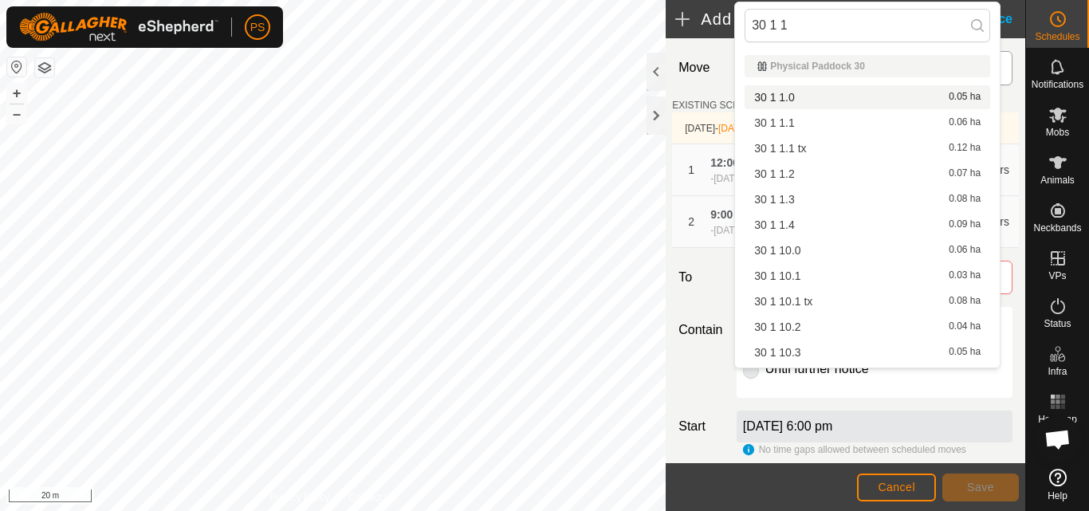
type input "30 1 1"
click at [791, 97] on li "30 1 1.0 0.05 ha" at bounding box center [868, 97] width 246 height 24
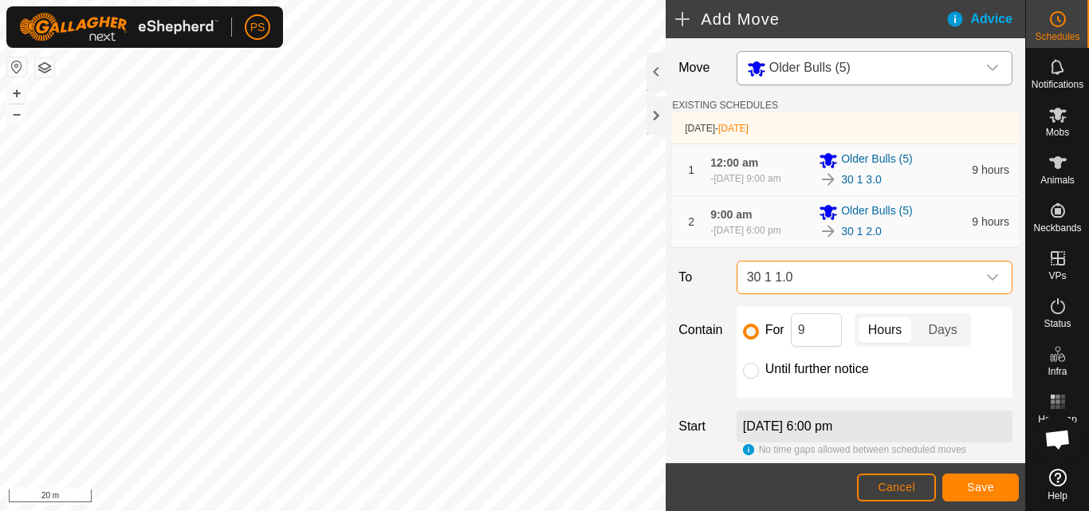
scroll to position [80, 0]
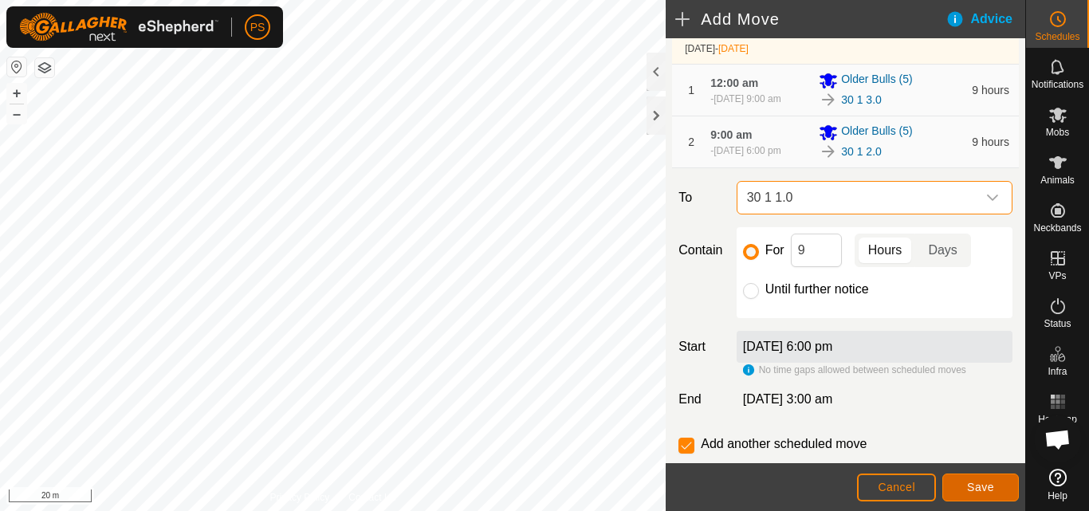
click at [984, 487] on span "Save" at bounding box center [980, 487] width 27 height 13
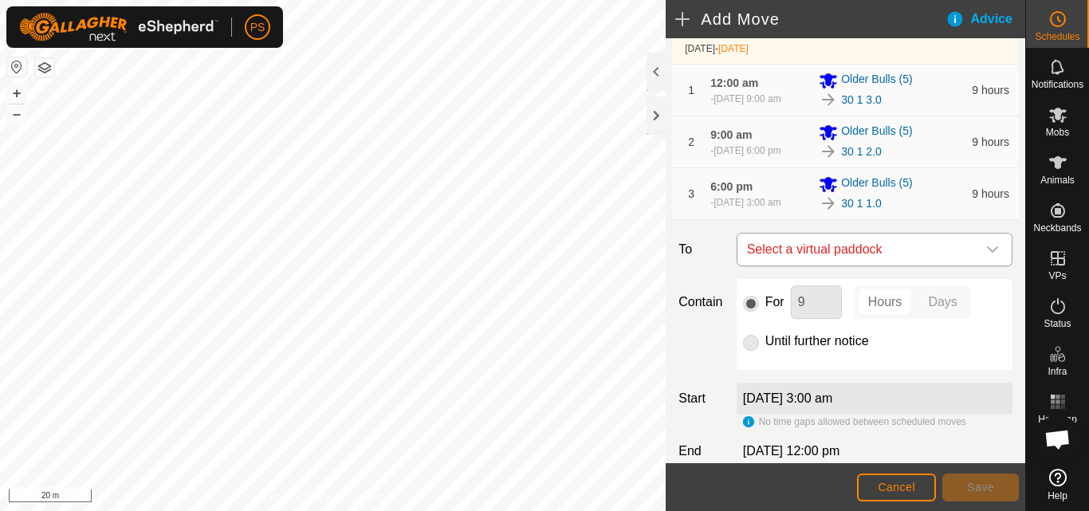
click at [987, 256] on icon "dropdown trigger" at bounding box center [993, 249] width 13 height 13
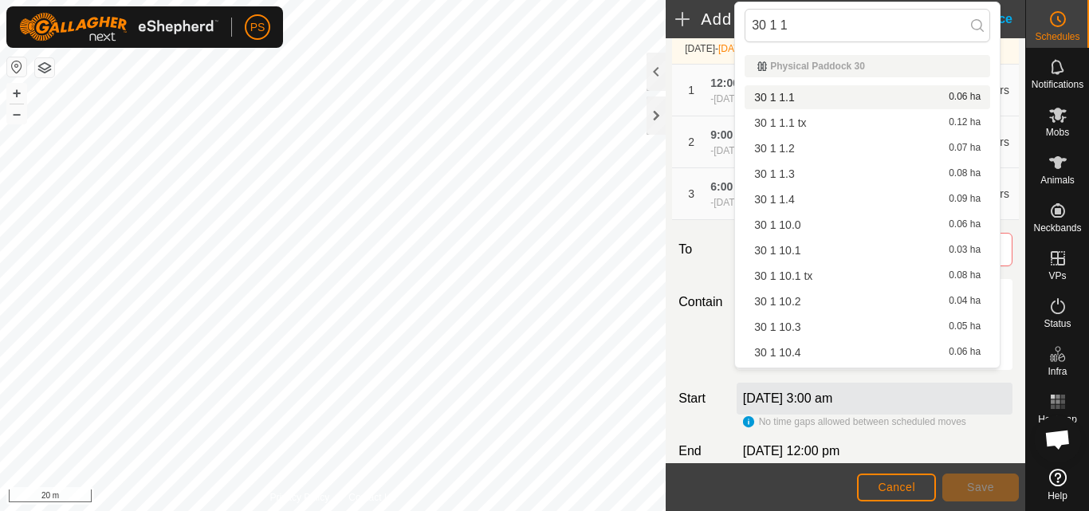
type input "30 1 1"
click at [789, 97] on li "30 1 1.1 0.06 ha" at bounding box center [868, 97] width 246 height 24
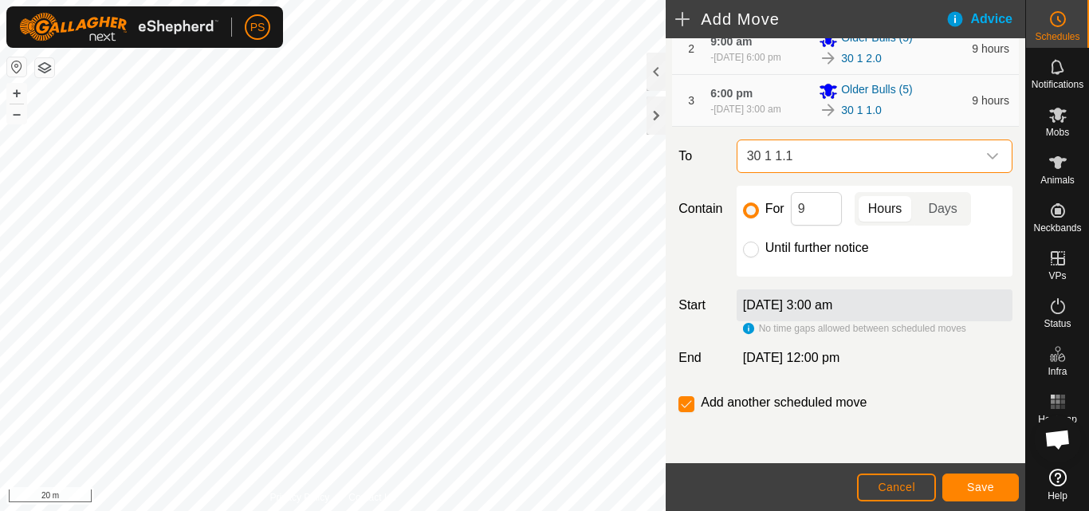
scroll to position [195, 0]
click at [986, 484] on span "Save" at bounding box center [980, 487] width 27 height 13
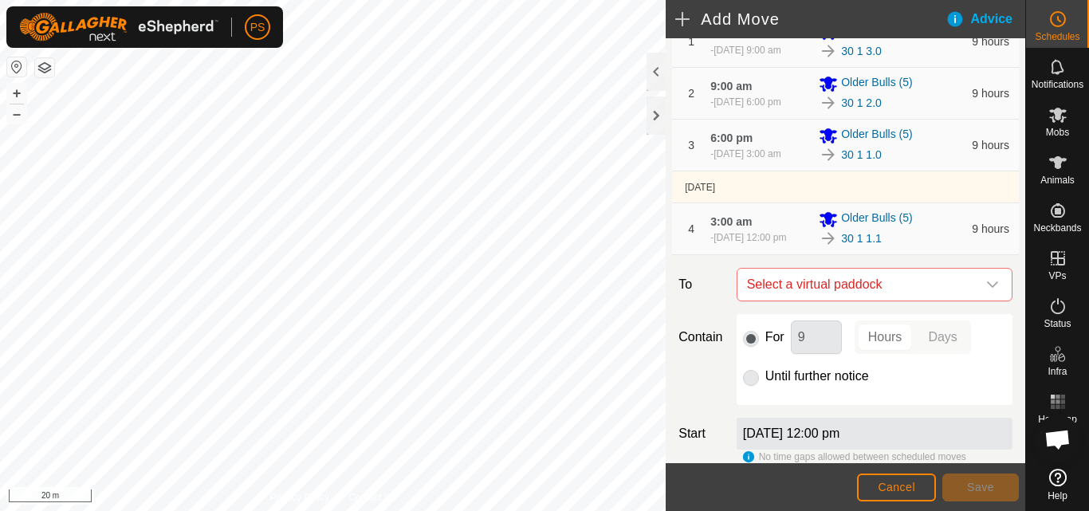
scroll to position [239, 0]
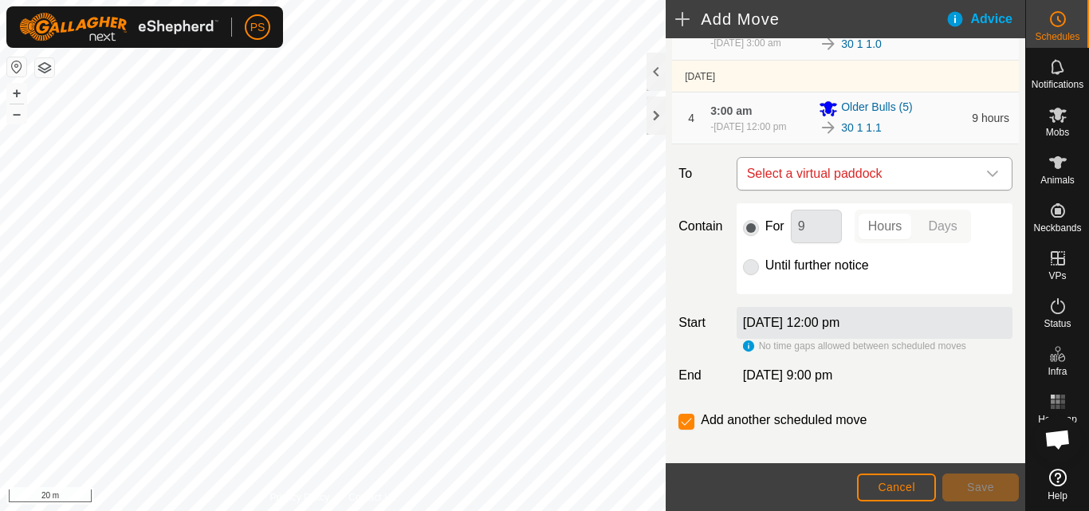
click at [987, 180] on icon "dropdown trigger" at bounding box center [993, 173] width 13 height 13
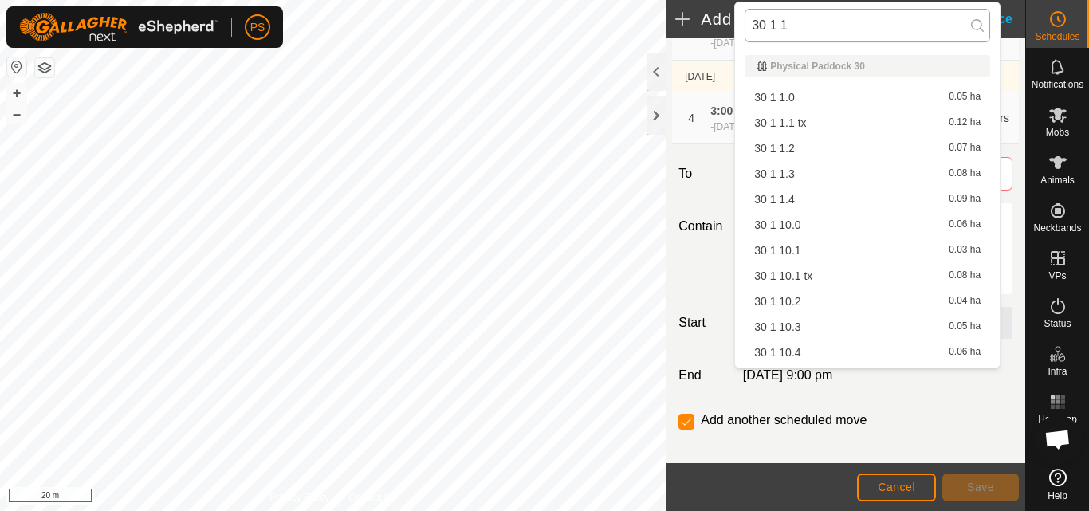
drag, startPoint x: 811, startPoint y: 26, endPoint x: 748, endPoint y: 27, distance: 63.0
click at [748, 27] on input "30 1 1" at bounding box center [868, 25] width 246 height 33
type input "30 1 1"
click at [790, 147] on li "30 1 1.2 0.07 ha" at bounding box center [868, 148] width 246 height 24
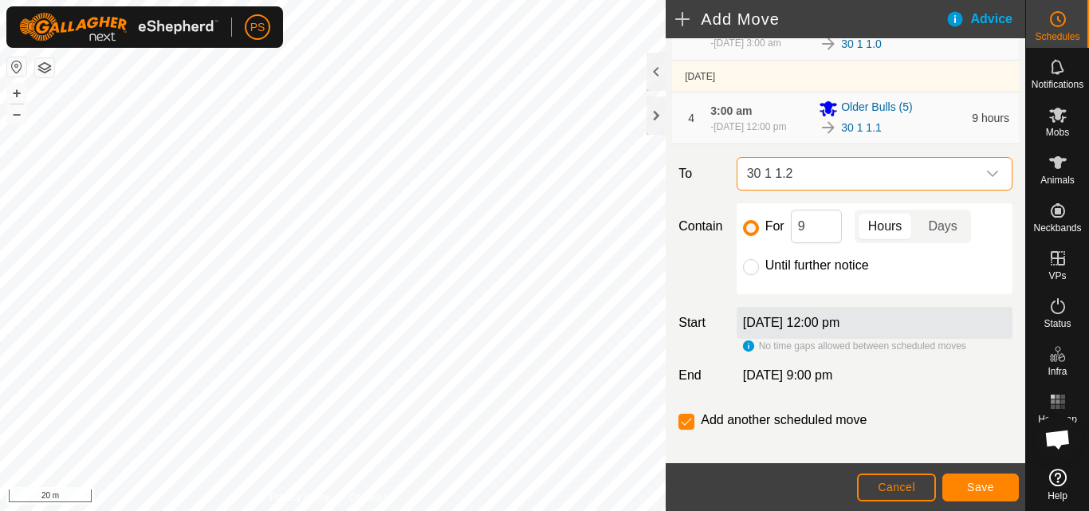
scroll to position [286, 0]
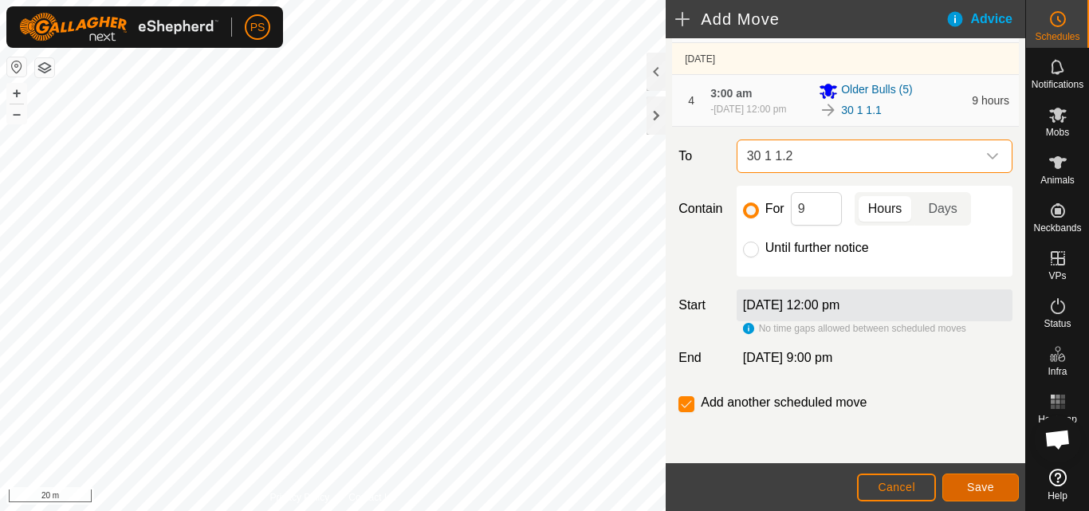
click at [981, 485] on span "Save" at bounding box center [980, 487] width 27 height 13
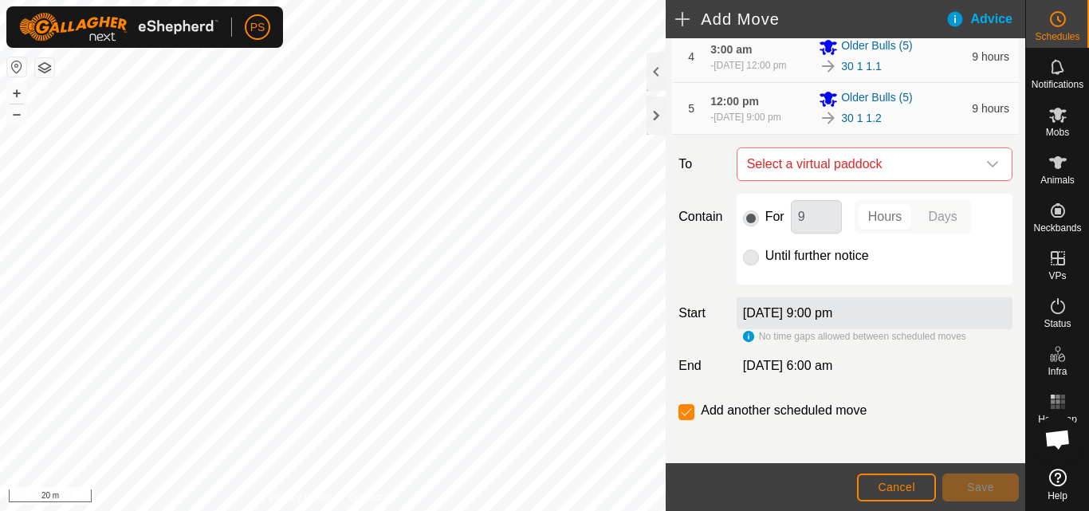
scroll to position [265, 0]
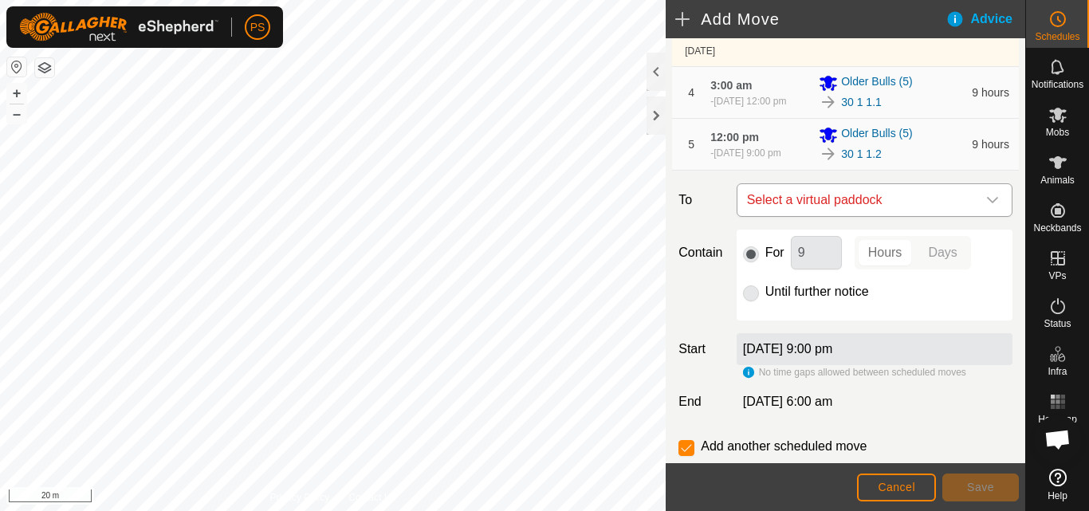
click at [987, 207] on icon "dropdown trigger" at bounding box center [993, 200] width 13 height 13
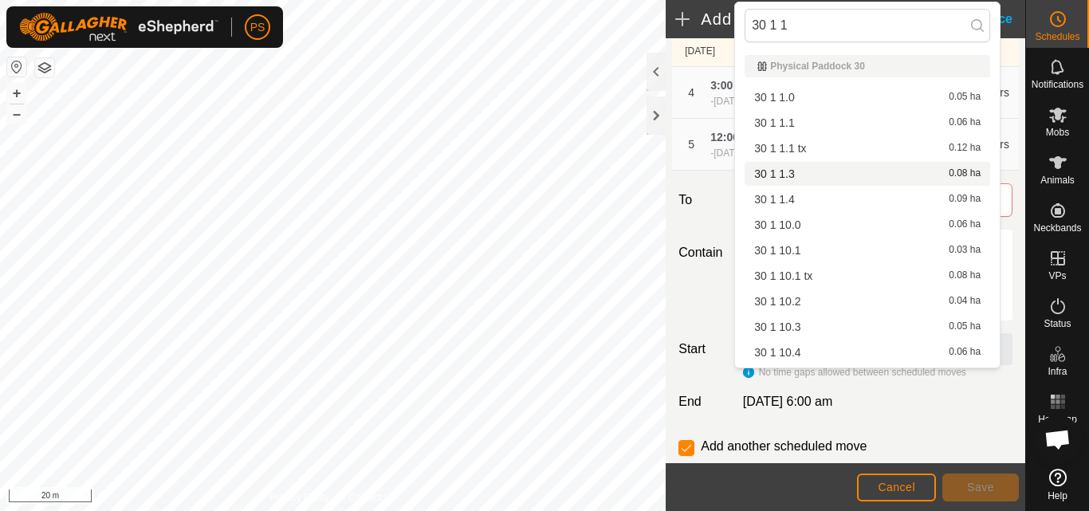
type input "30 1 1"
click at [794, 171] on li "30 1 1.3 0.08 ha" at bounding box center [868, 174] width 246 height 24
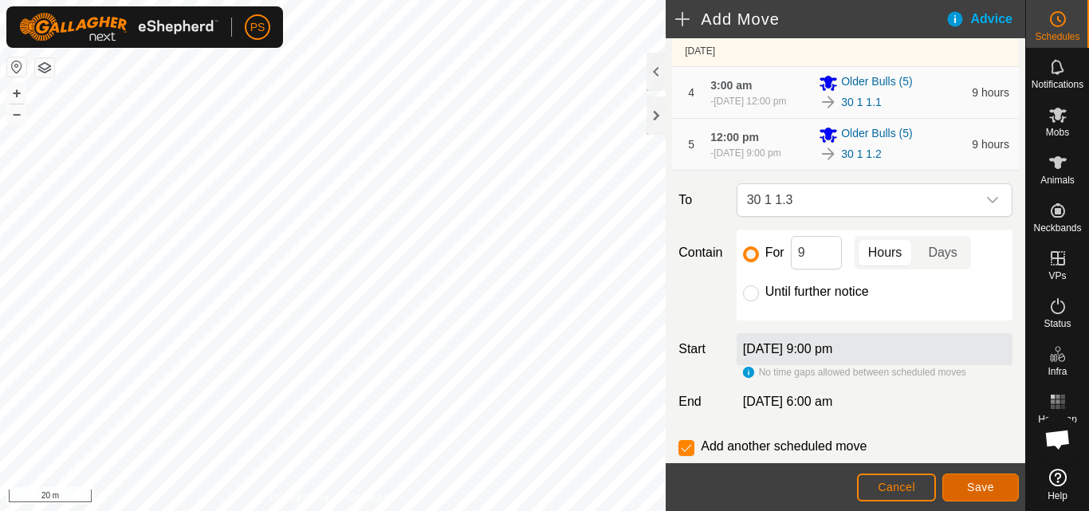
click at [987, 486] on span "Save" at bounding box center [980, 487] width 27 height 13
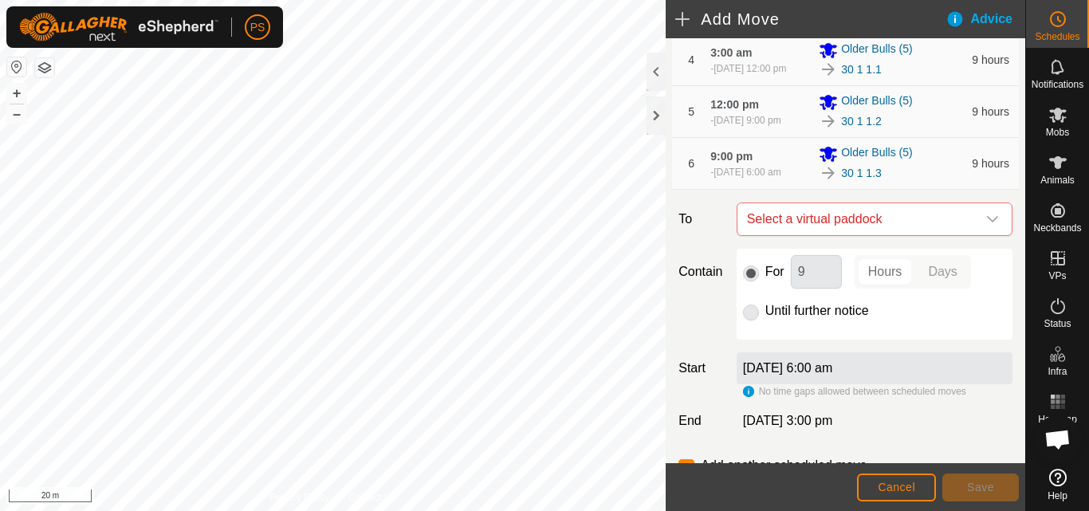
scroll to position [319, 0]
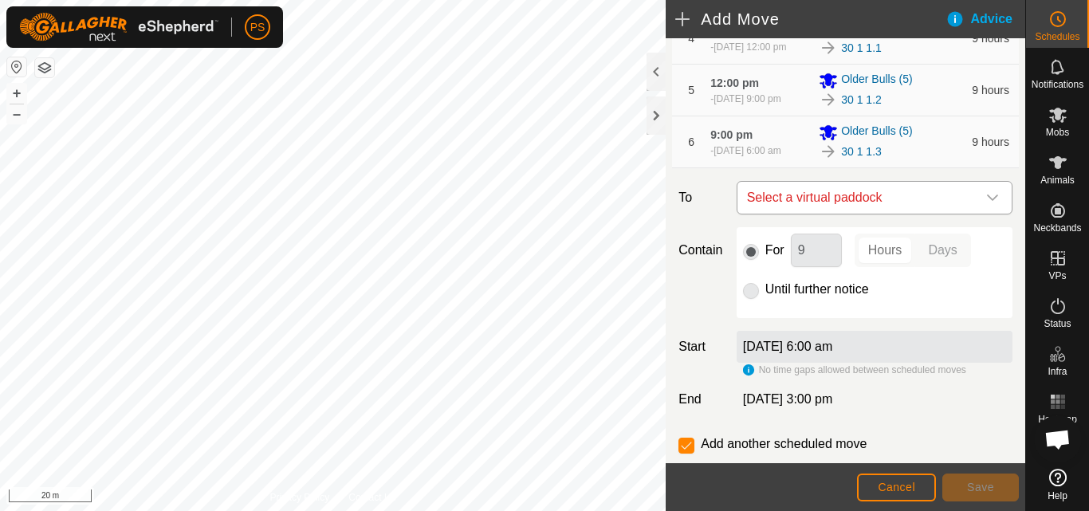
click at [987, 204] on icon "dropdown trigger" at bounding box center [993, 197] width 13 height 13
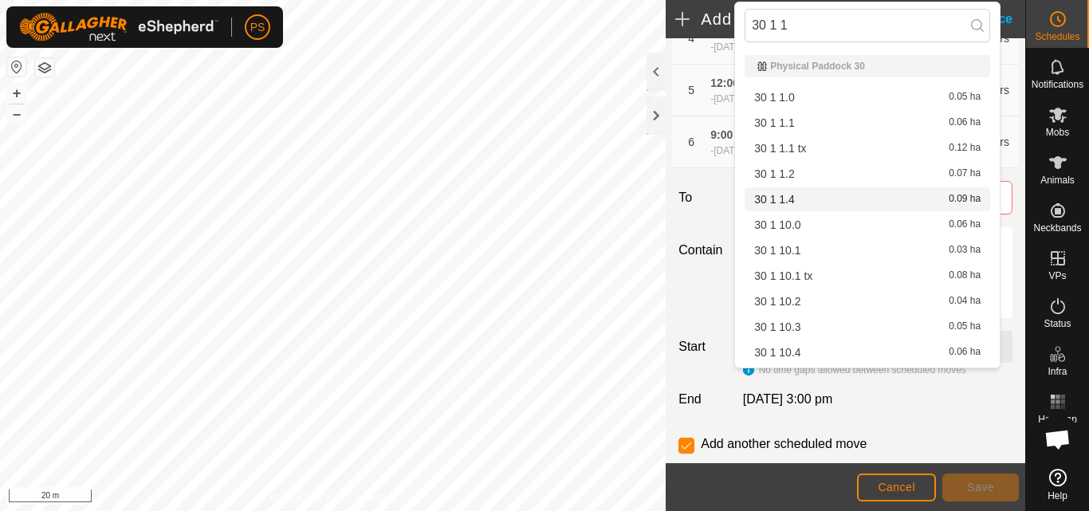
type input "30 1 1"
click at [794, 199] on li "30 1 1.4 0.09 ha" at bounding box center [868, 199] width 246 height 24
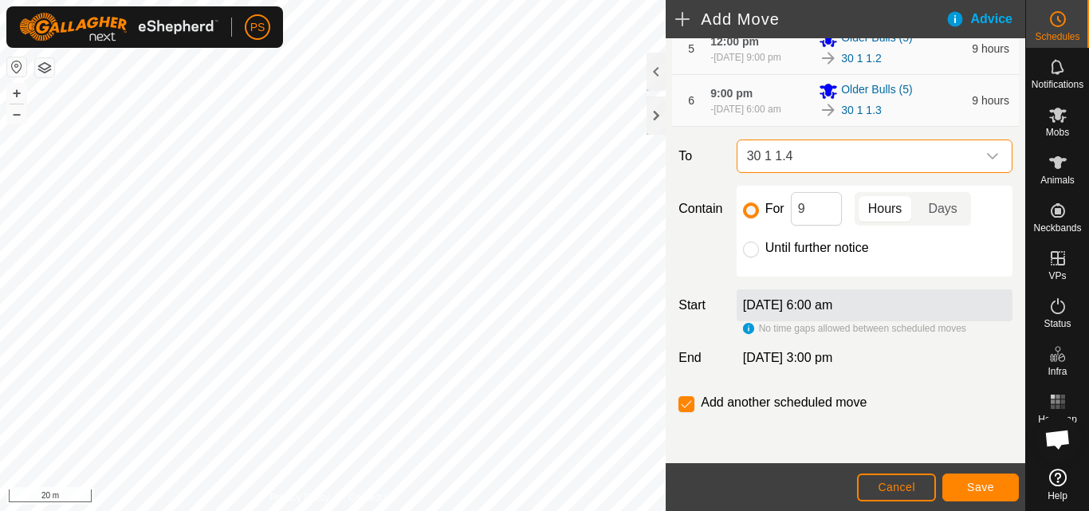
scroll to position [404, 0]
click at [751, 251] on input "Until further notice" at bounding box center [751, 250] width 16 height 16
radio input "true"
checkbox input "false"
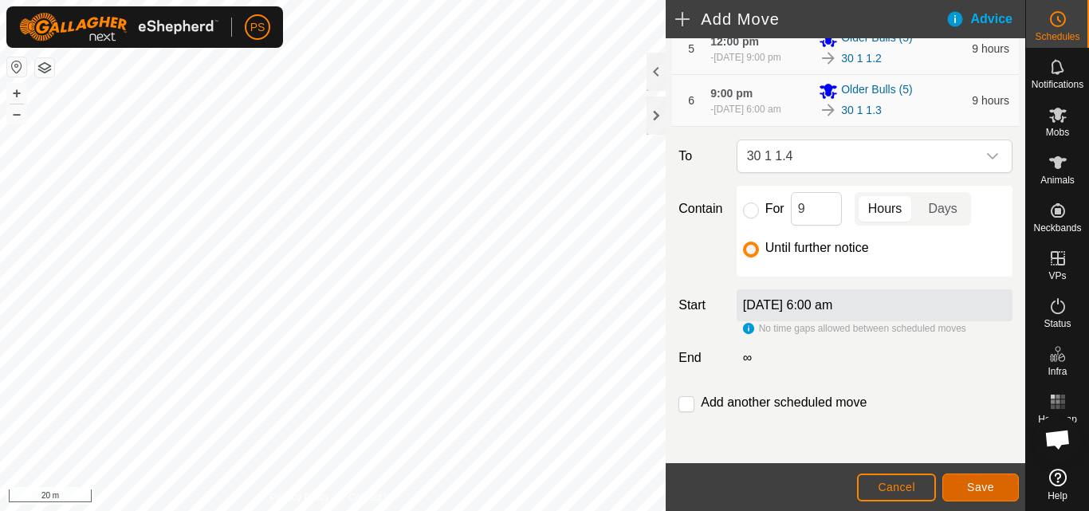
click at [975, 490] on span "Save" at bounding box center [980, 487] width 27 height 13
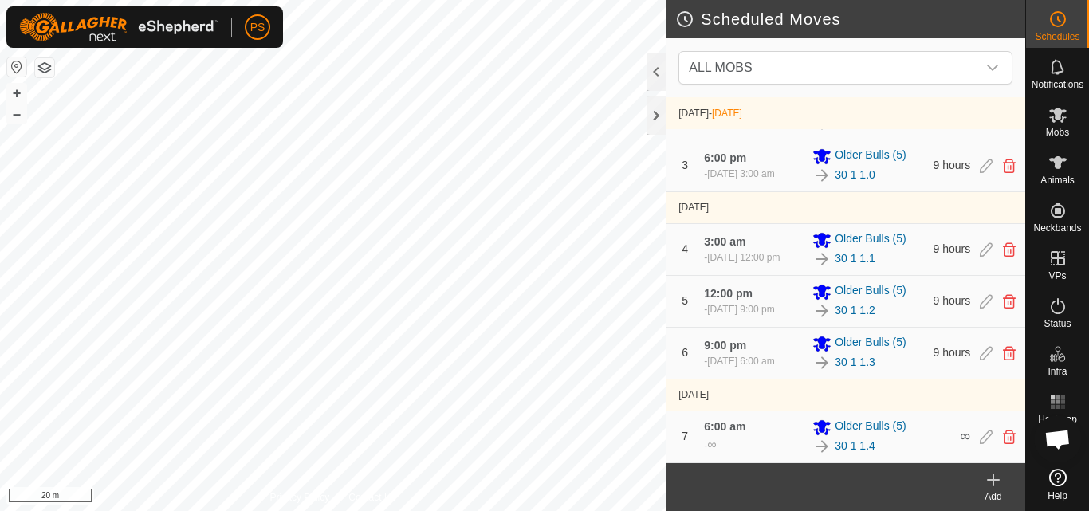
scroll to position [136, 0]
click at [863, 167] on link "30 1 1.0" at bounding box center [855, 175] width 41 height 17
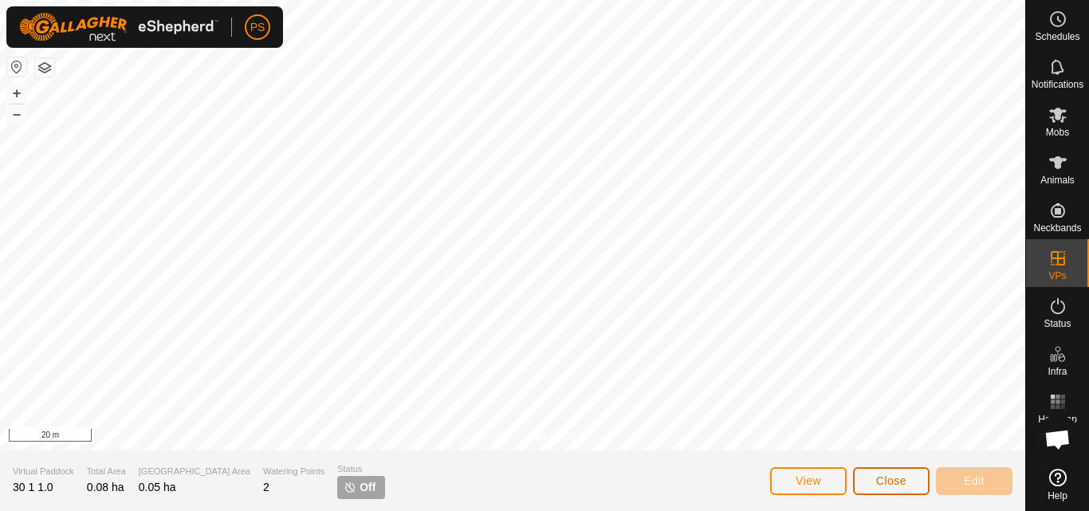
click at [873, 484] on button "Close" at bounding box center [891, 481] width 77 height 28
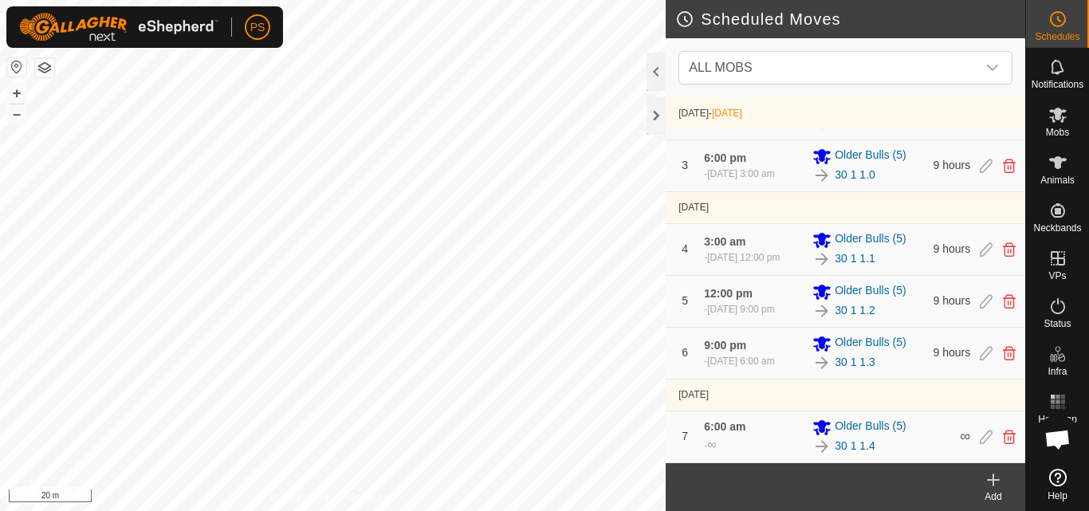
scroll to position [136, 0]
click at [855, 250] on link "30 1 1.1" at bounding box center [855, 258] width 41 height 17
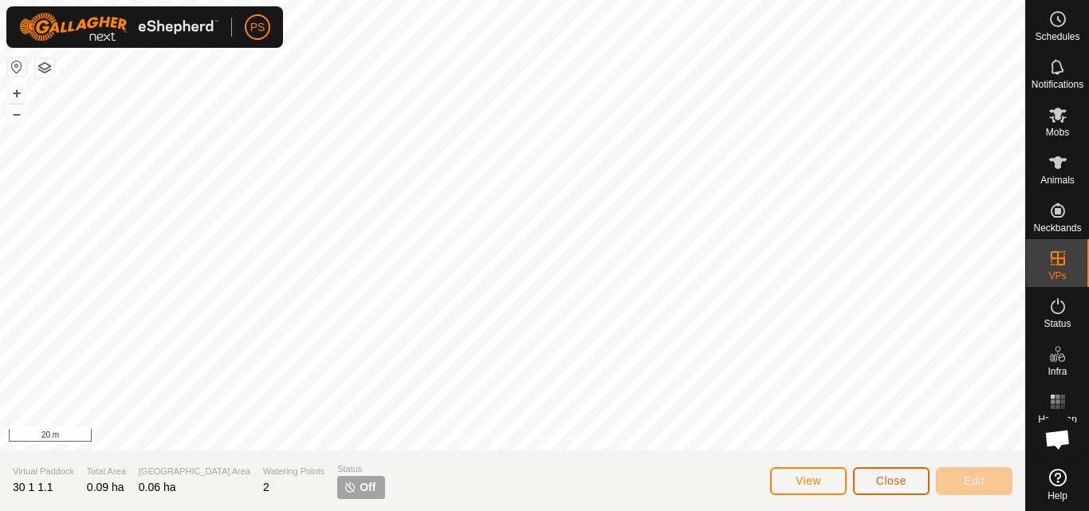
click at [895, 482] on span "Close" at bounding box center [892, 481] width 30 height 13
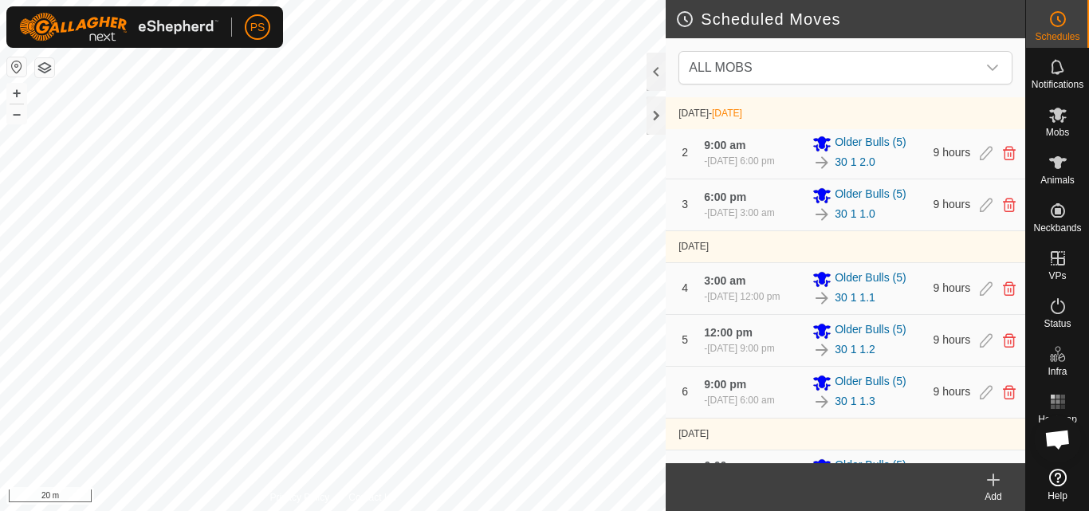
scroll to position [80, 0]
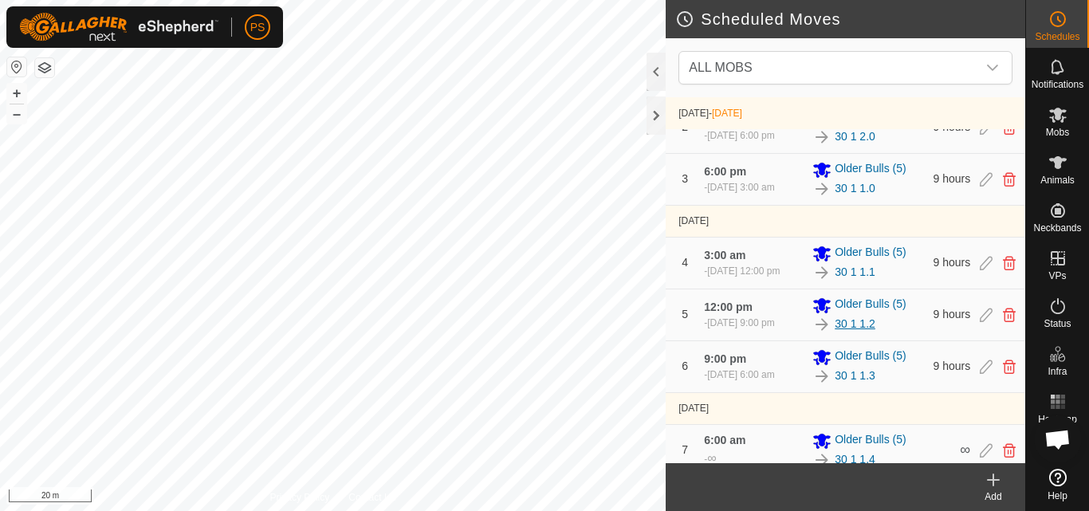
click at [856, 333] on link "30 1 1.2" at bounding box center [855, 324] width 41 height 17
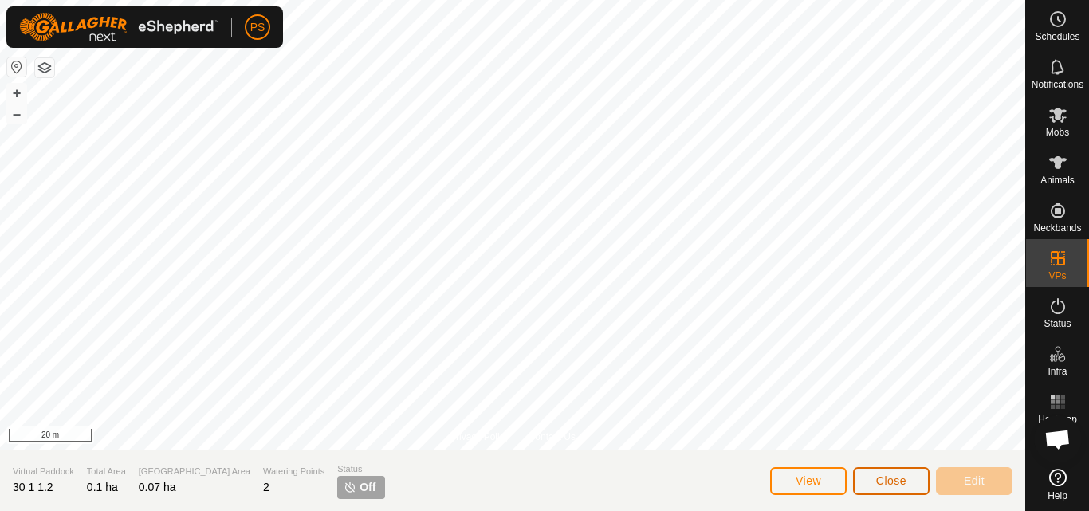
click at [896, 479] on span "Close" at bounding box center [892, 481] width 30 height 13
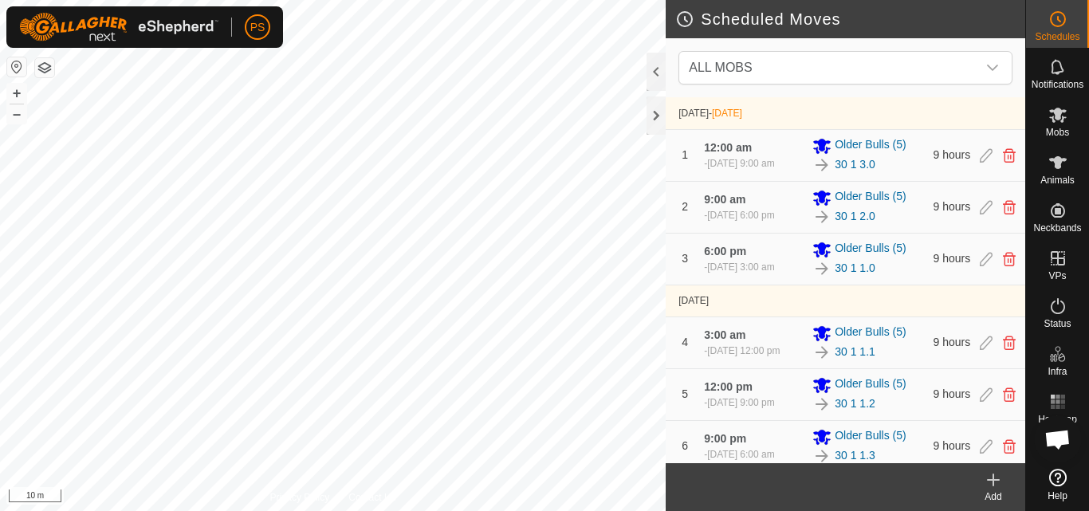
click at [1057, 475] on icon at bounding box center [1059, 478] width 18 height 18
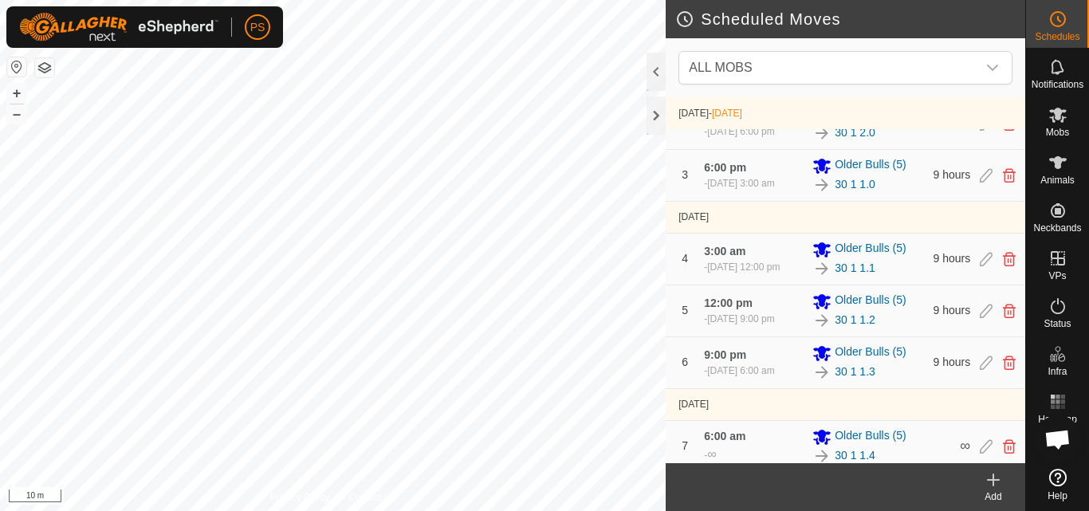
scroll to position [136, 0]
